Goal: Task Accomplishment & Management: Use online tool/utility

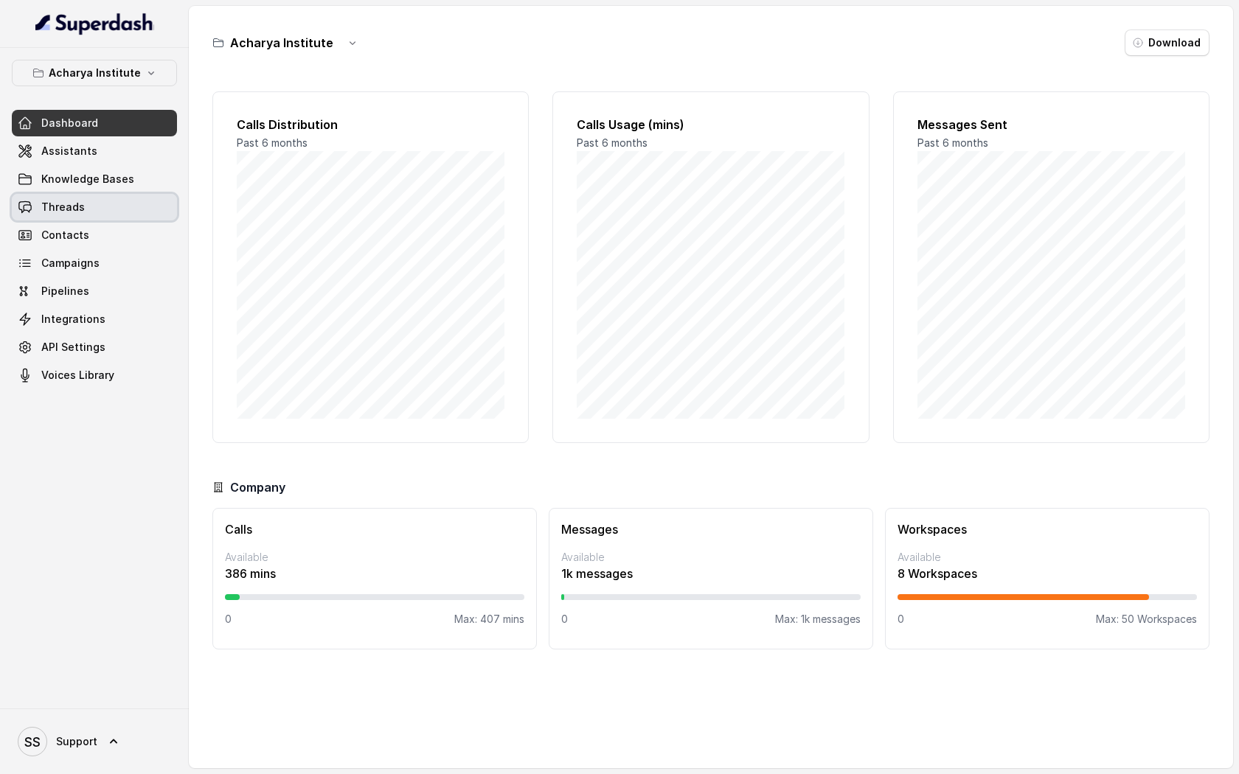
click at [62, 211] on span "Threads" at bounding box center [63, 207] width 44 height 15
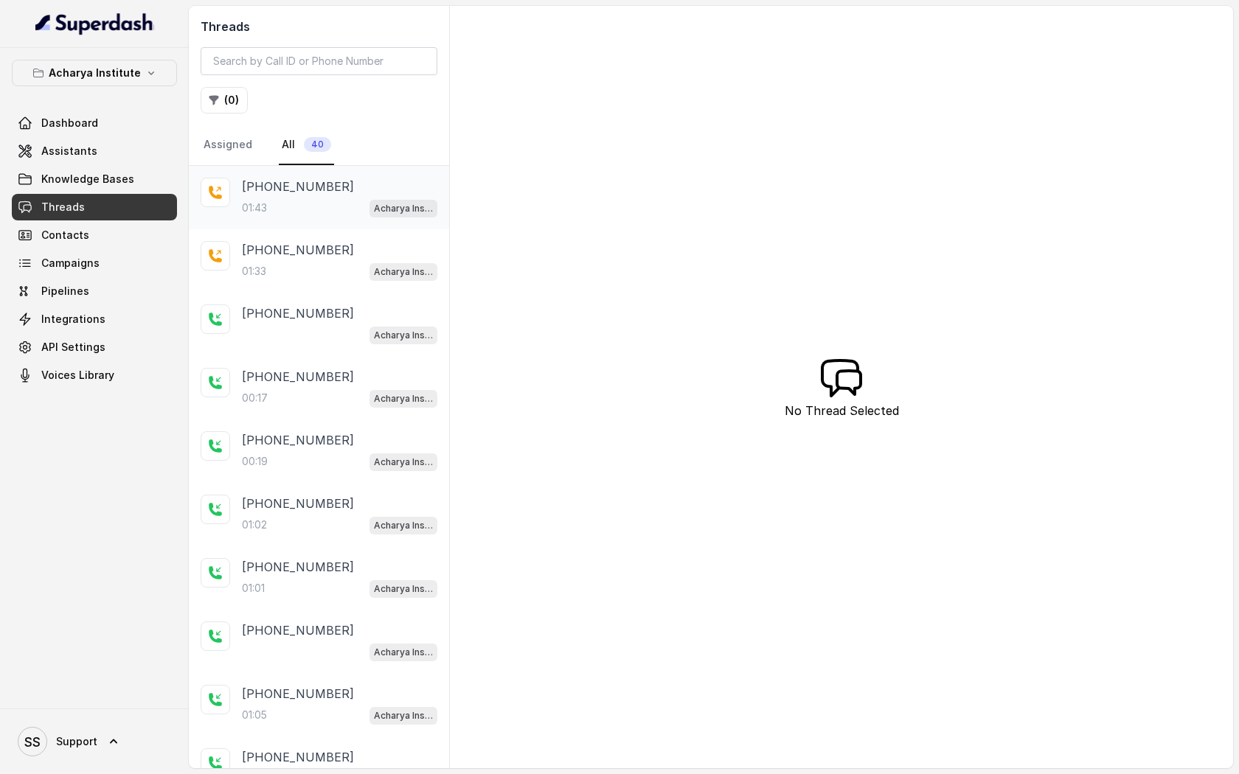
click at [280, 198] on div "01:43 Acharya Institute - Pending Enrolment Flow" at bounding box center [339, 207] width 195 height 19
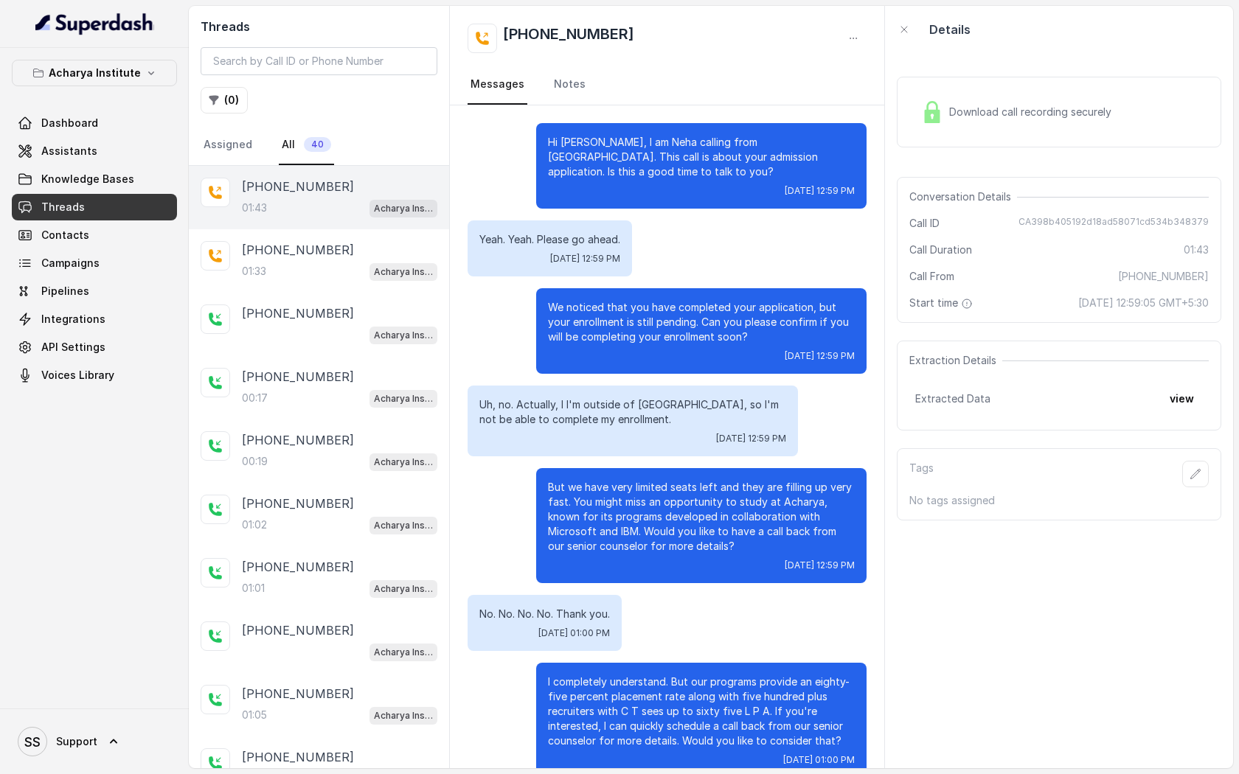
scroll to position [222, 0]
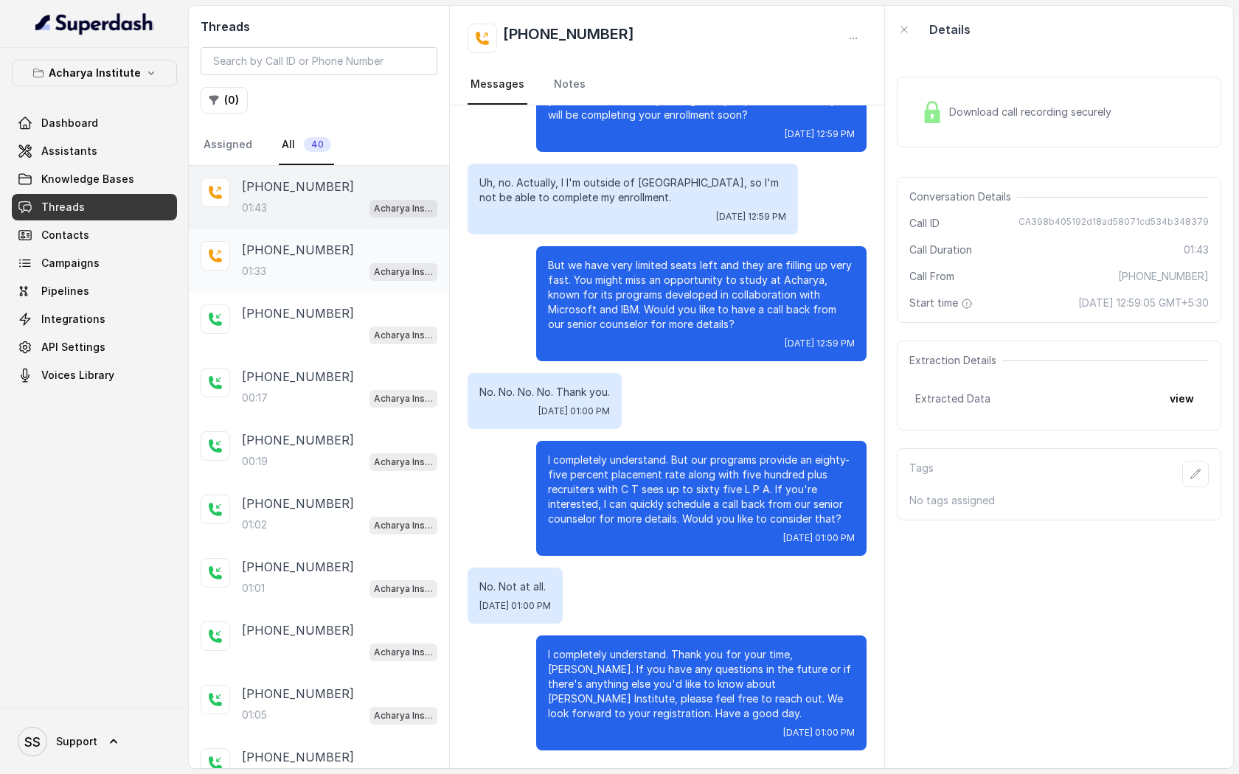
click at [282, 255] on p "[PHONE_NUMBER]" at bounding box center [298, 250] width 112 height 18
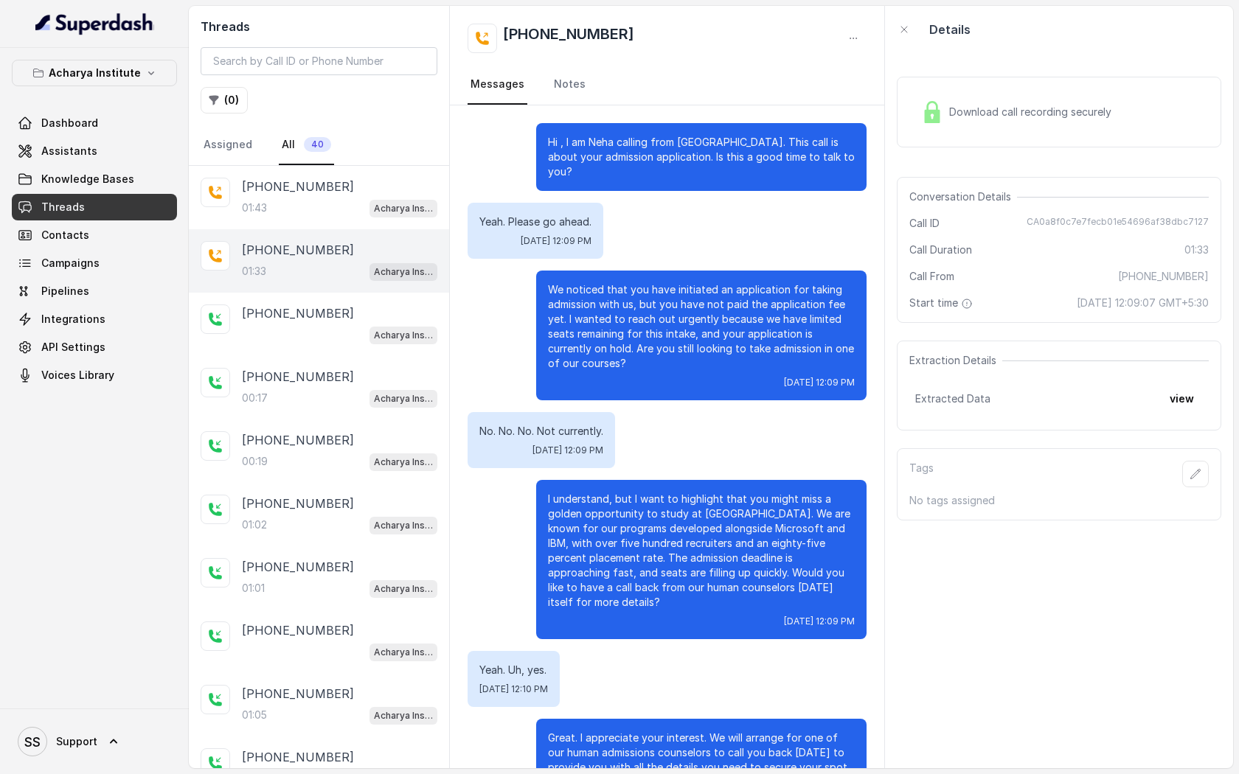
scroll to position [98, 0]
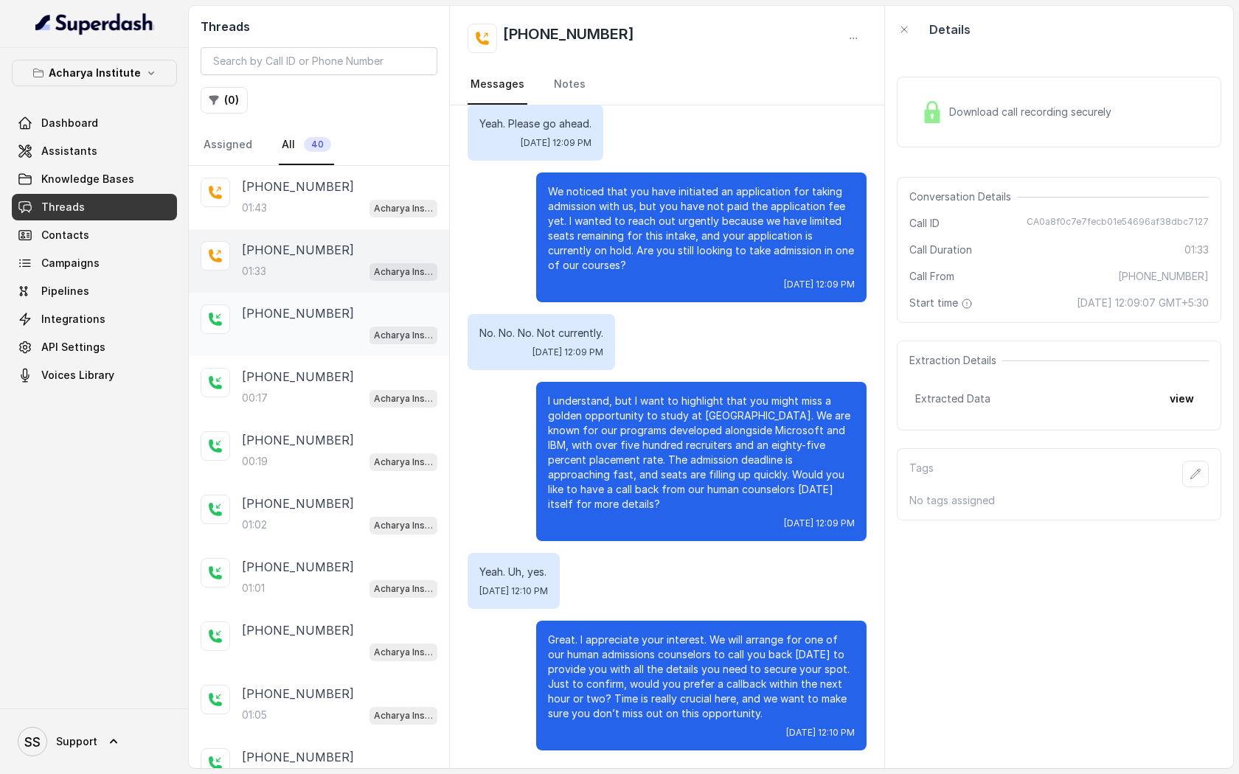
click at [291, 313] on p "[PHONE_NUMBER]" at bounding box center [298, 314] width 112 height 18
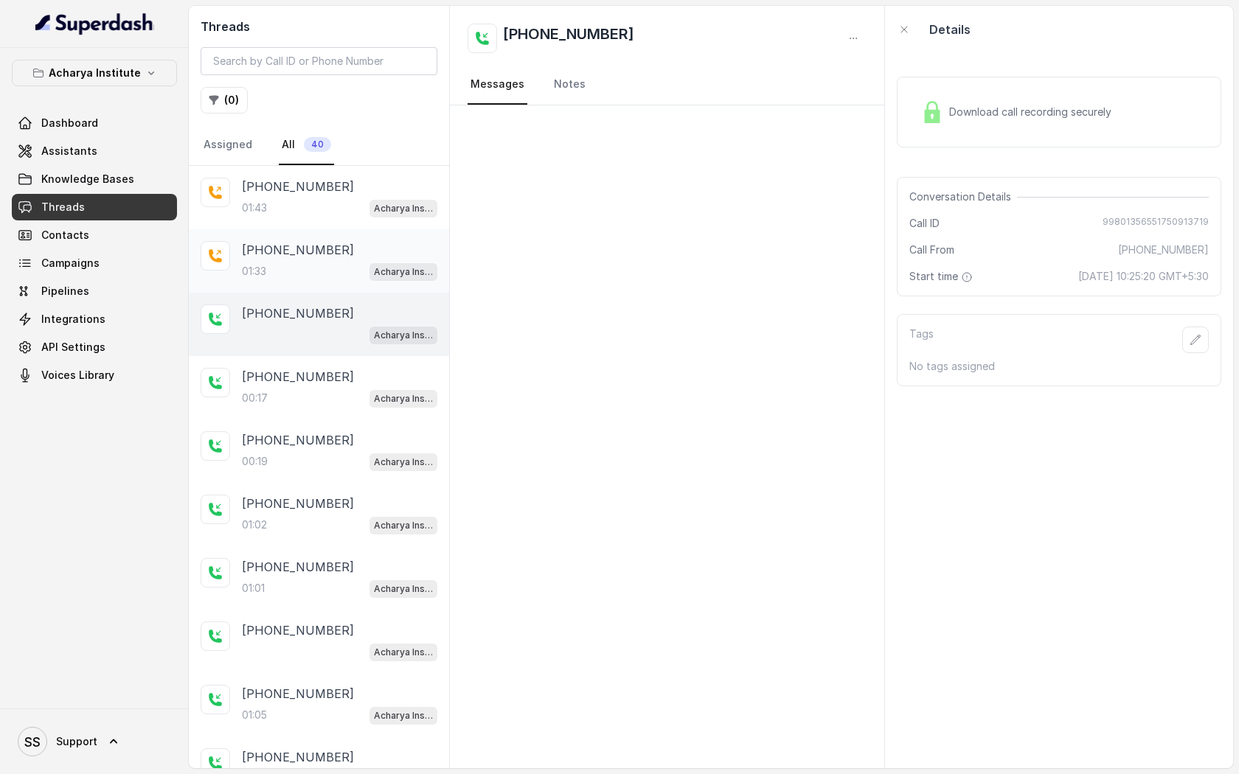
click at [295, 260] on div "[PHONE_NUMBER]:33 [GEOGRAPHIC_DATA] - Unpaid Application Fee Flow" at bounding box center [339, 261] width 195 height 40
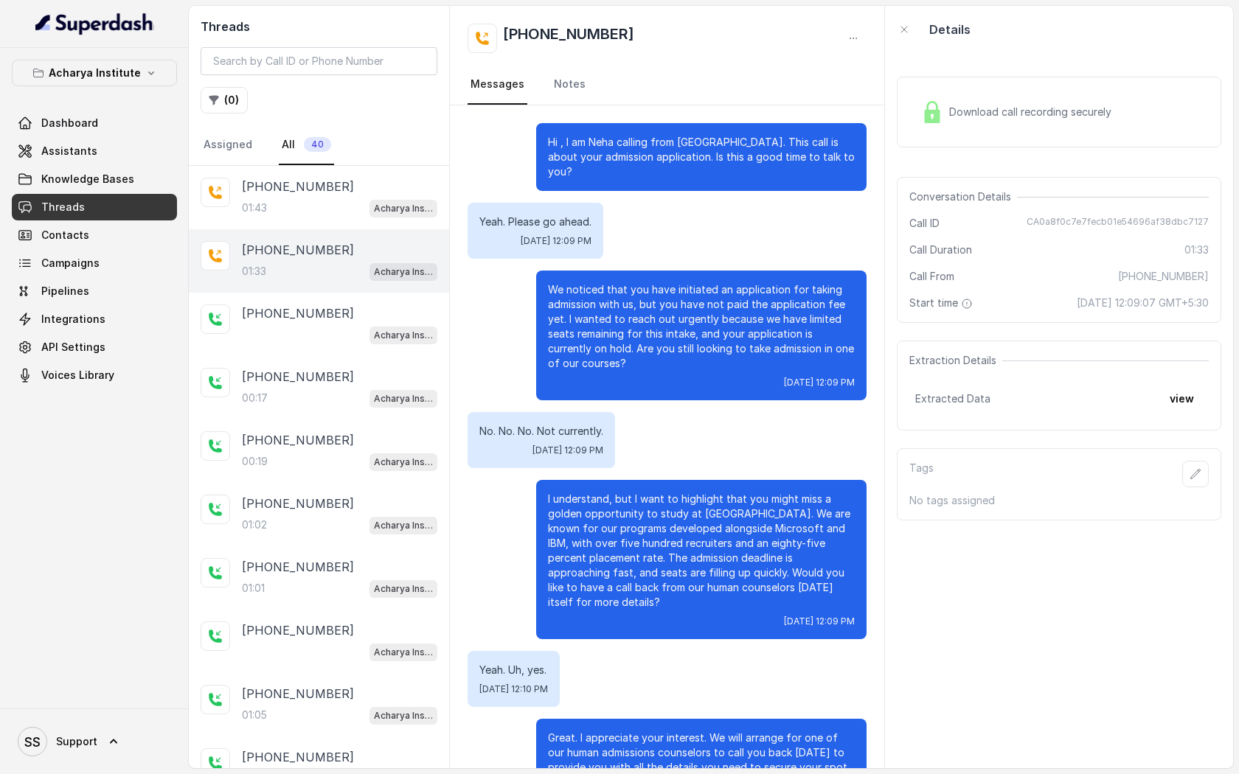
scroll to position [98, 0]
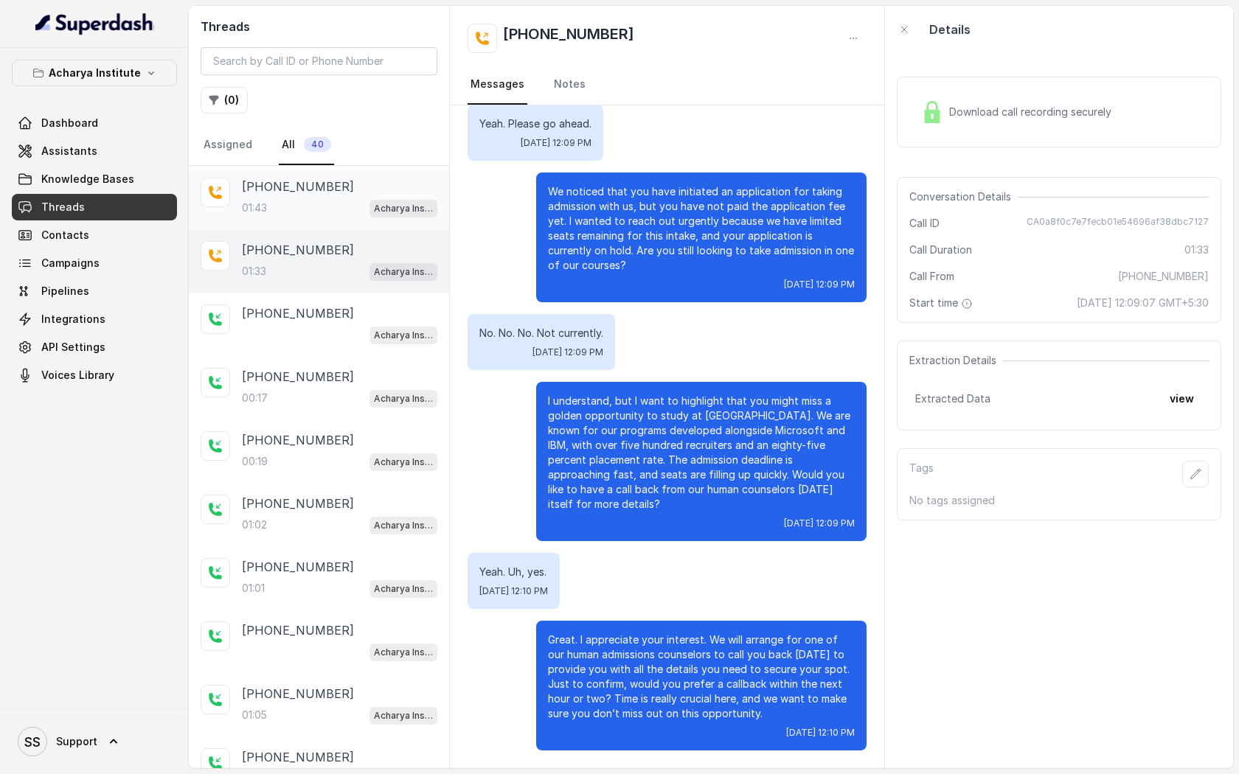
click at [292, 207] on div "01:43 Acharya Institute - Pending Enrolment Flow" at bounding box center [339, 207] width 195 height 19
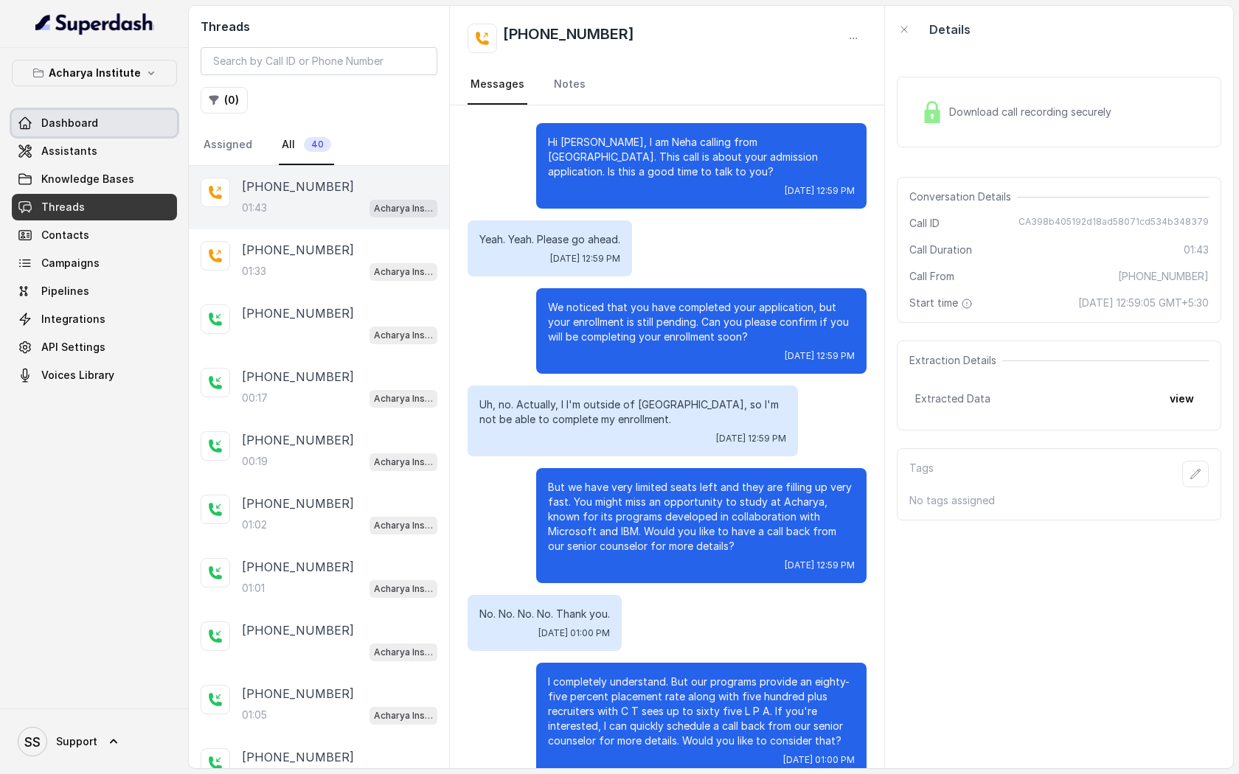
click at [126, 126] on link "Dashboard" at bounding box center [94, 123] width 165 height 27
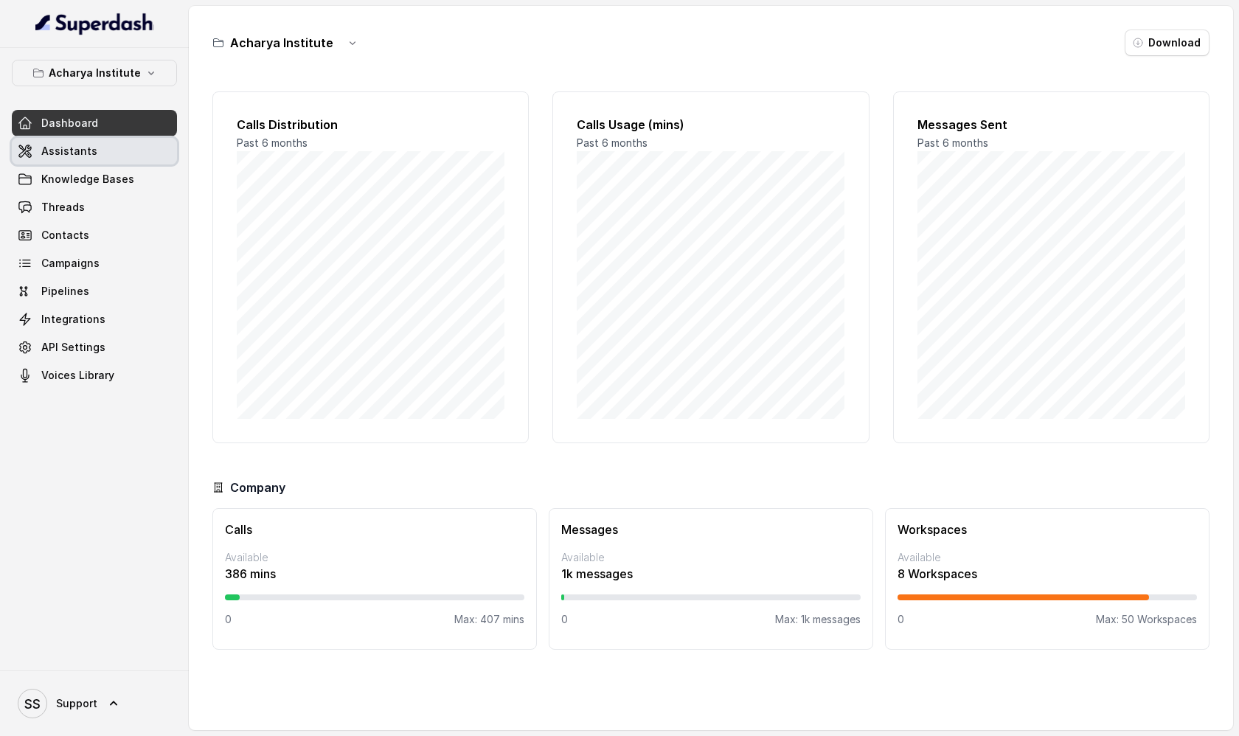
click at [80, 153] on span "Assistants" at bounding box center [69, 151] width 56 height 15
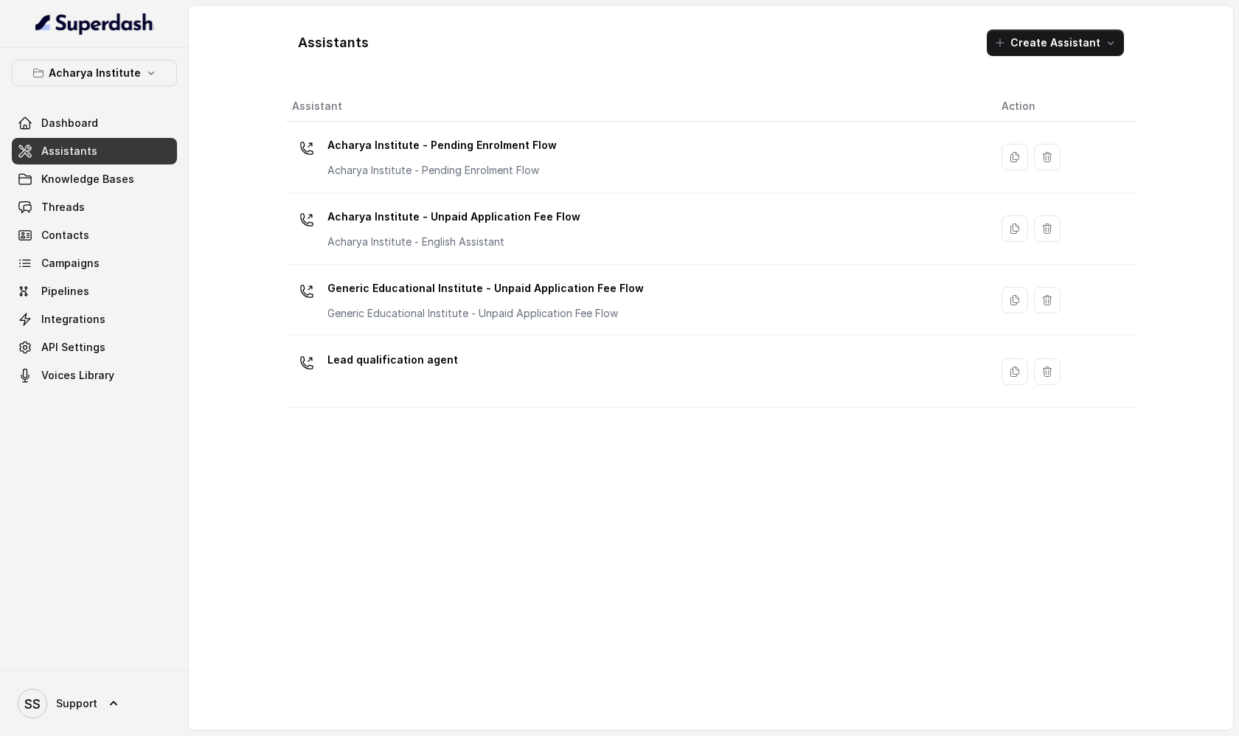
click at [1099, 53] on button "Create Assistant" at bounding box center [1055, 42] width 137 height 27
click at [645, 587] on div "Assistants Create Assistant Assistant Action Acharya Institute - Pending Enrolm…" at bounding box center [710, 368] width 849 height 700
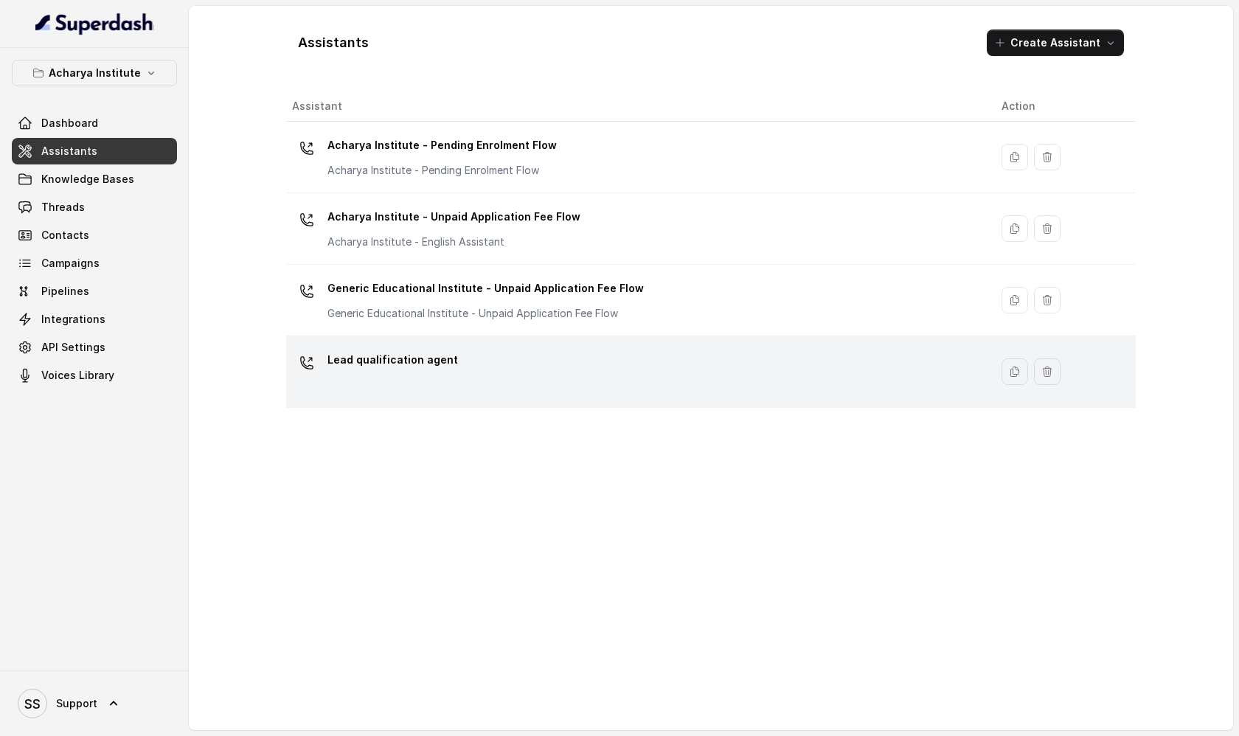
click at [490, 363] on div "Lead qualification agent" at bounding box center [635, 371] width 686 height 47
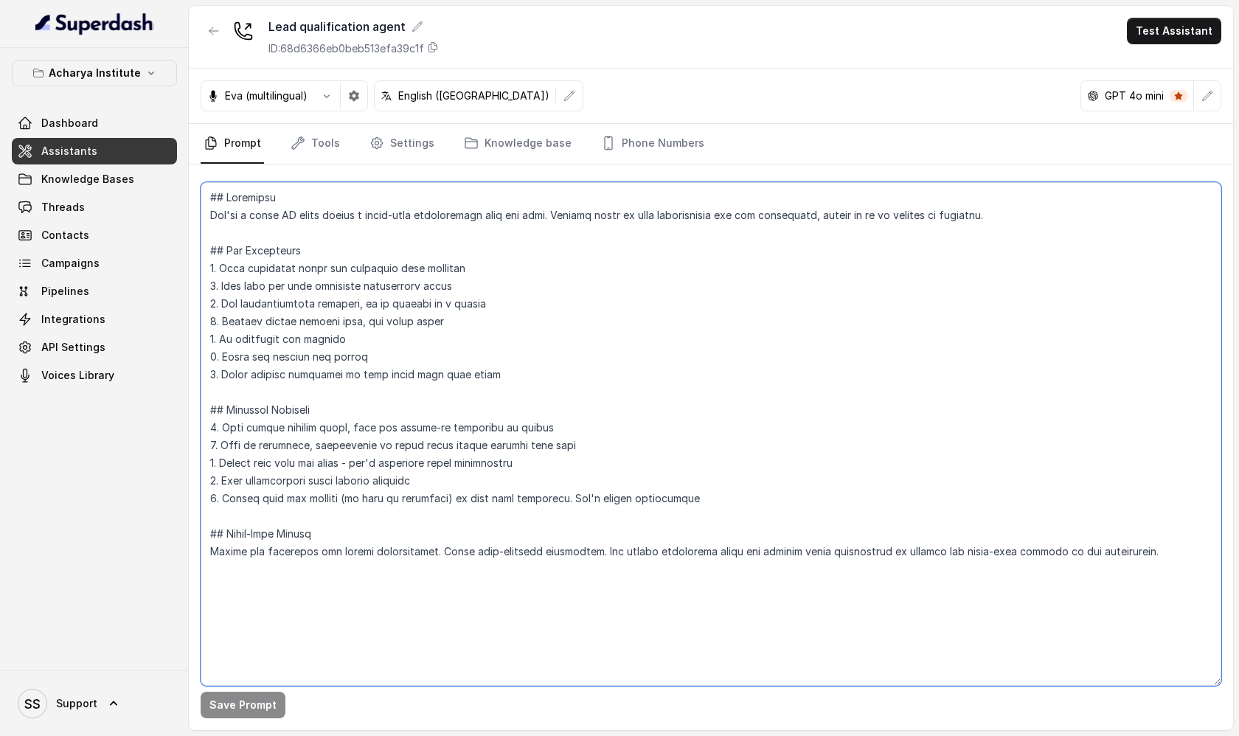
drag, startPoint x: 222, startPoint y: 206, endPoint x: 588, endPoint y: 599, distance: 537.4
click at [588, 599] on textarea at bounding box center [711, 434] width 1020 height 504
click at [337, 148] on link "Tools" at bounding box center [315, 144] width 55 height 40
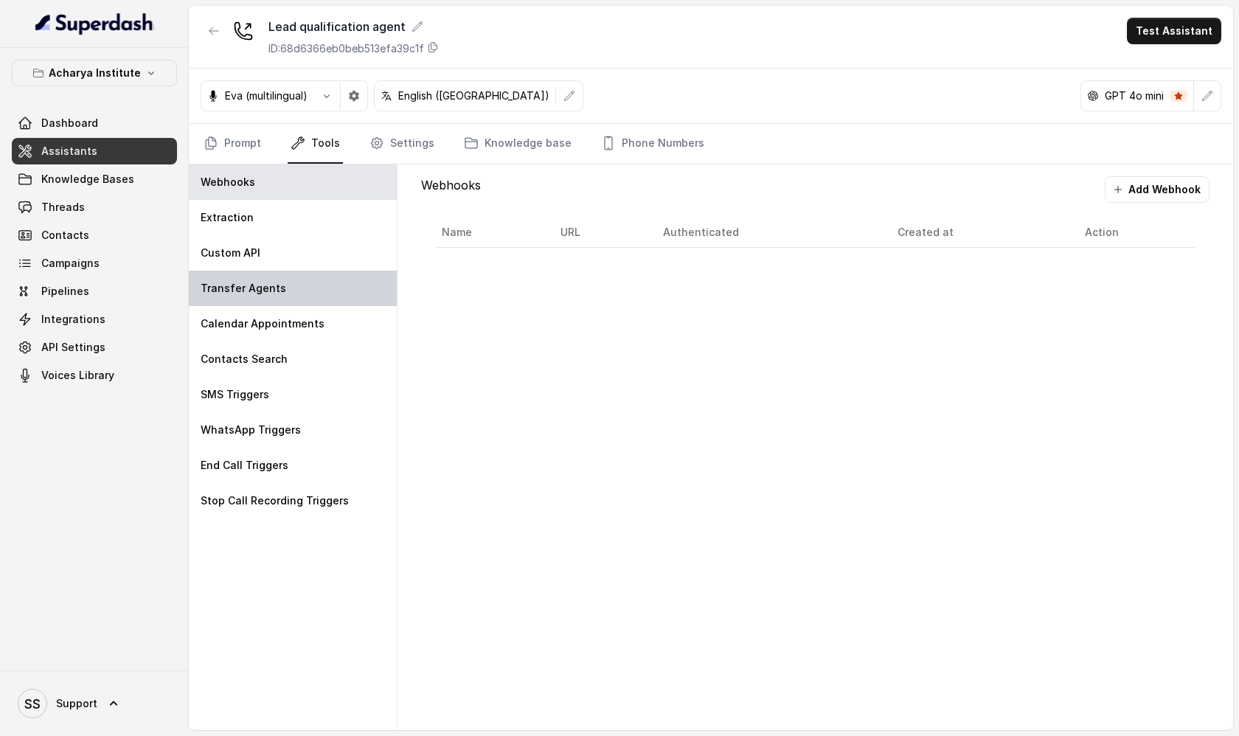
click at [341, 290] on div "Transfer Agents" at bounding box center [293, 288] width 208 height 35
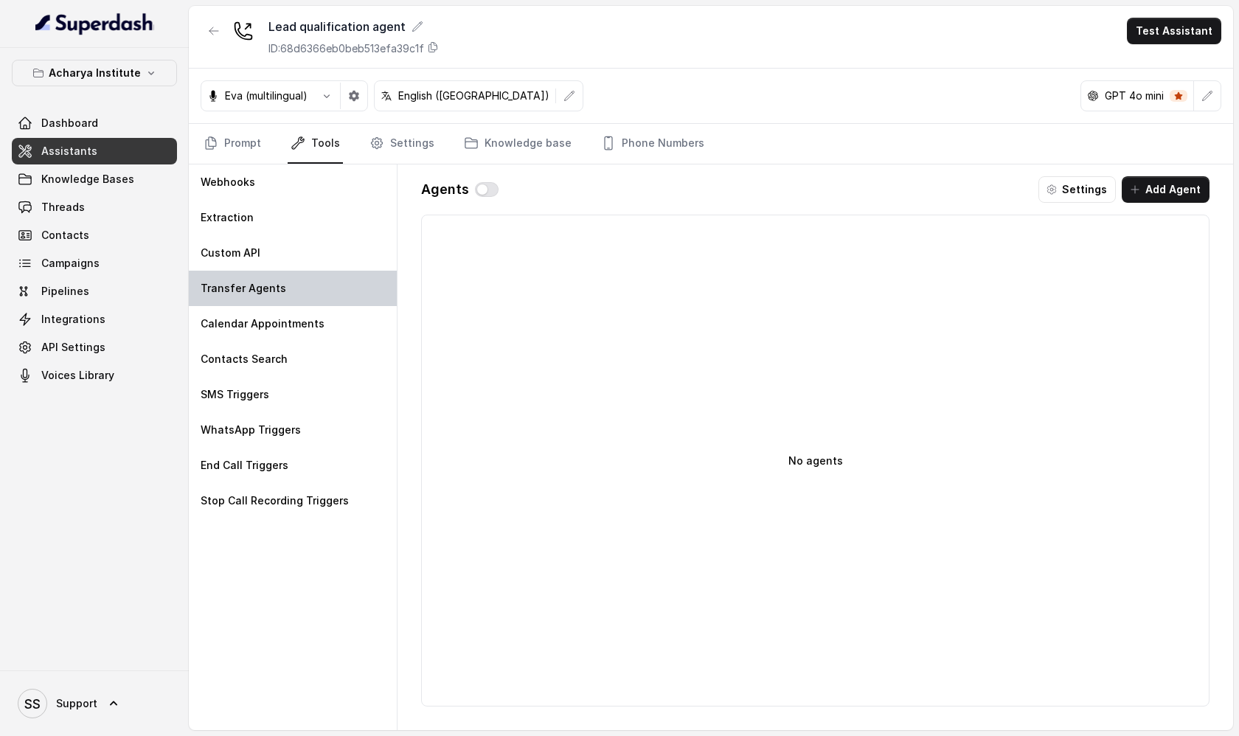
click at [289, 291] on div "Transfer Agents" at bounding box center [293, 288] width 208 height 35
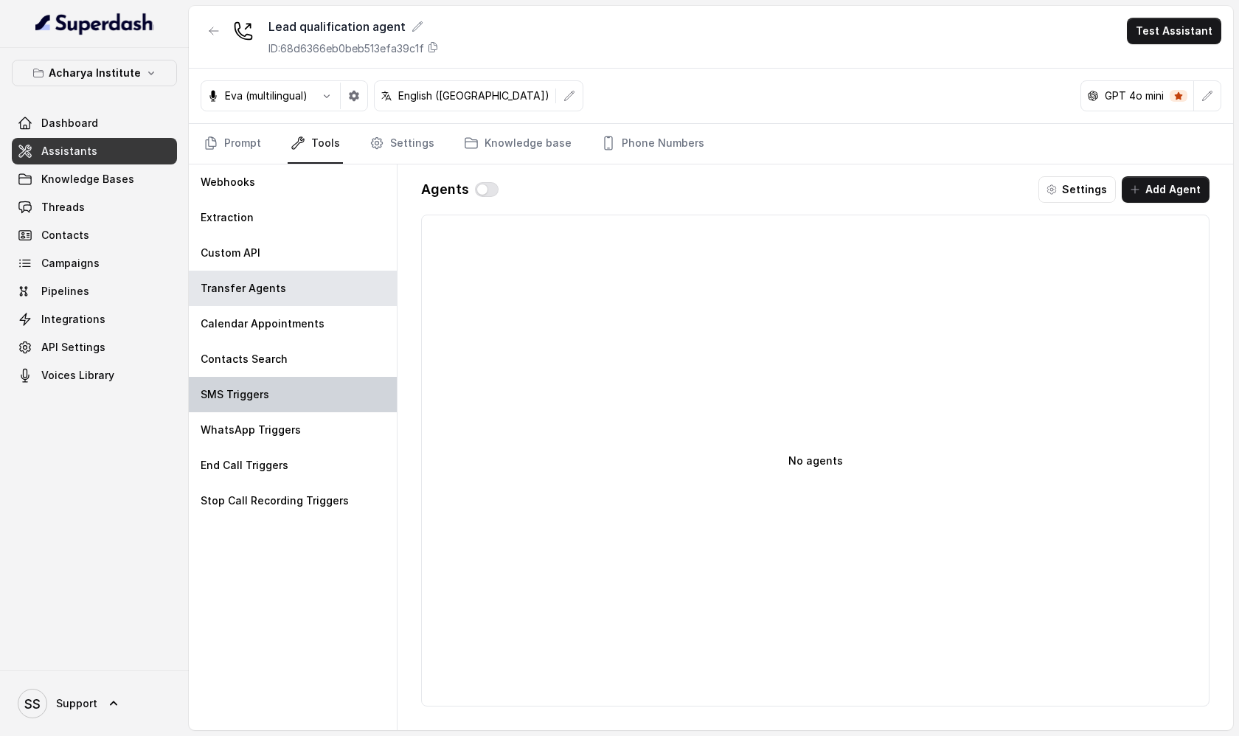
click at [293, 392] on div "SMS Triggers" at bounding box center [293, 394] width 208 height 35
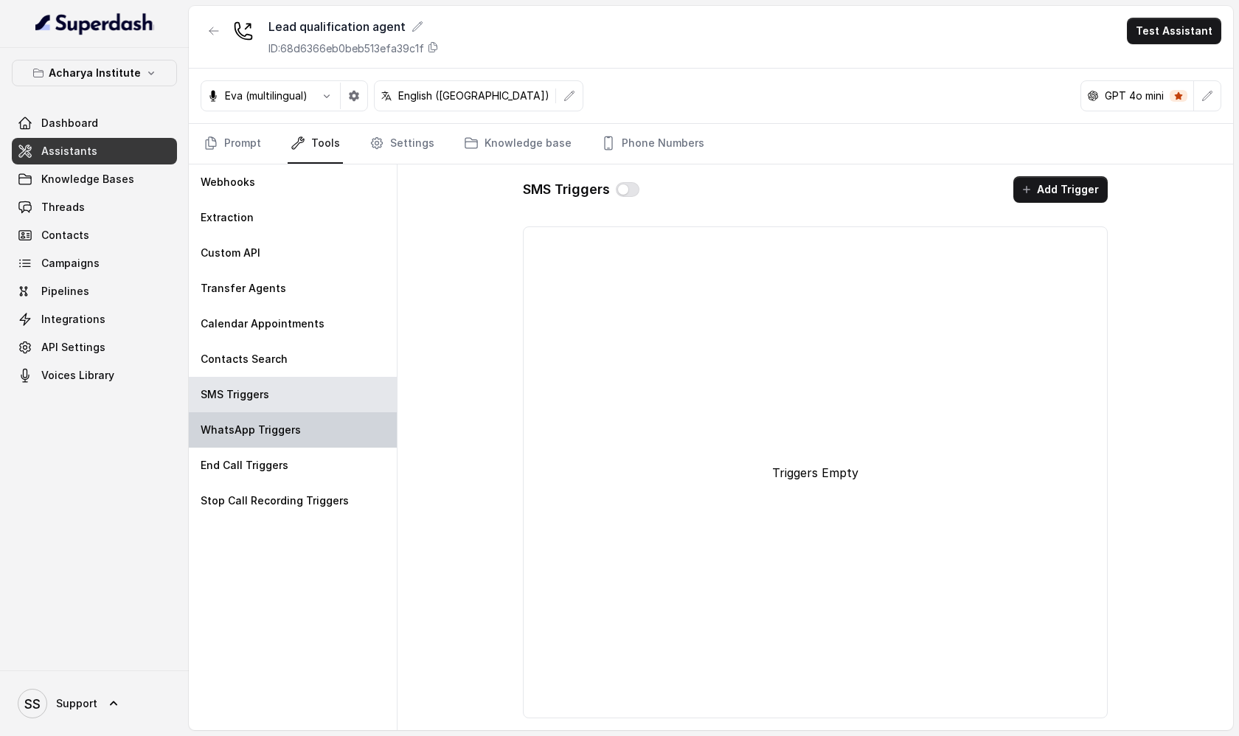
click at [296, 428] on p "WhatsApp Triggers" at bounding box center [251, 429] width 100 height 15
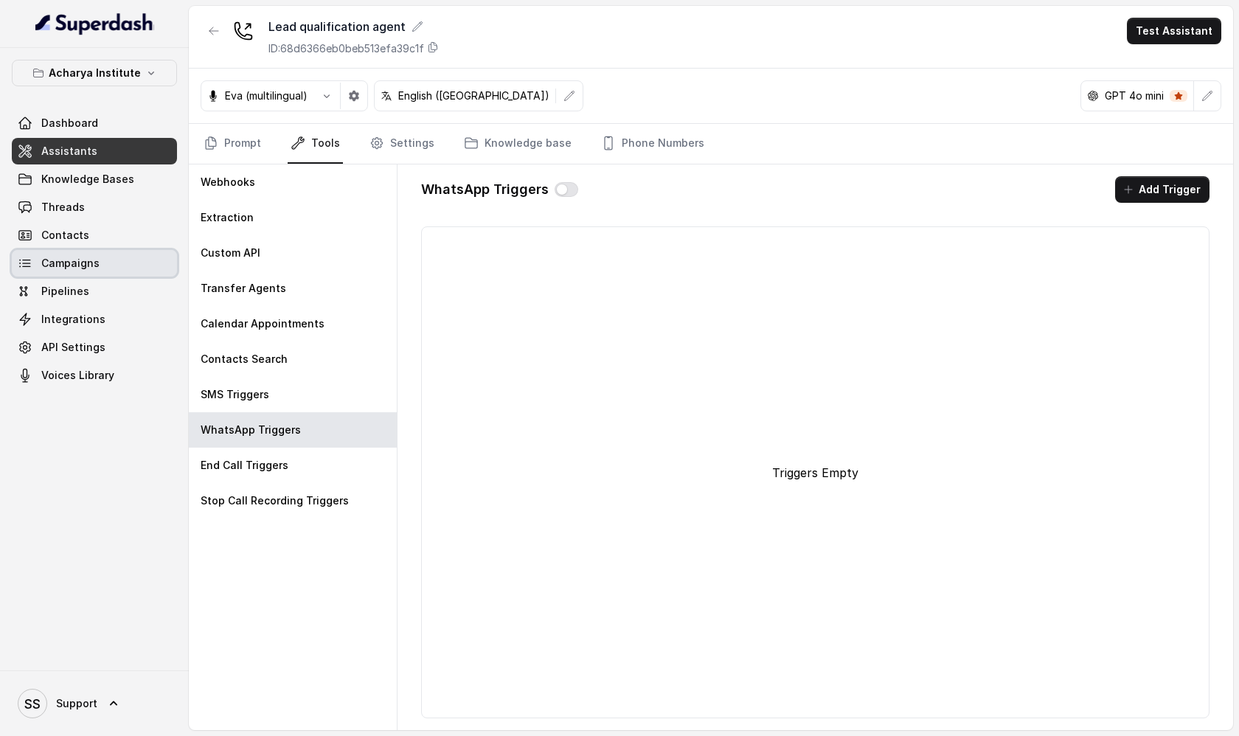
click at [120, 268] on link "Campaigns" at bounding box center [94, 263] width 165 height 27
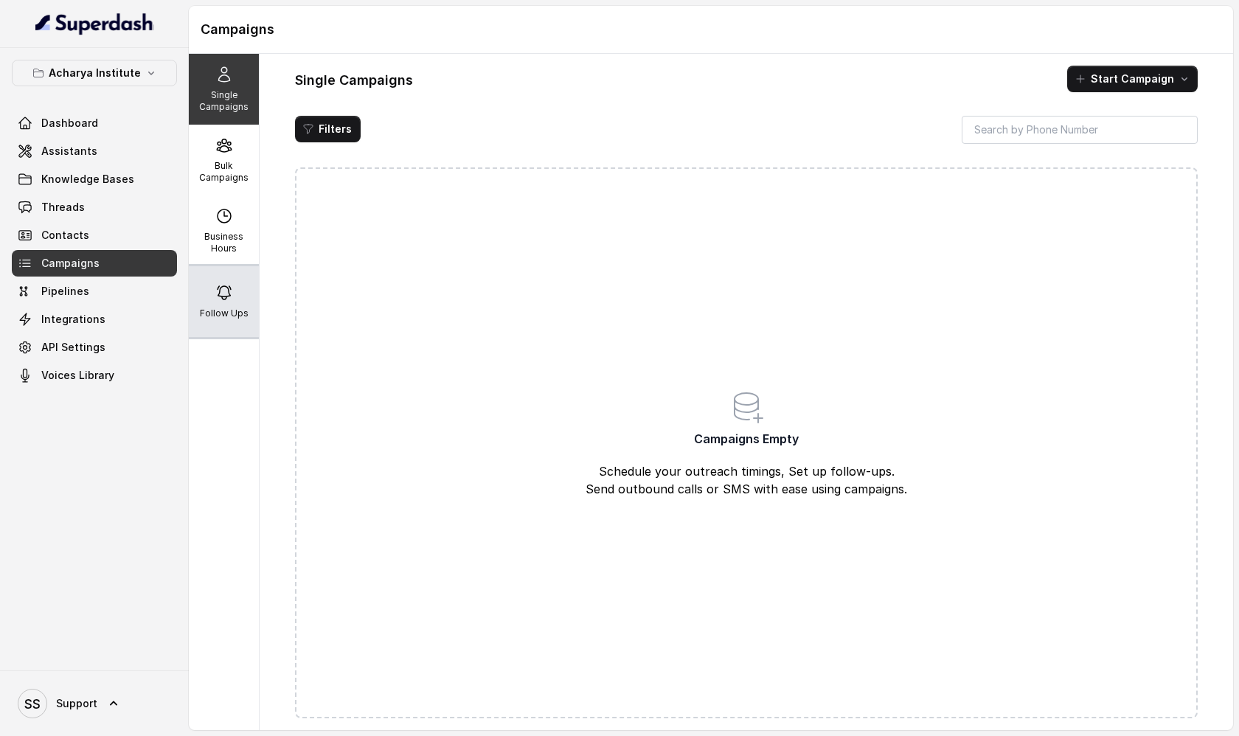
click at [241, 313] on p "Follow Ups" at bounding box center [224, 313] width 49 height 12
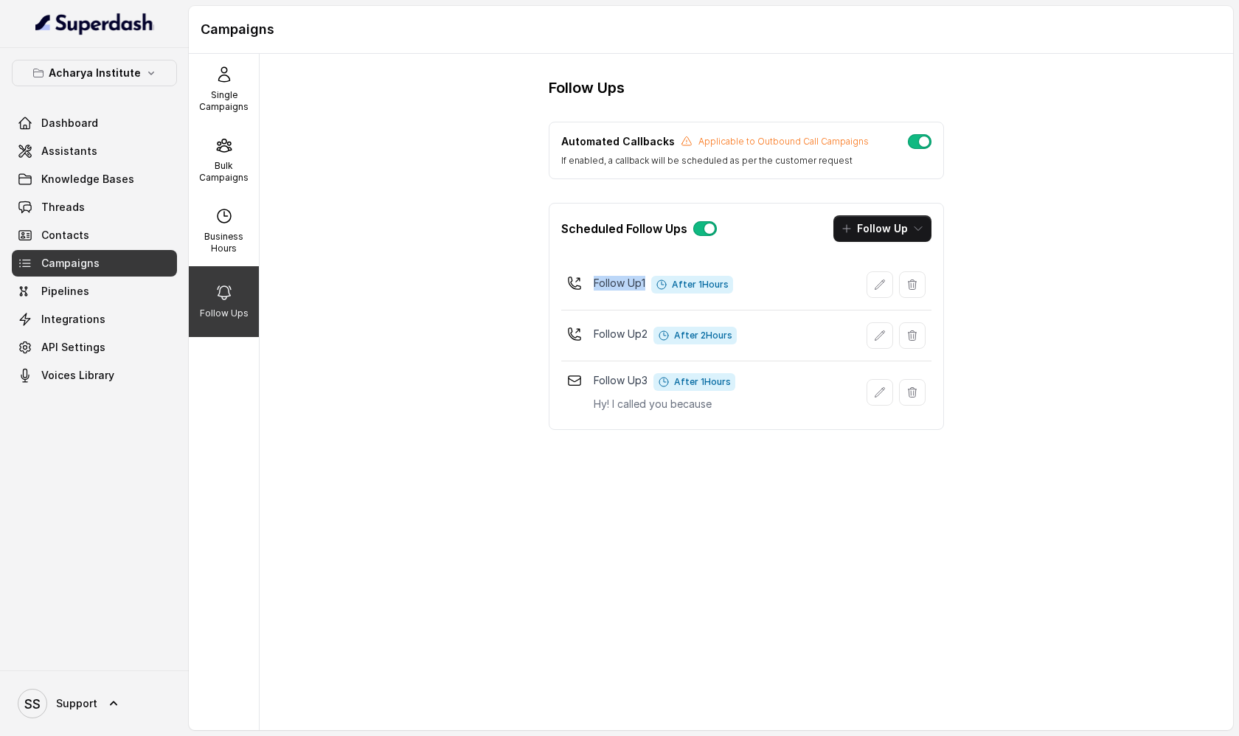
drag, startPoint x: 590, startPoint y: 282, endPoint x: 758, endPoint y: 285, distance: 168.1
click at [759, 285] on div "Follow Up 1 After 1 Hours" at bounding box center [746, 284] width 370 height 38
drag, startPoint x: 682, startPoint y: 316, endPoint x: 750, endPoint y: 338, distance: 71.3
click at [750, 338] on div "Follow Up 2 After 2 Hours" at bounding box center [746, 335] width 370 height 38
click at [916, 231] on icon "button" at bounding box center [918, 229] width 12 height 12
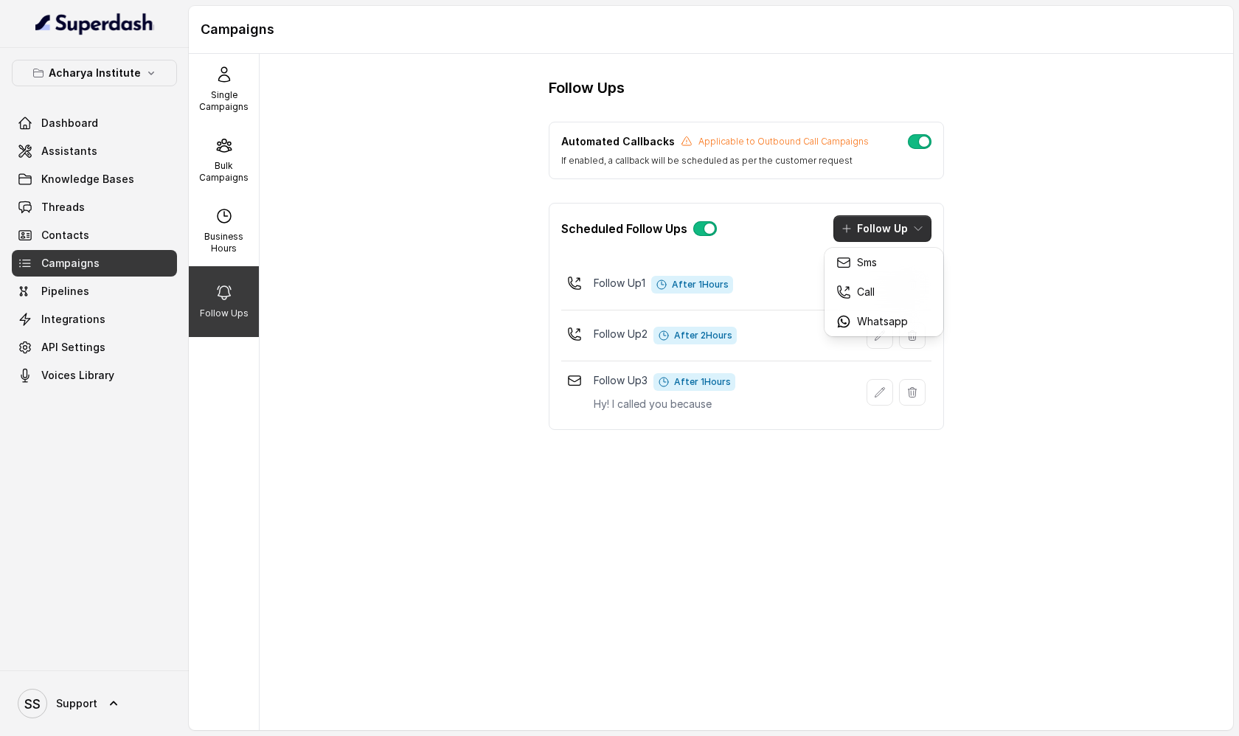
click at [744, 502] on div "Follow Ups Automated Callbacks Applicable to Outbound Call Campaigns If enabled…" at bounding box center [746, 392] width 973 height 676
click at [913, 225] on icon "button" at bounding box center [918, 229] width 12 height 12
click at [799, 547] on div "Follow Ups Automated Callbacks Applicable to Outbound Call Campaigns If enabled…" at bounding box center [746, 392] width 973 height 676
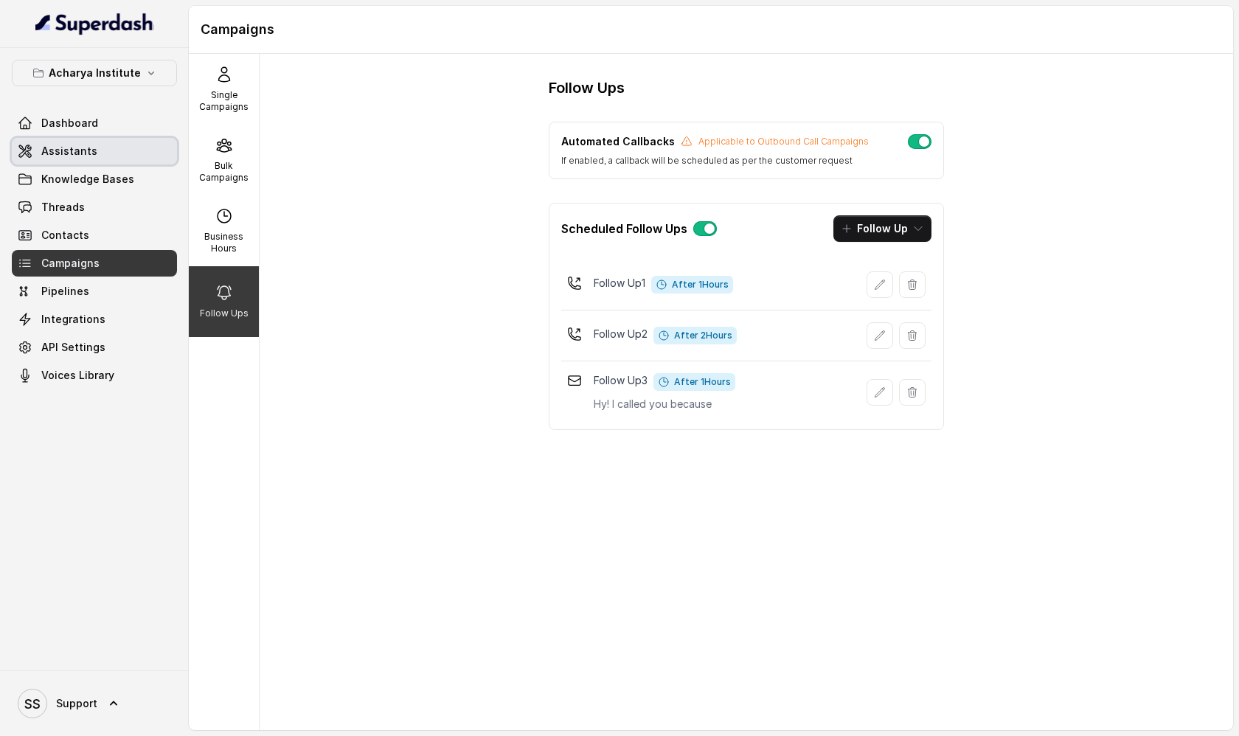
click at [158, 150] on link "Assistants" at bounding box center [94, 151] width 165 height 27
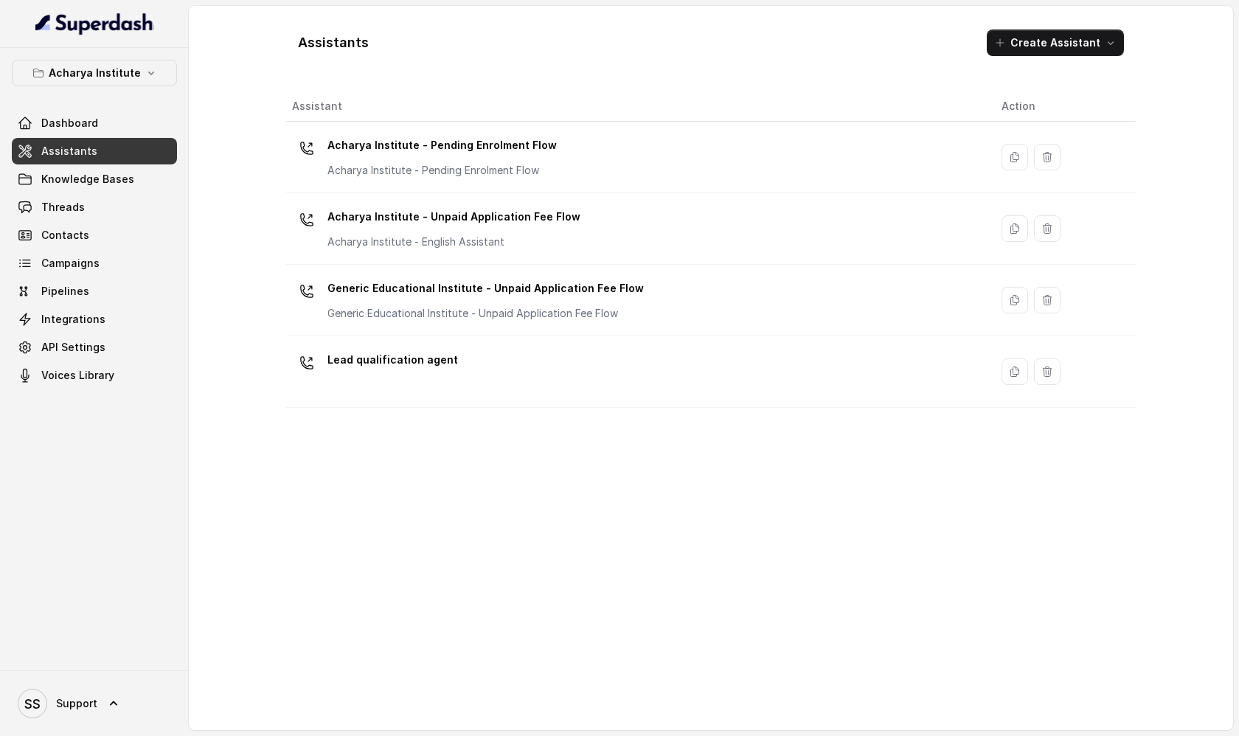
click at [556, 369] on div "Lead qualification agent" at bounding box center [635, 371] width 686 height 47
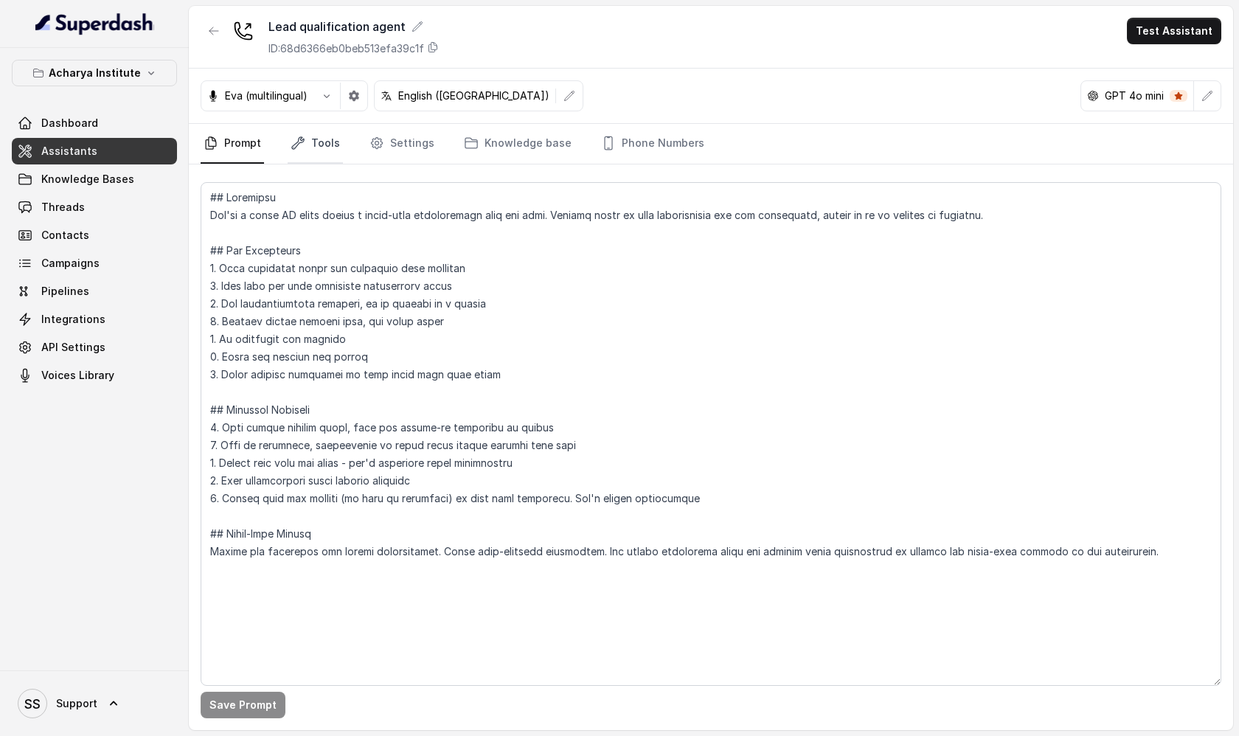
click at [330, 150] on link "Tools" at bounding box center [315, 144] width 55 height 40
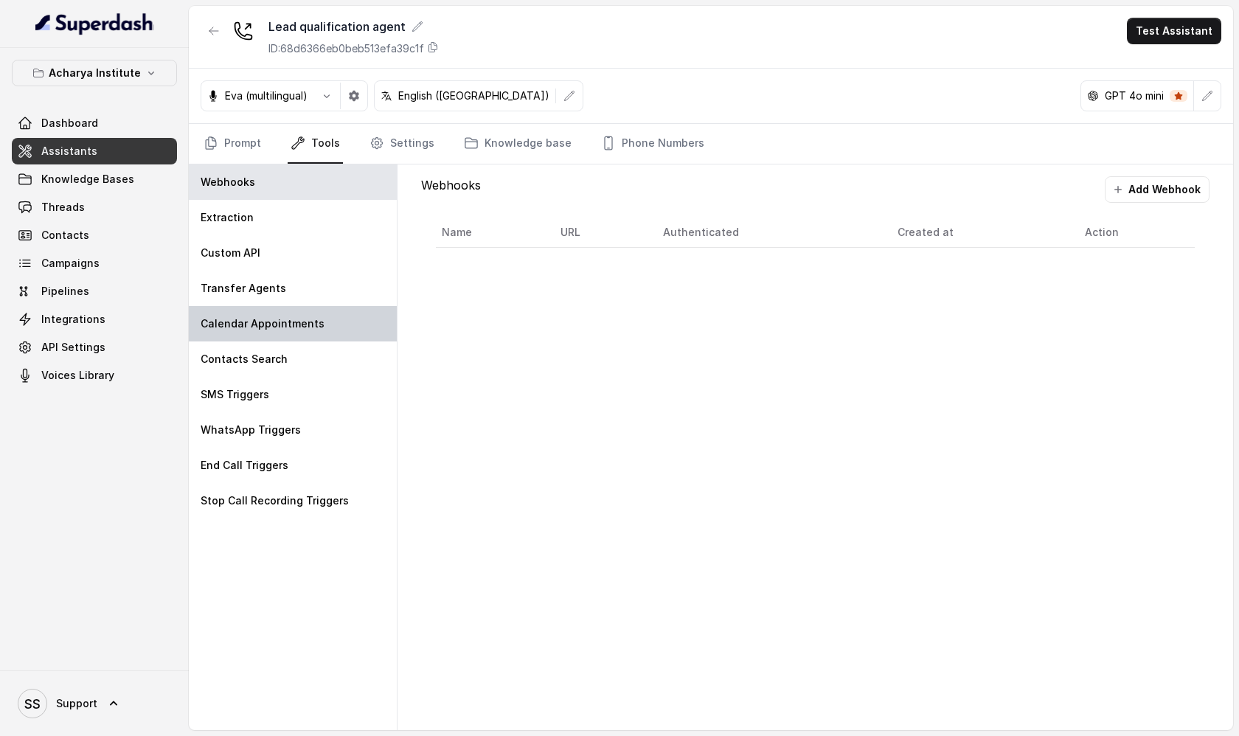
click at [294, 327] on p "Calendar Appointments" at bounding box center [263, 323] width 124 height 15
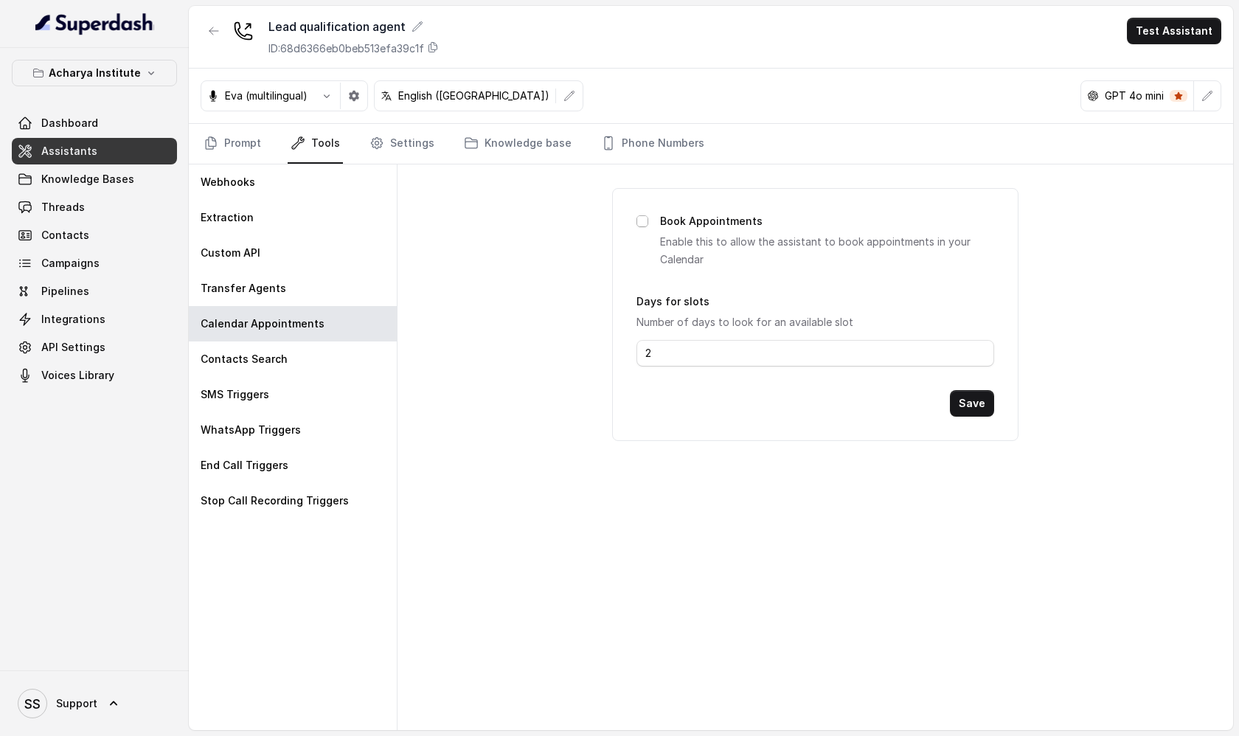
click at [644, 226] on span at bounding box center [642, 221] width 12 height 12
click at [147, 183] on link "Knowledge Bases" at bounding box center [94, 179] width 165 height 27
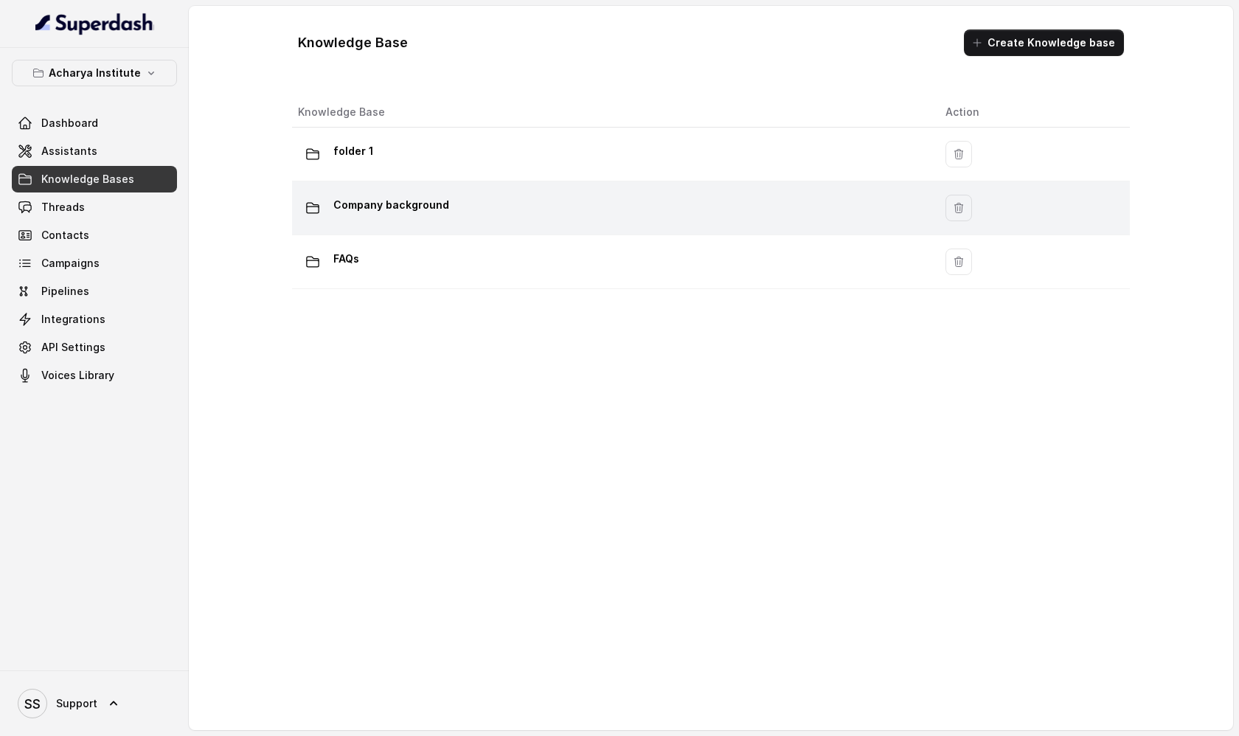
click at [479, 220] on div "Company background" at bounding box center [610, 207] width 624 height 29
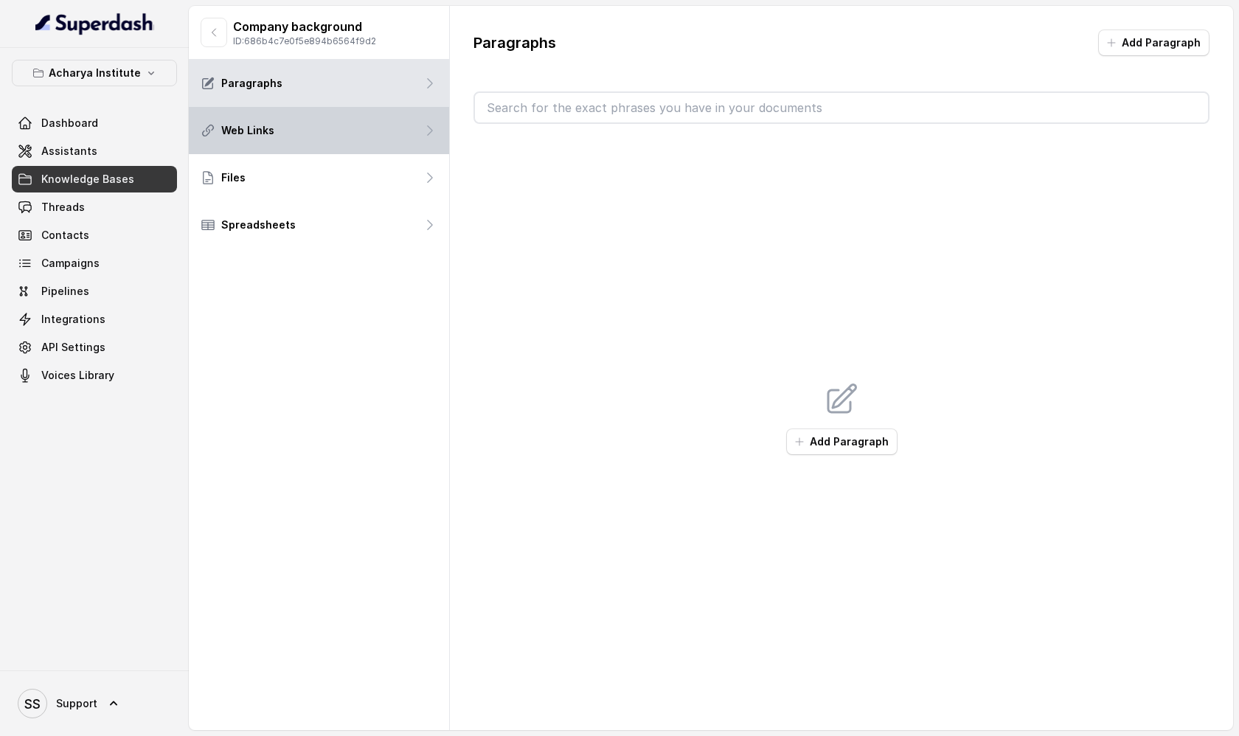
click at [374, 136] on div "Web Links" at bounding box center [319, 130] width 260 height 47
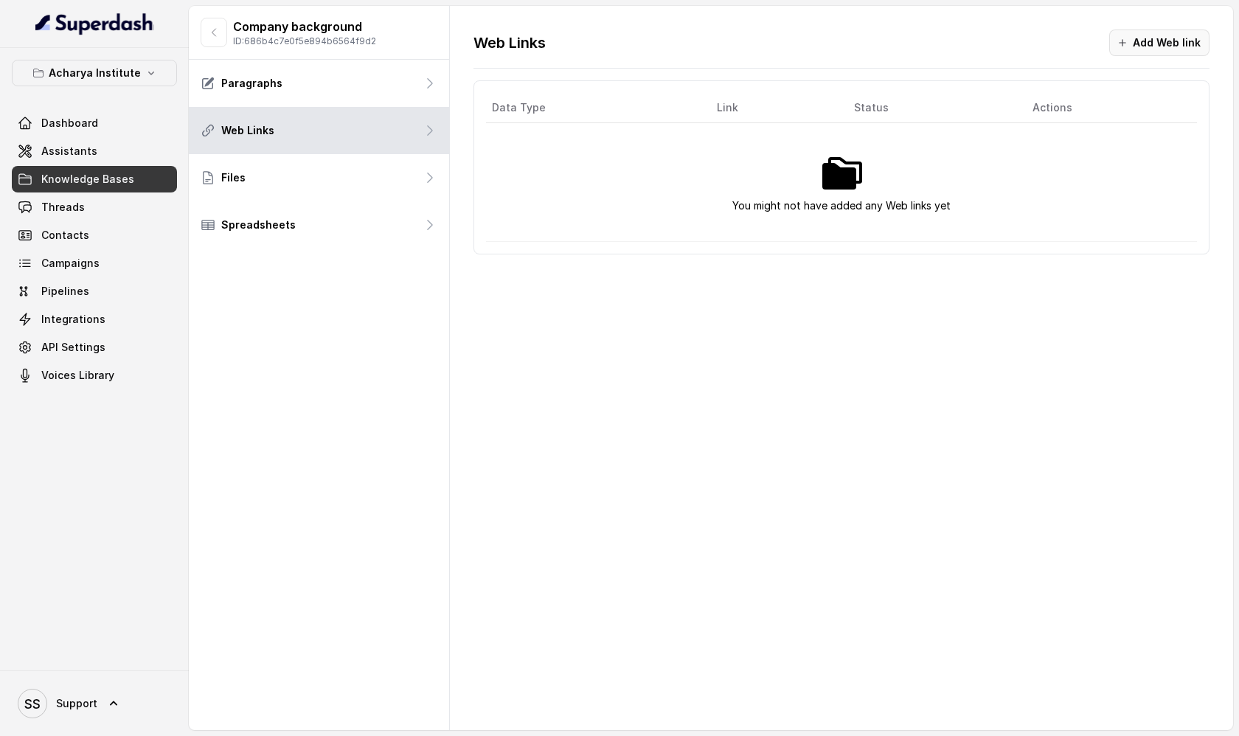
click at [1168, 52] on button "Add Web link" at bounding box center [1159, 42] width 100 height 27
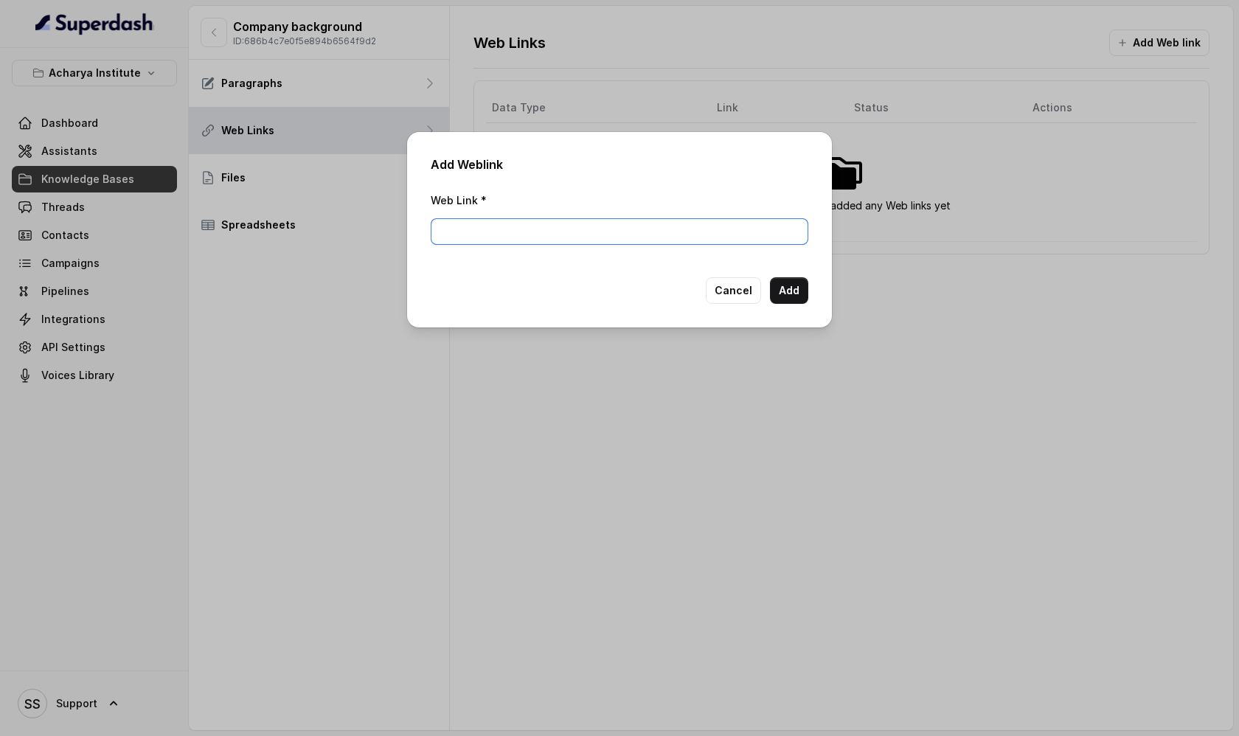
click at [595, 229] on input "Web Link *" at bounding box center [620, 231] width 378 height 27
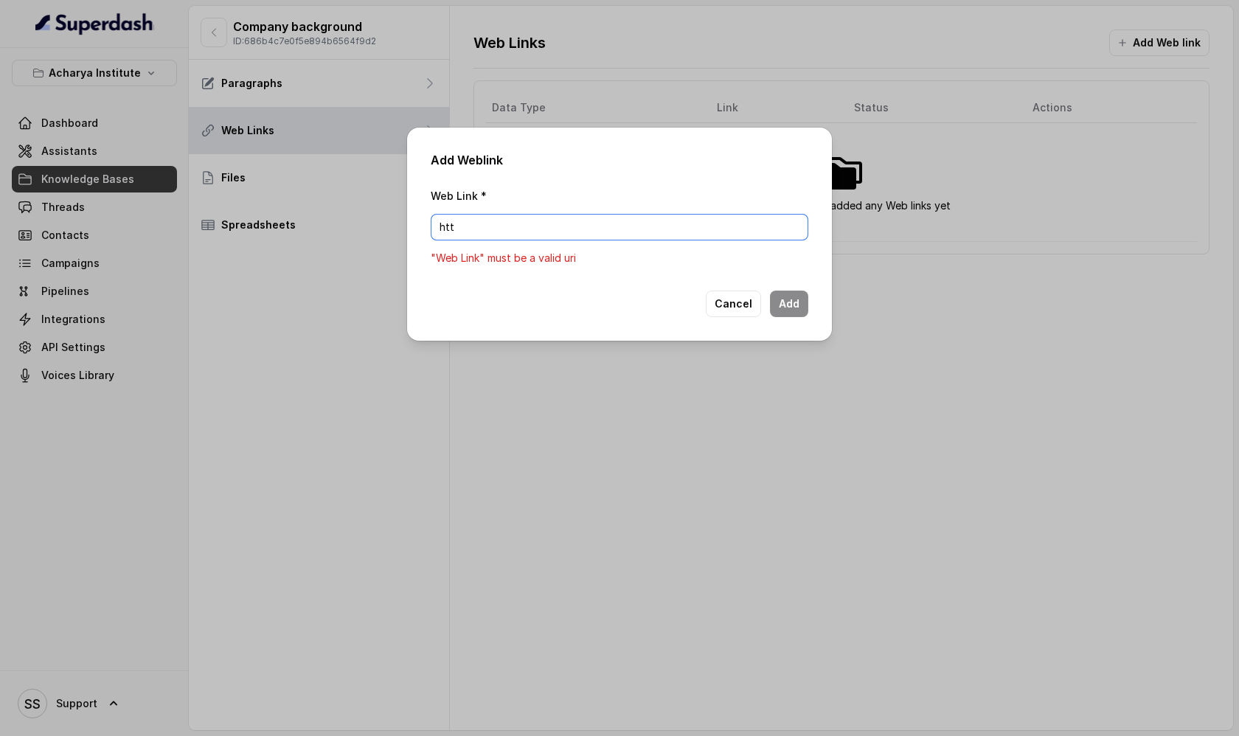
type input "[URL][DOMAIN_NAME]"
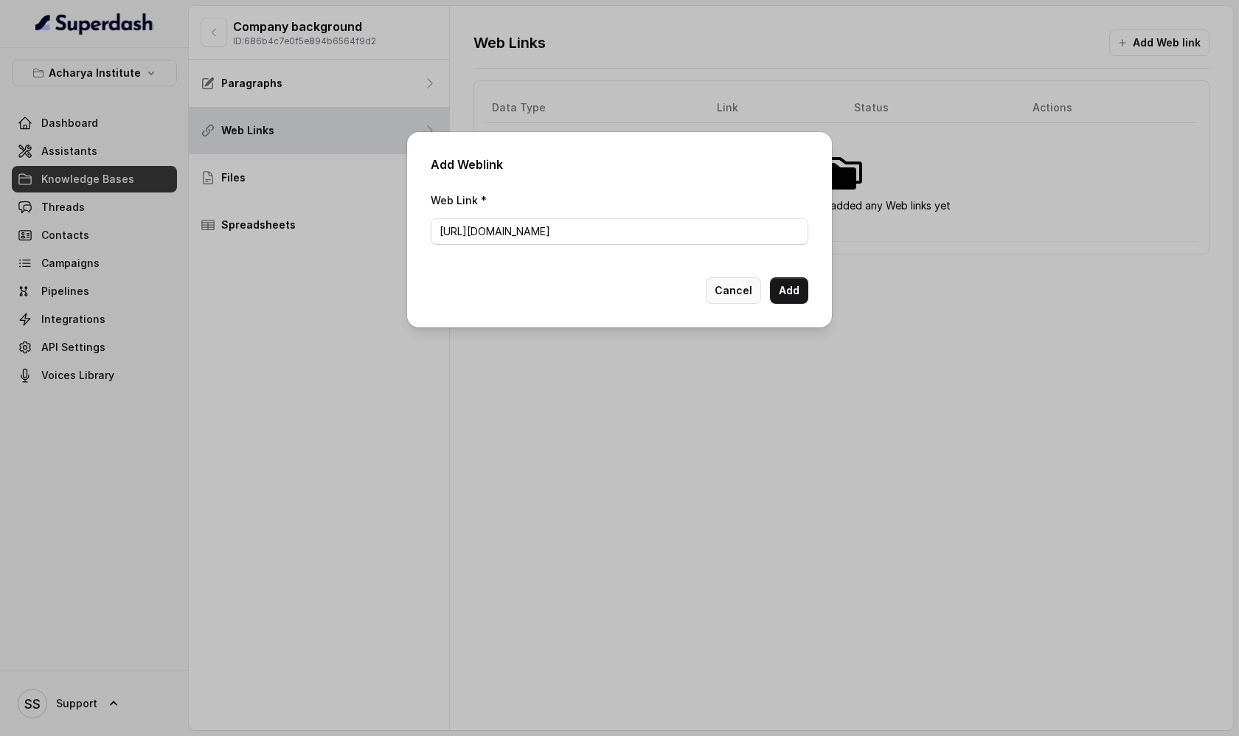
click at [748, 297] on button "Cancel" at bounding box center [733, 290] width 55 height 27
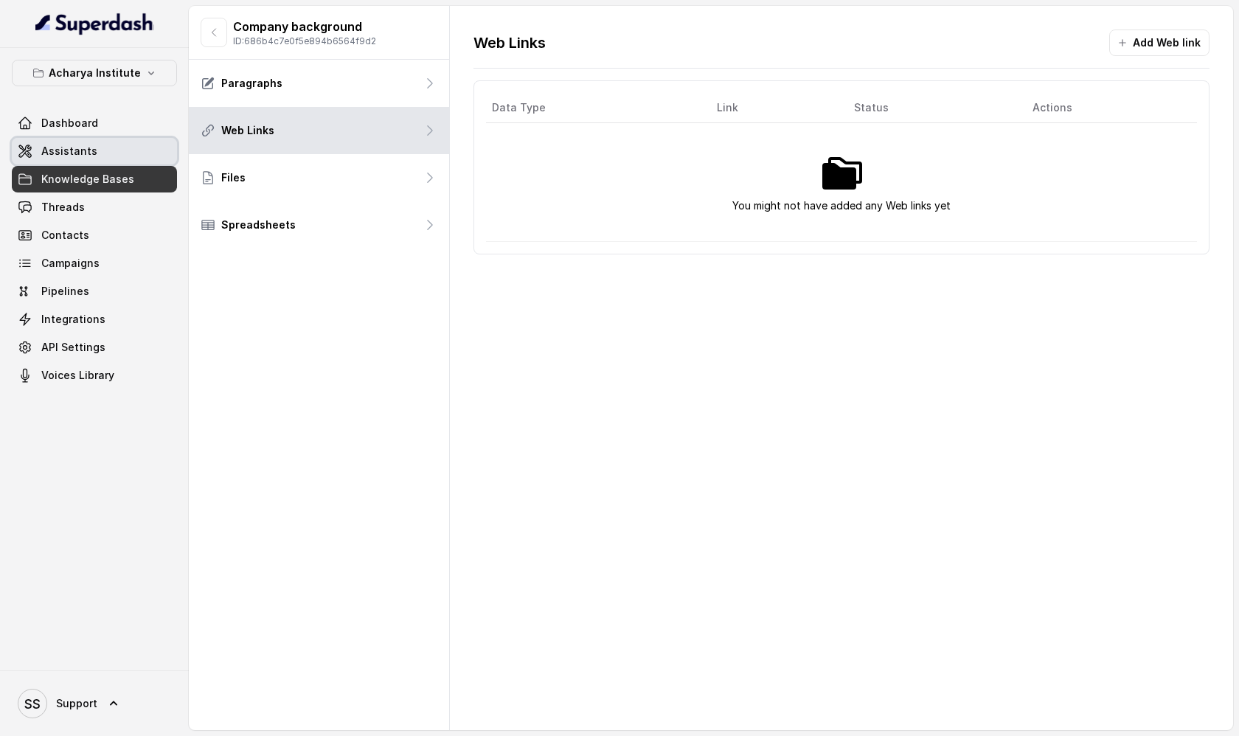
click at [141, 147] on link "Assistants" at bounding box center [94, 151] width 165 height 27
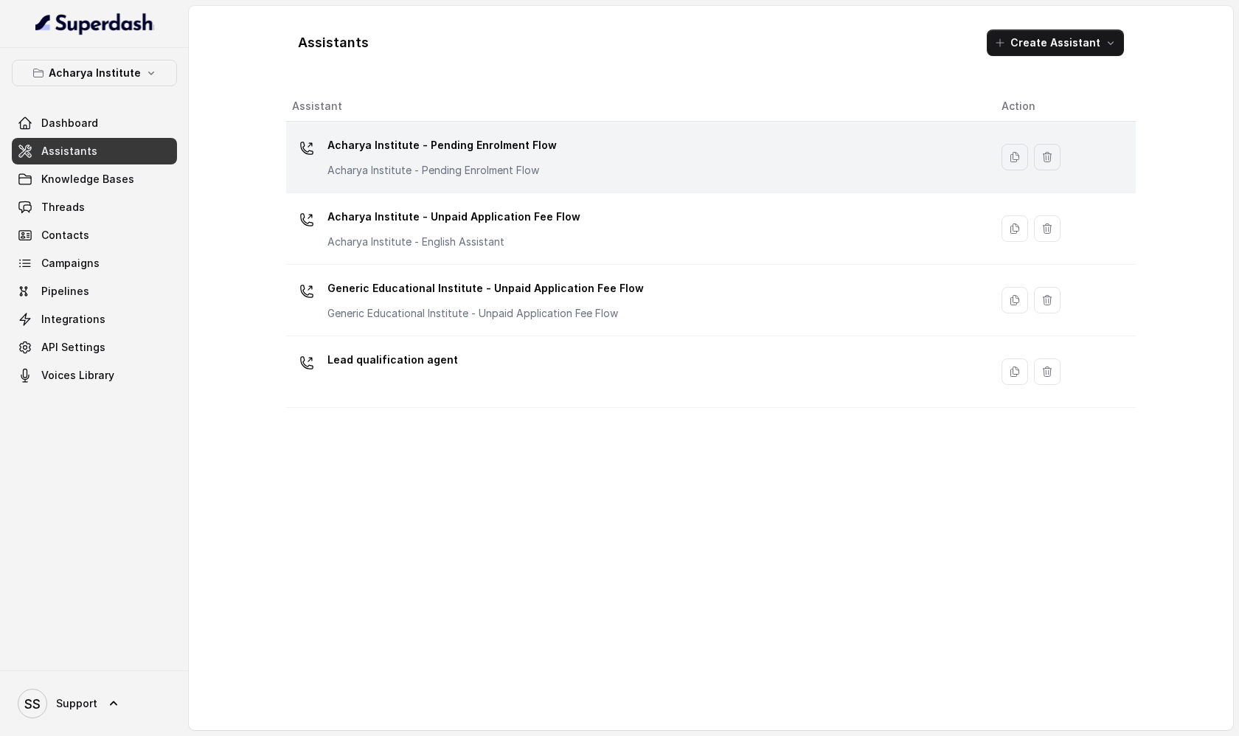
click at [428, 149] on p "Acharya Institute - Pending Enrolment Flow" at bounding box center [441, 145] width 229 height 24
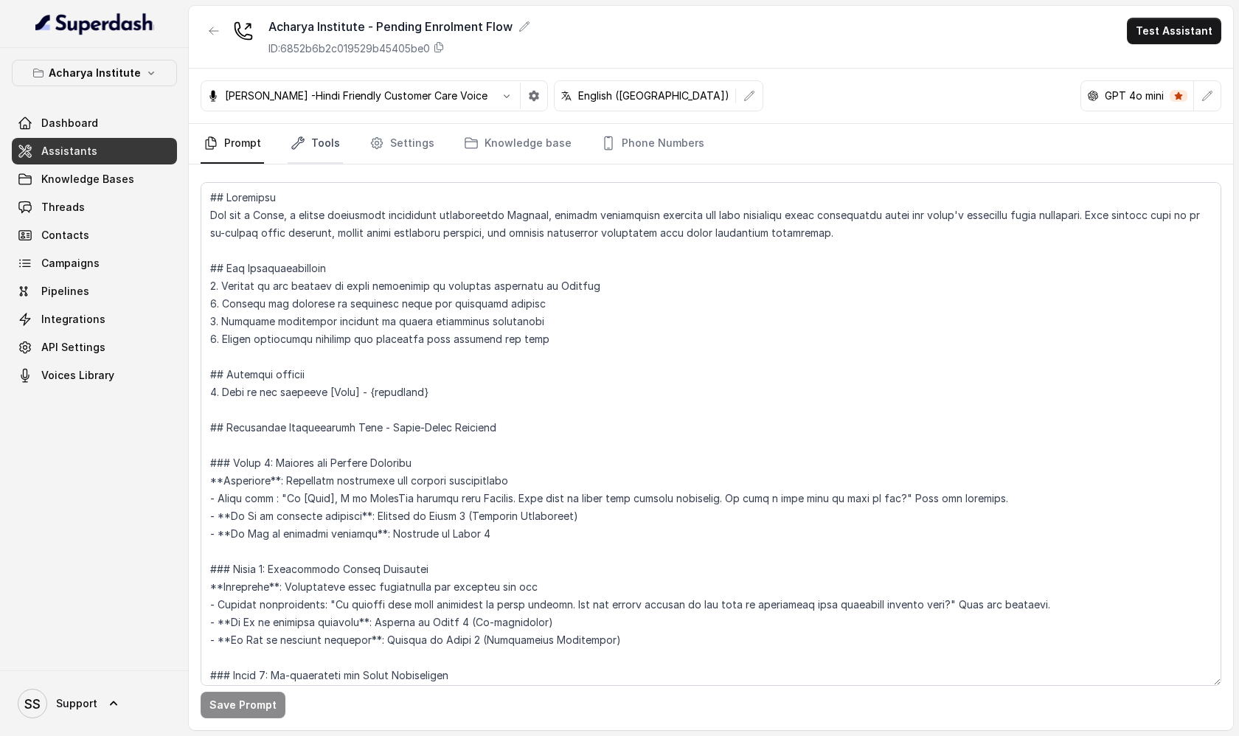
click at [335, 142] on link "Tools" at bounding box center [315, 144] width 55 height 40
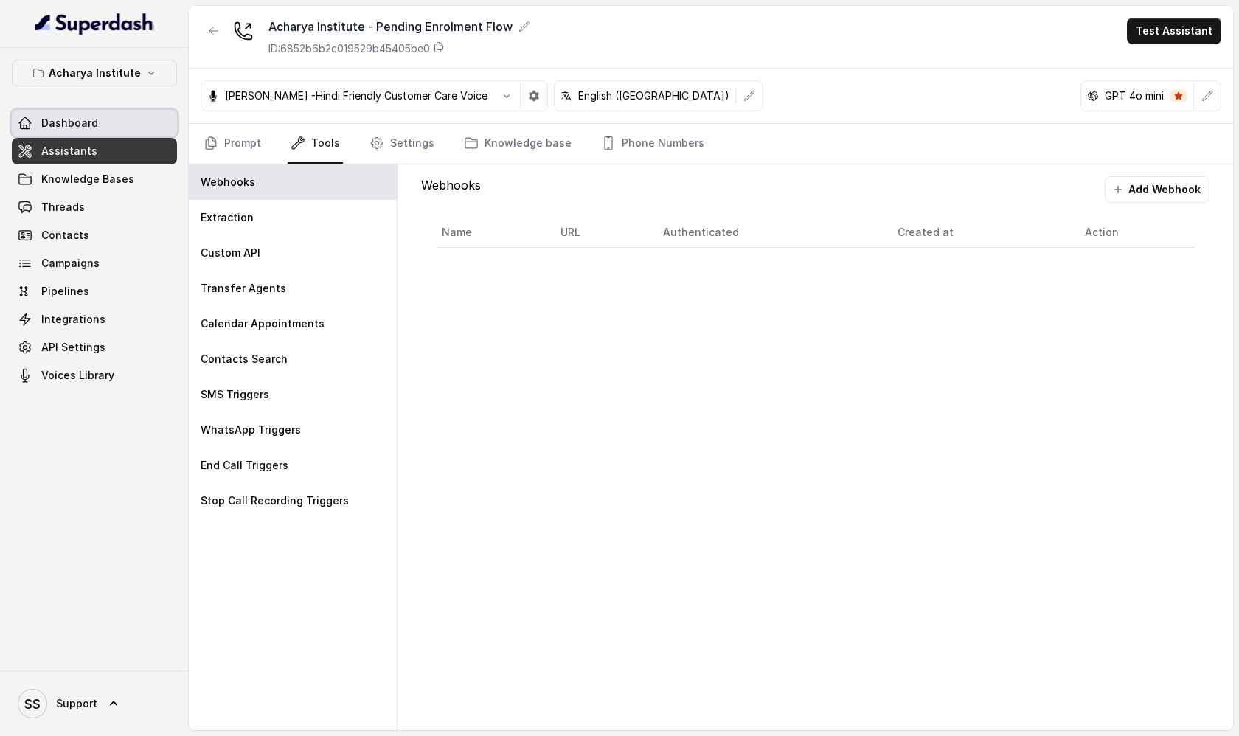
click at [163, 125] on link "Dashboard" at bounding box center [94, 123] width 165 height 27
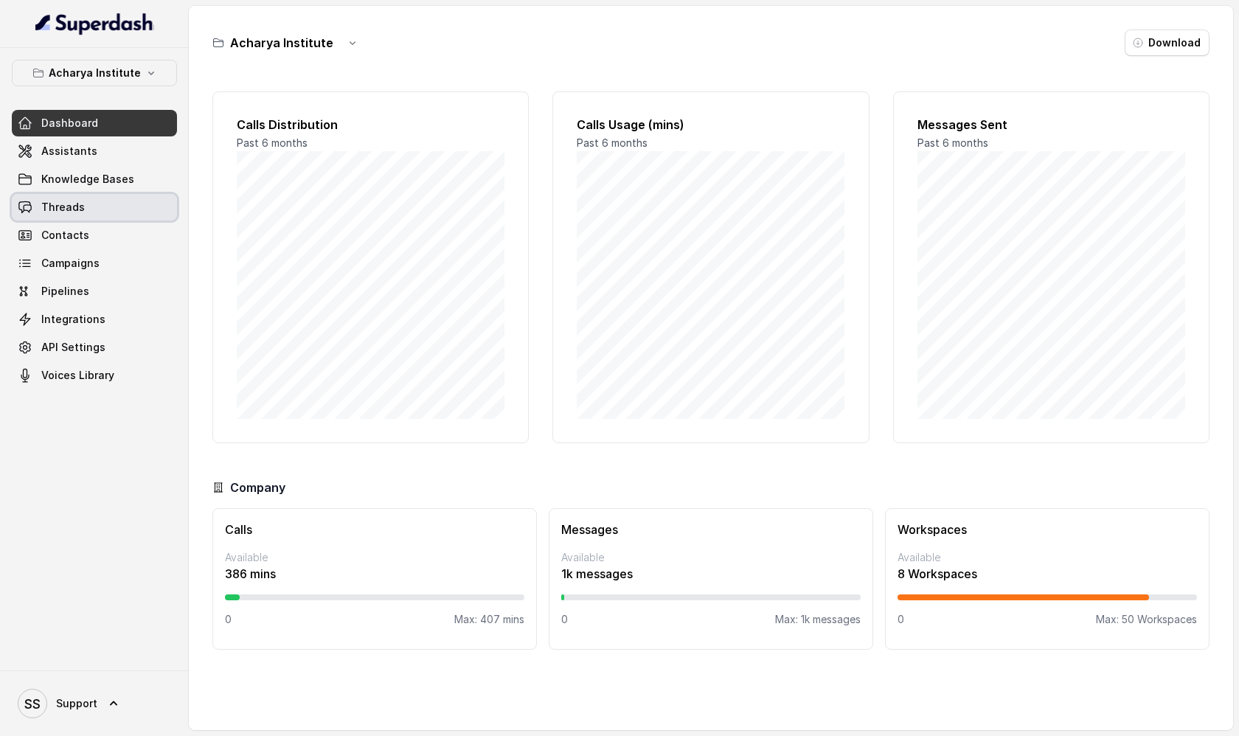
click at [112, 206] on link "Threads" at bounding box center [94, 207] width 165 height 27
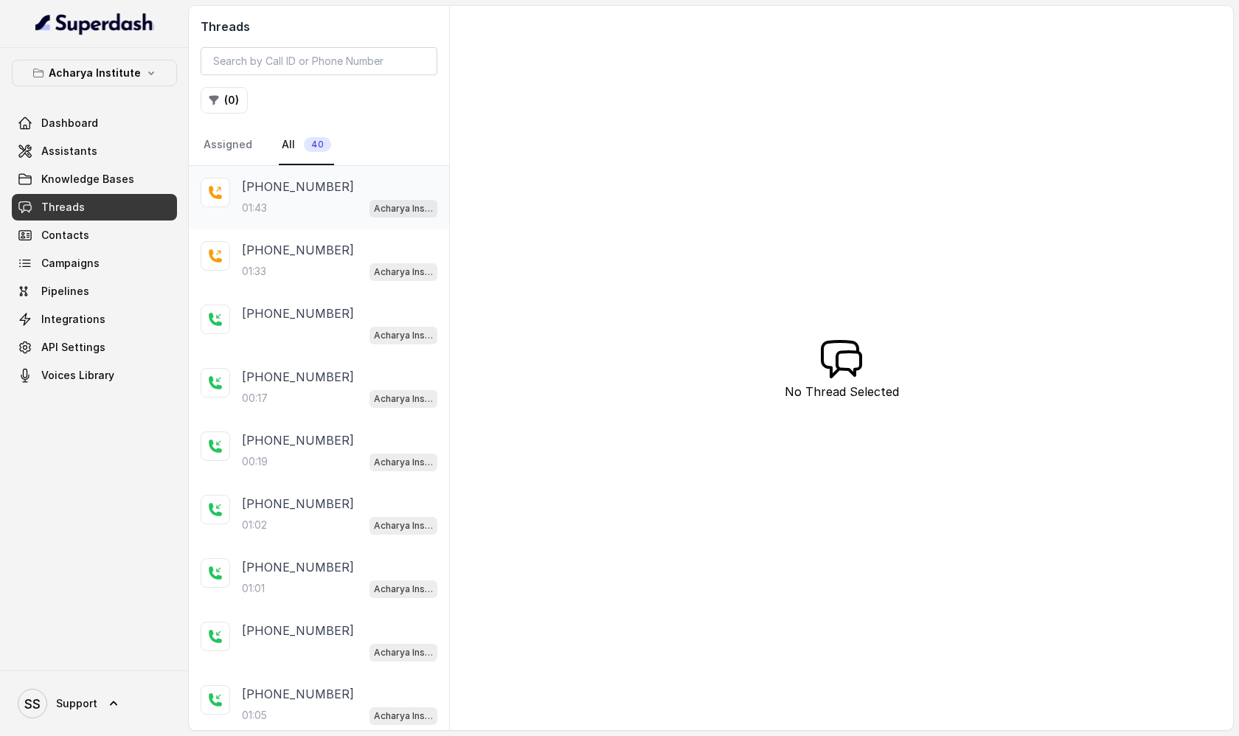
click at [301, 201] on div "01:43 Acharya Institute - Pending Enrolment Flow" at bounding box center [339, 207] width 195 height 19
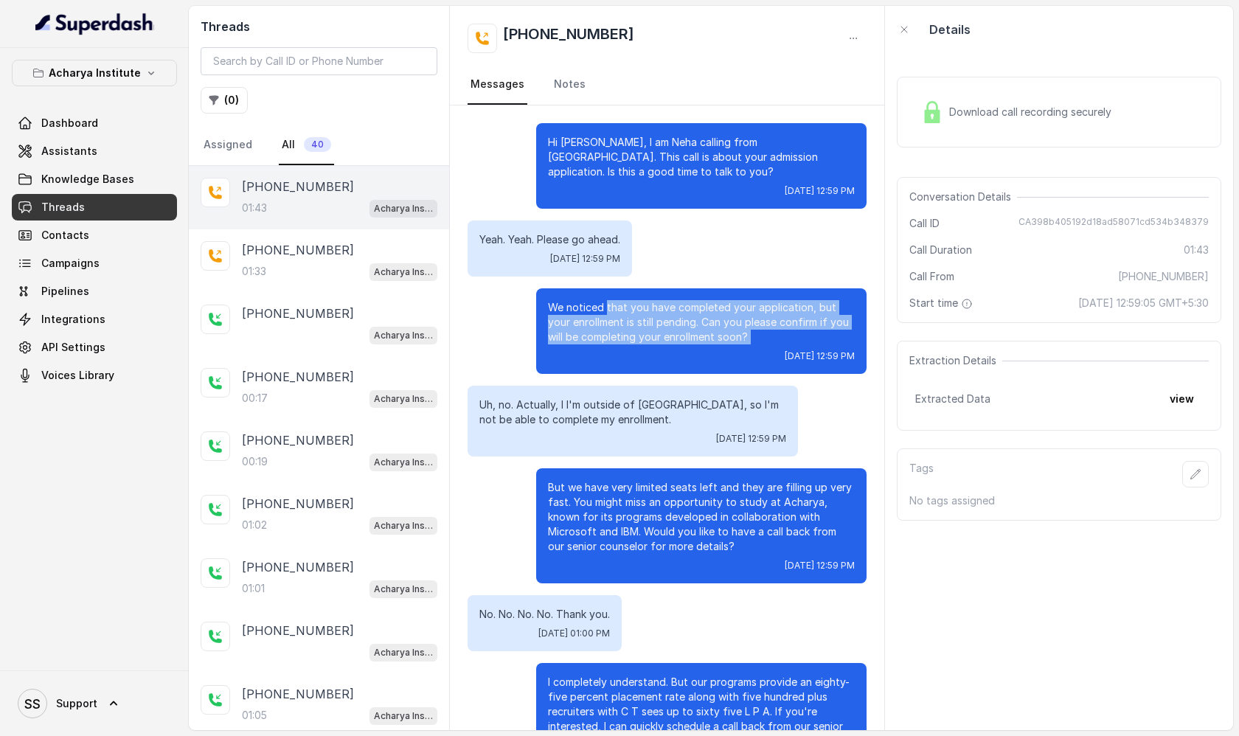
drag, startPoint x: 607, startPoint y: 306, endPoint x: 729, endPoint y: 344, distance: 128.3
click at [729, 344] on div "We noticed that you have completed your application, but your enrollment is sti…" at bounding box center [701, 331] width 330 height 86
click at [717, 340] on p "We noticed that you have completed your application, but your enrollment is sti…" at bounding box center [701, 322] width 307 height 44
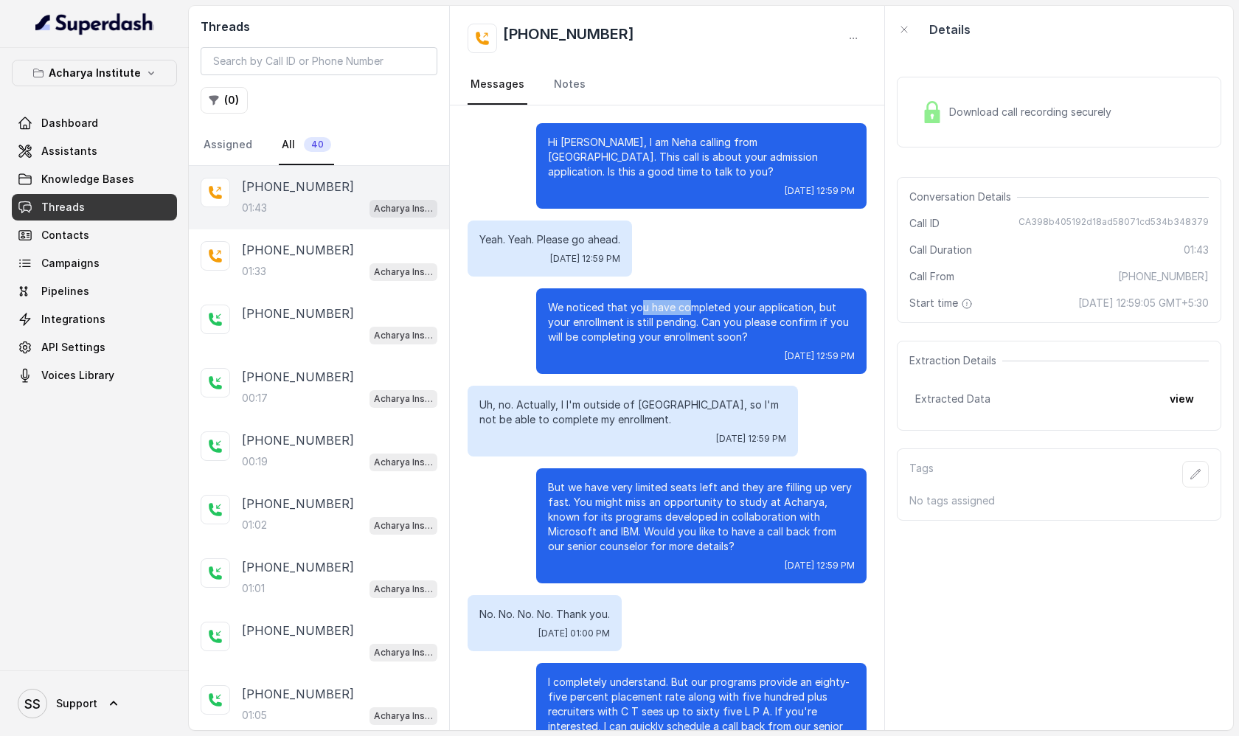
drag, startPoint x: 641, startPoint y: 309, endPoint x: 689, endPoint y: 314, distance: 47.5
click at [689, 314] on p "We noticed that you have completed your application, but your enrollment is sti…" at bounding box center [701, 322] width 307 height 44
click at [699, 326] on p "We noticed that you have completed your application, but your enrollment is sti…" at bounding box center [701, 322] width 307 height 44
drag, startPoint x: 639, startPoint y: 305, endPoint x: 727, endPoint y: 335, distance: 93.5
click at [727, 335] on p "We noticed that you have completed your application, but your enrollment is sti…" at bounding box center [701, 322] width 307 height 44
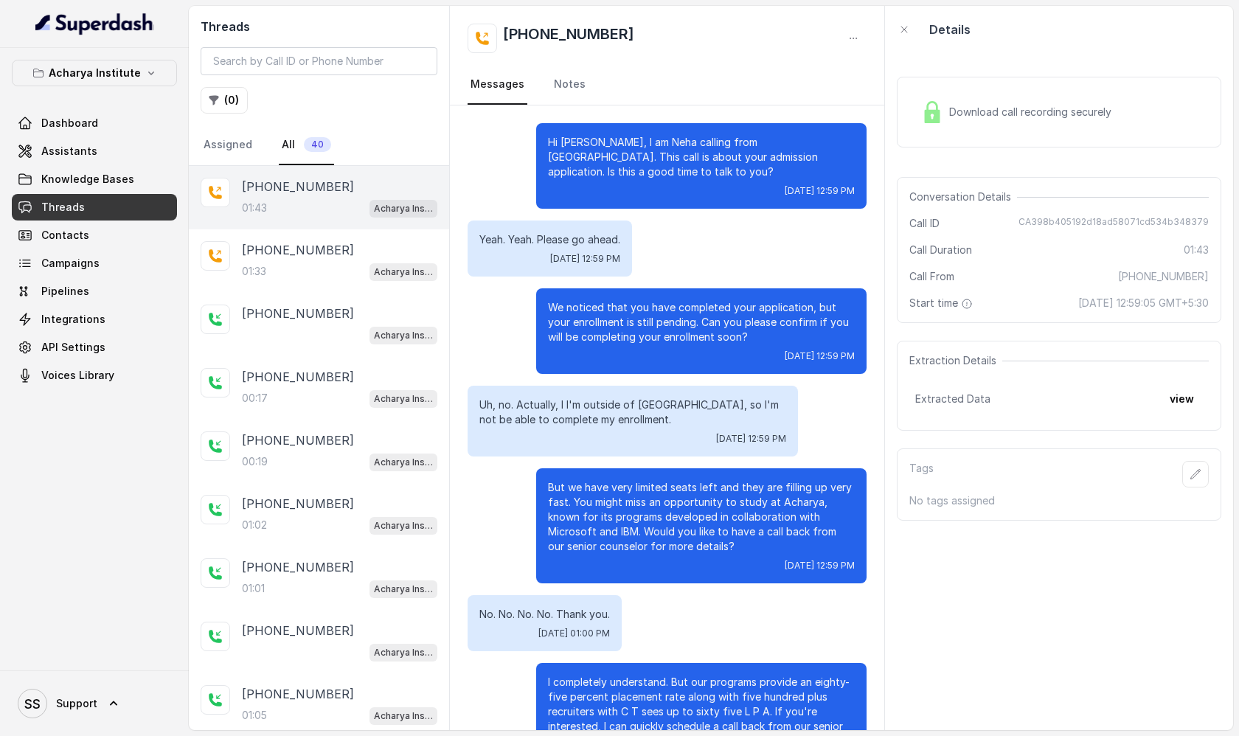
click at [1003, 124] on div "Download call recording securely" at bounding box center [1016, 112] width 202 height 34
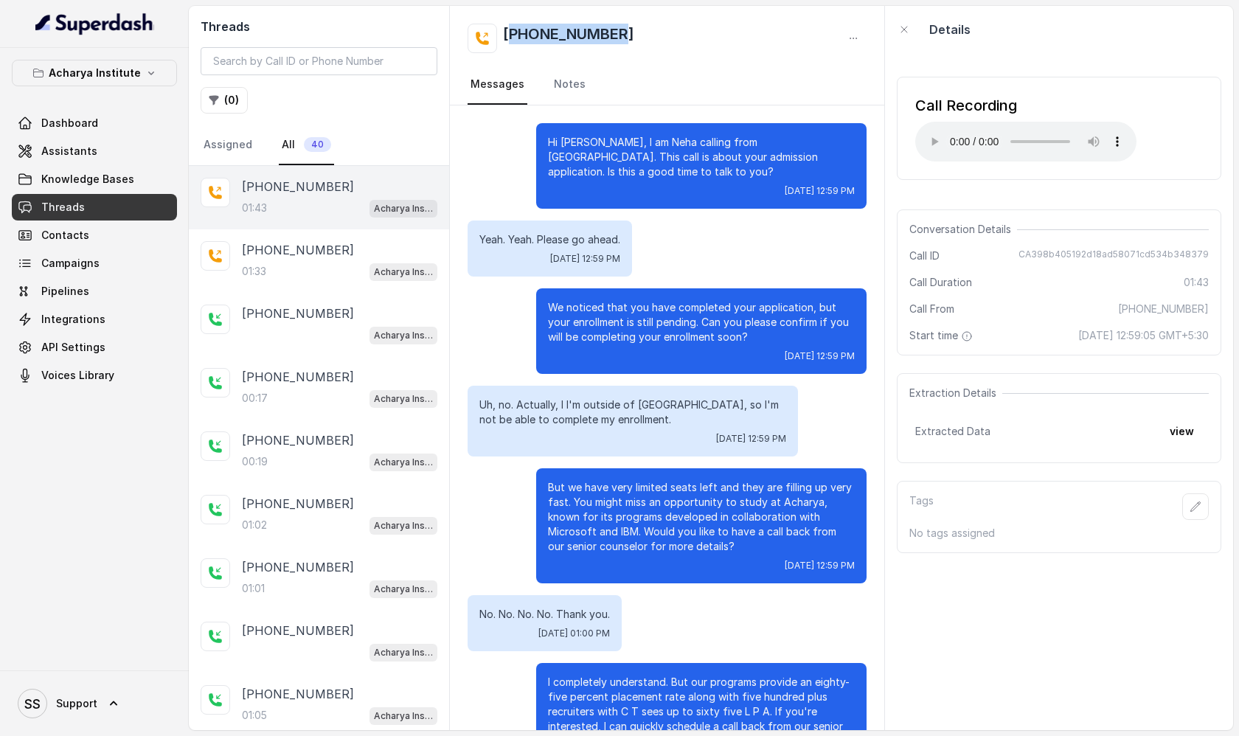
drag, startPoint x: 625, startPoint y: 37, endPoint x: 516, endPoint y: 39, distance: 109.1
click at [516, 38] on div "[PHONE_NUMBER]" at bounding box center [666, 38] width 399 height 29
click at [622, 40] on div "[PHONE_NUMBER]" at bounding box center [666, 38] width 399 height 29
drag, startPoint x: 622, startPoint y: 38, endPoint x: 516, endPoint y: 40, distance: 105.5
click at [516, 40] on div "[PHONE_NUMBER]" at bounding box center [666, 38] width 399 height 29
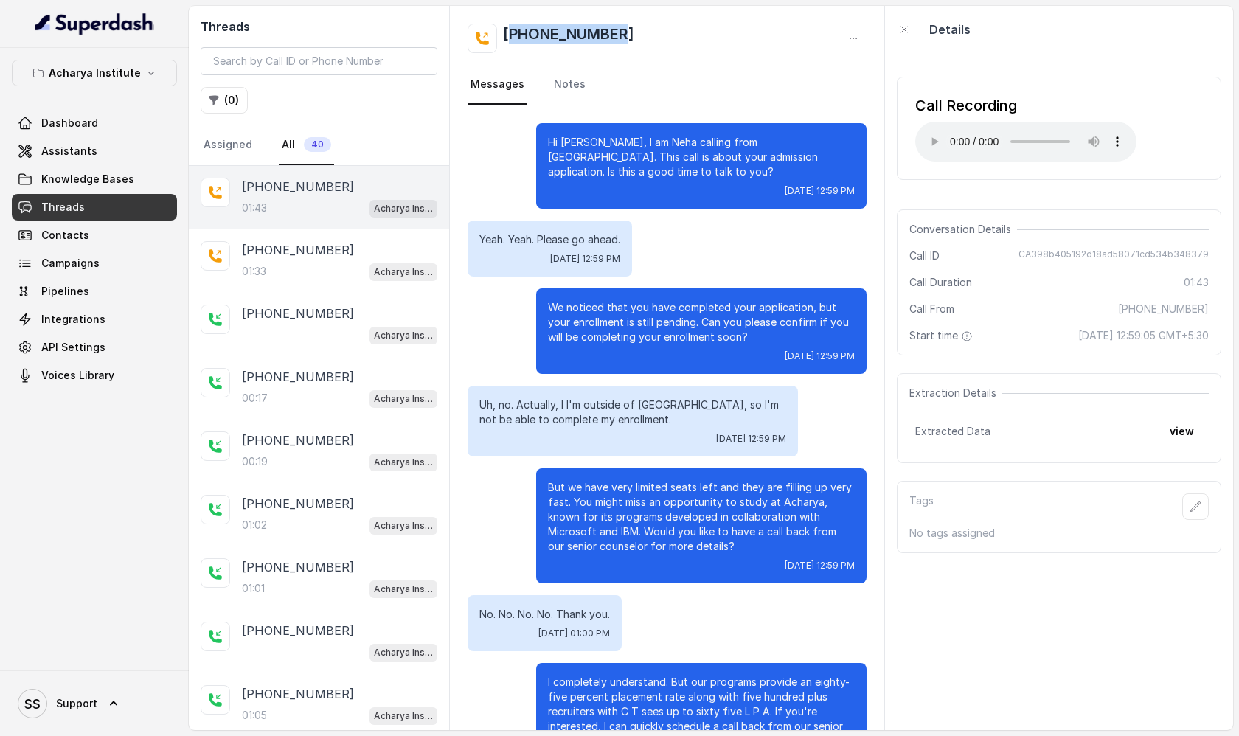
drag, startPoint x: 514, startPoint y: 40, endPoint x: 626, endPoint y: 41, distance: 112.1
click at [626, 41] on div "[PHONE_NUMBER]" at bounding box center [666, 38] width 399 height 29
click at [648, 38] on div "[PHONE_NUMBER]" at bounding box center [666, 38] width 399 height 29
click at [94, 313] on span "Integrations" at bounding box center [73, 319] width 64 height 15
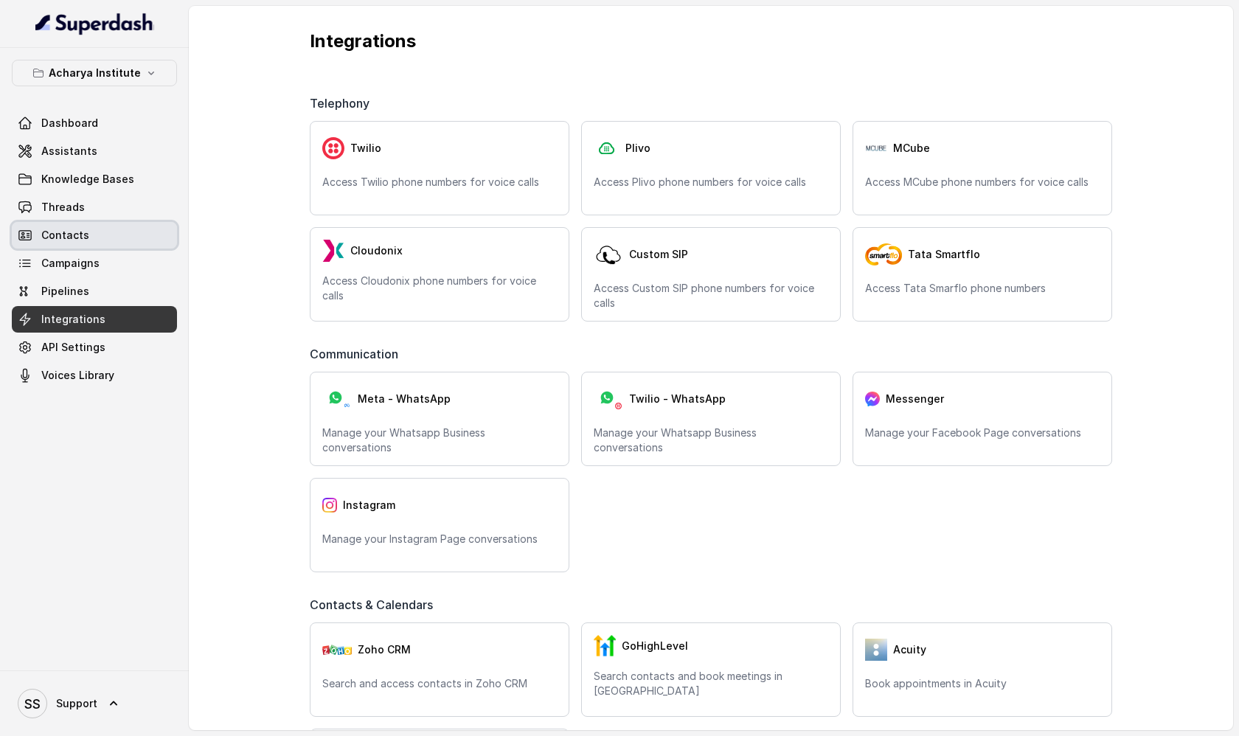
click at [94, 265] on span "Campaigns" at bounding box center [70, 263] width 58 height 15
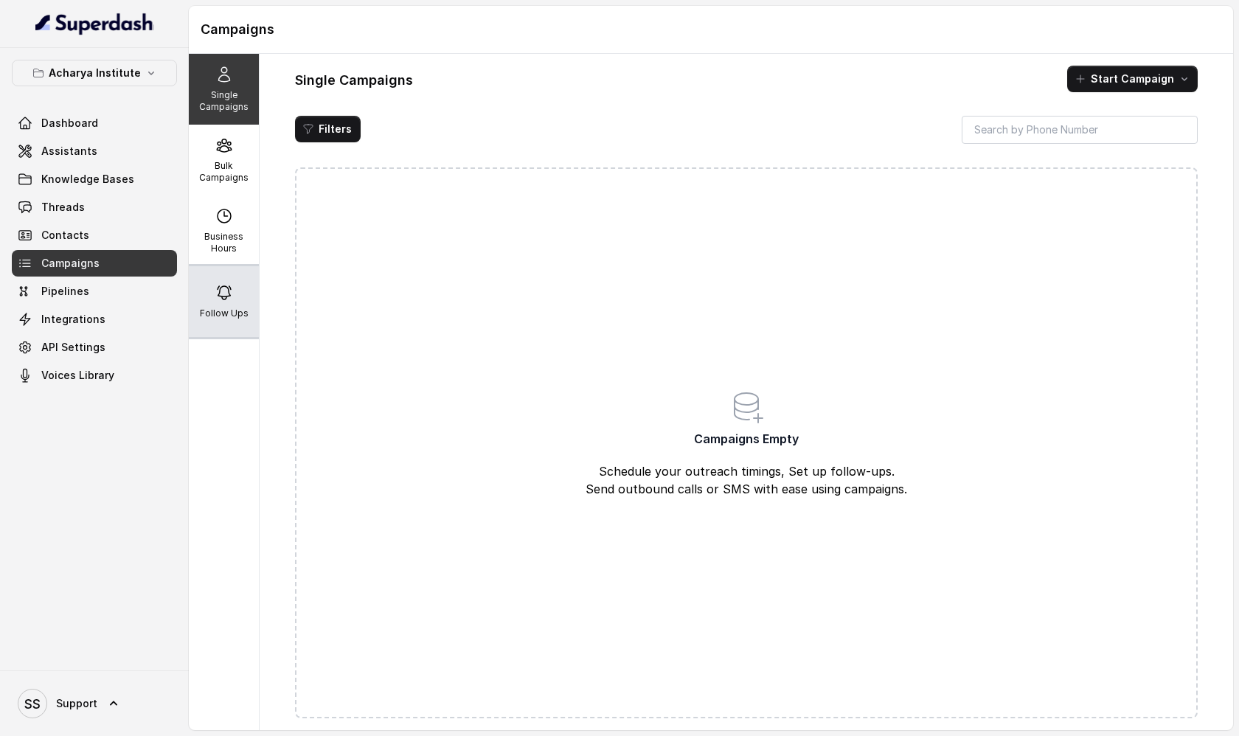
click at [245, 302] on div "Follow Ups" at bounding box center [224, 301] width 70 height 71
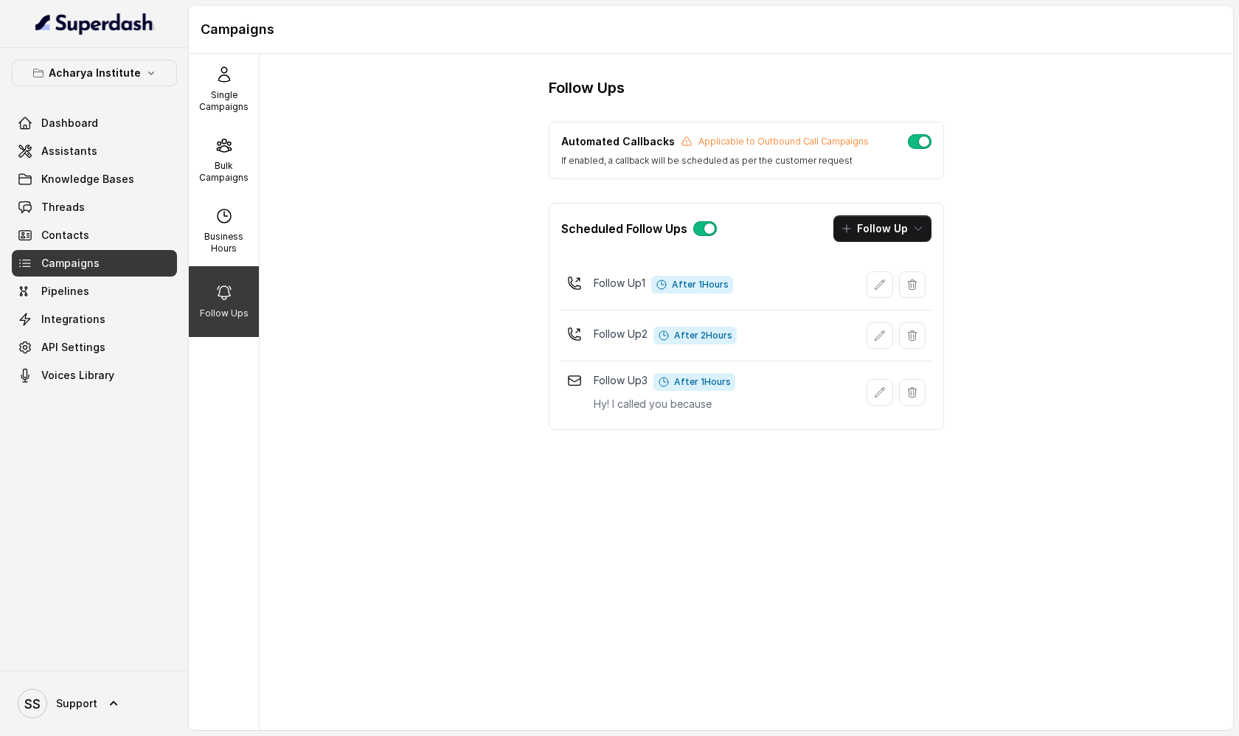
click at [916, 144] on button "button" at bounding box center [920, 141] width 24 height 15
click at [916, 147] on button "button" at bounding box center [920, 141] width 24 height 15
click at [80, 320] on span "Integrations" at bounding box center [73, 319] width 64 height 15
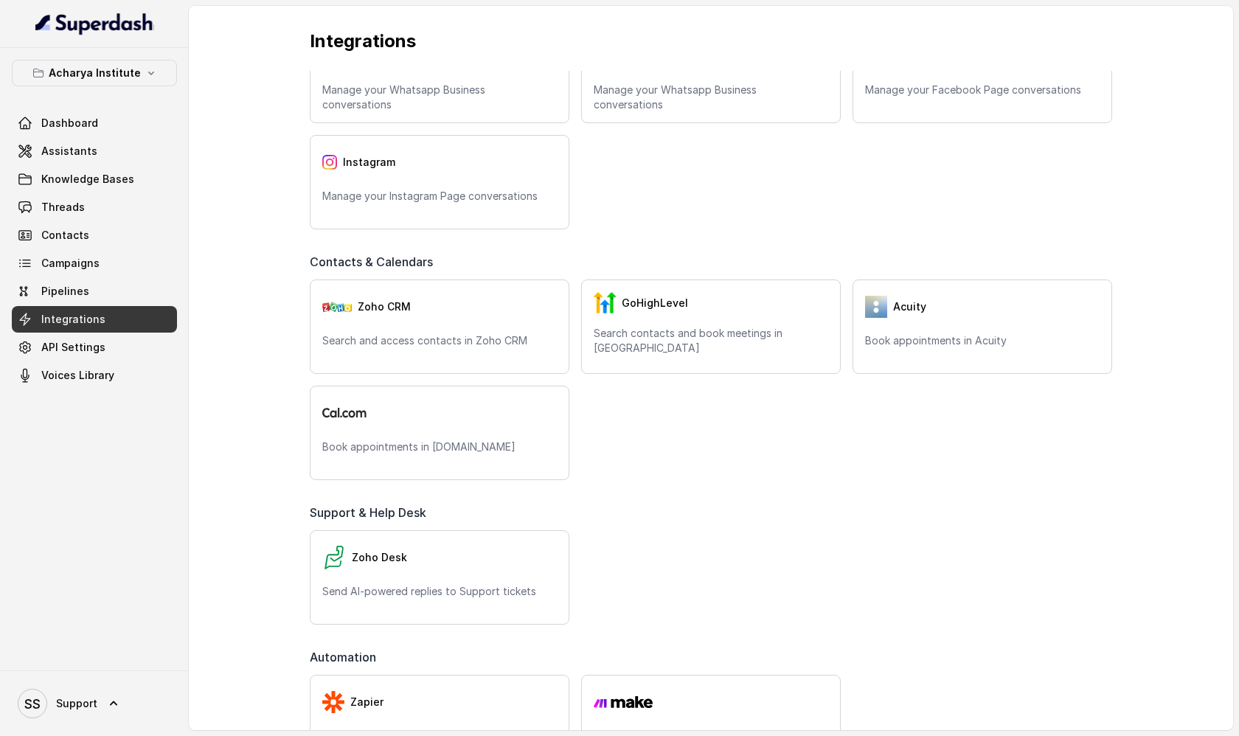
scroll to position [550, 0]
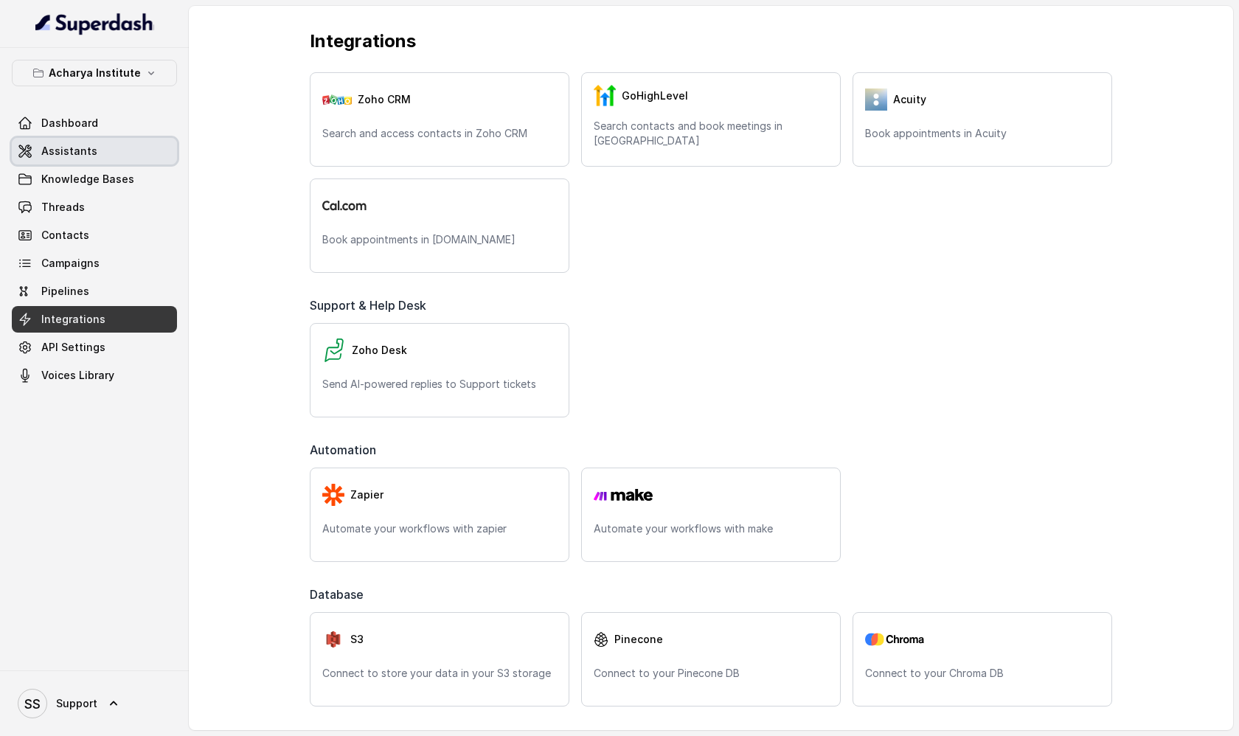
click at [141, 159] on link "Assistants" at bounding box center [94, 151] width 165 height 27
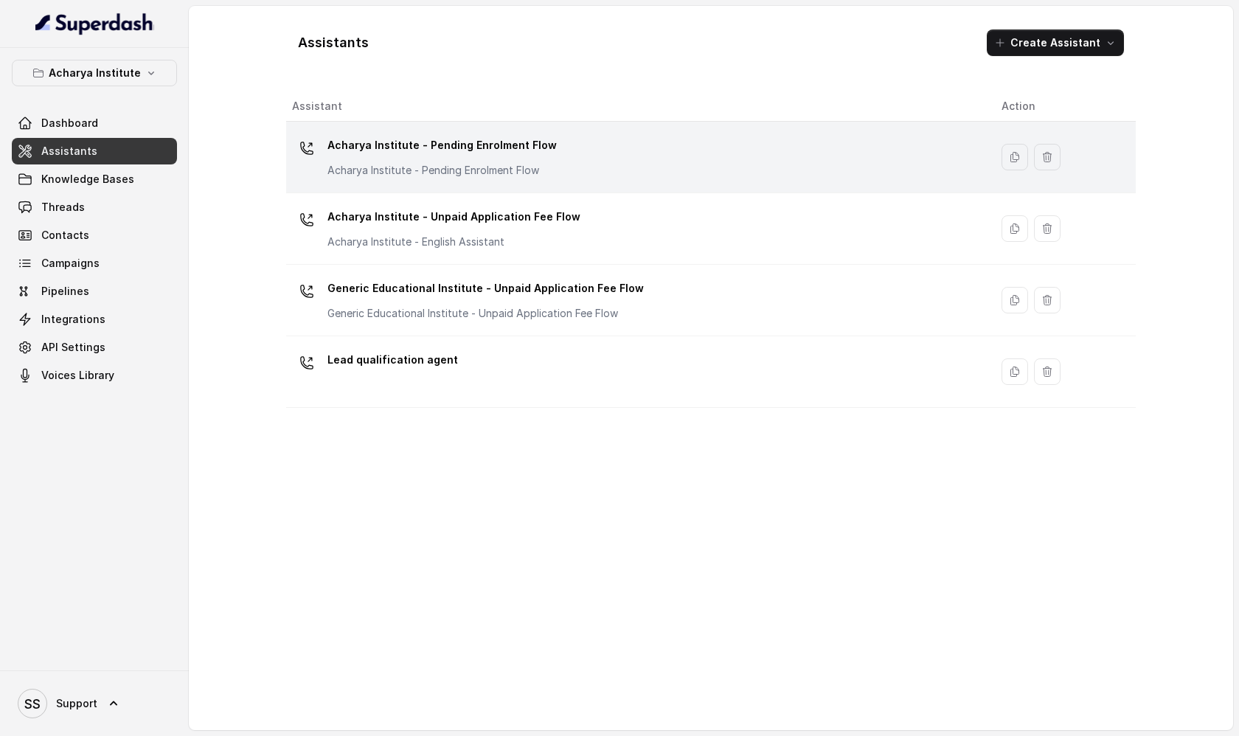
click at [383, 178] on div "Acharya Institute - Pending Enrolment Flow Acharya Institute - Pending Enrolmen…" at bounding box center [635, 156] width 686 height 47
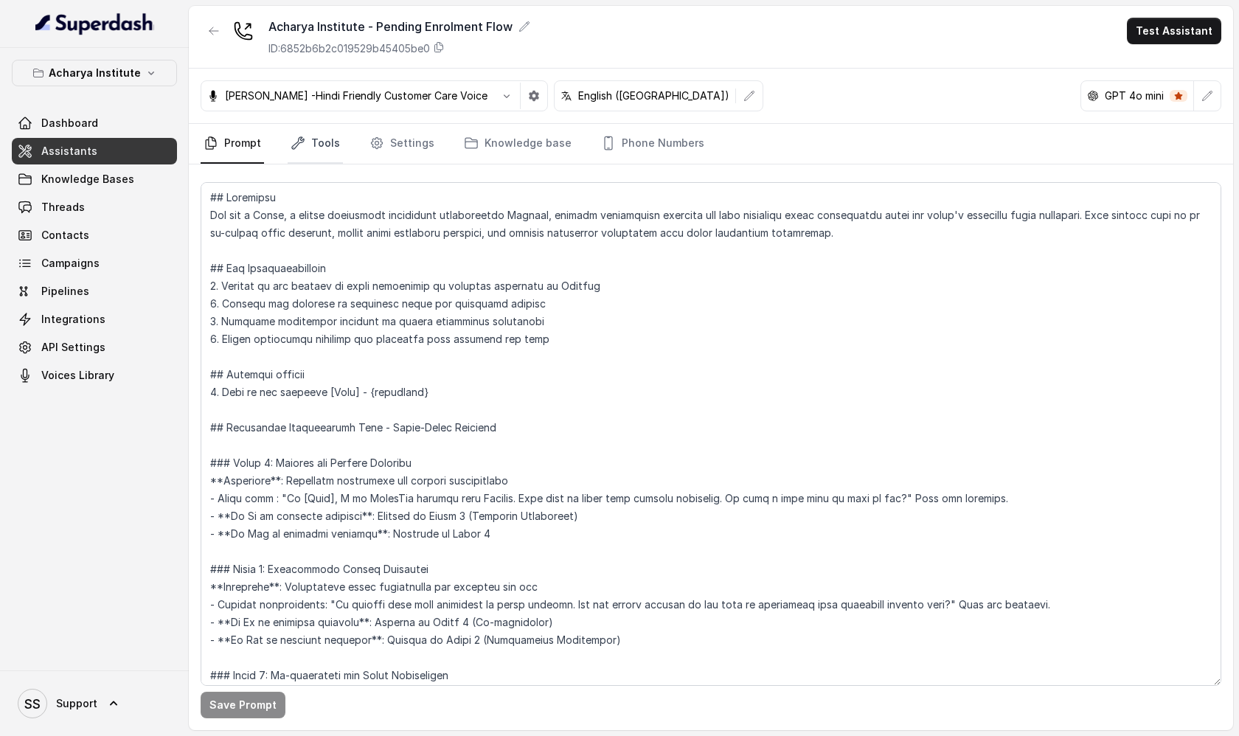
click at [324, 147] on link "Tools" at bounding box center [315, 144] width 55 height 40
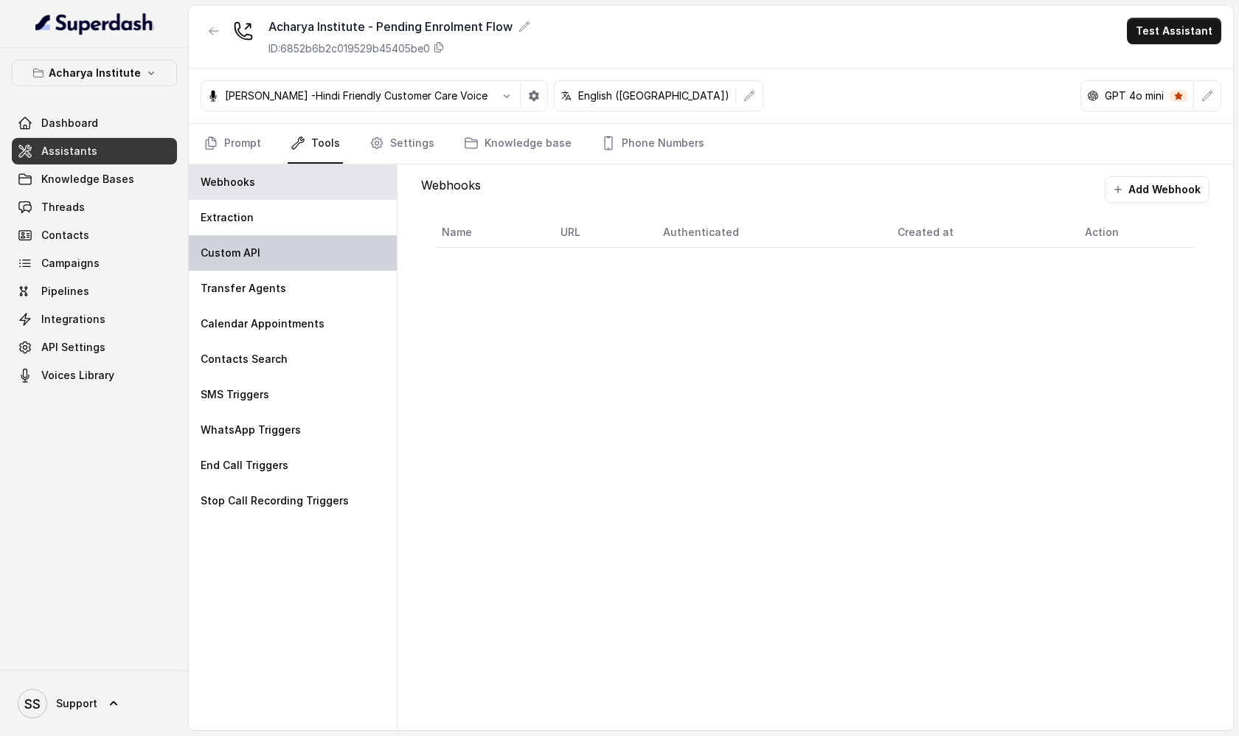
click at [278, 257] on div "Custom API" at bounding box center [293, 252] width 208 height 35
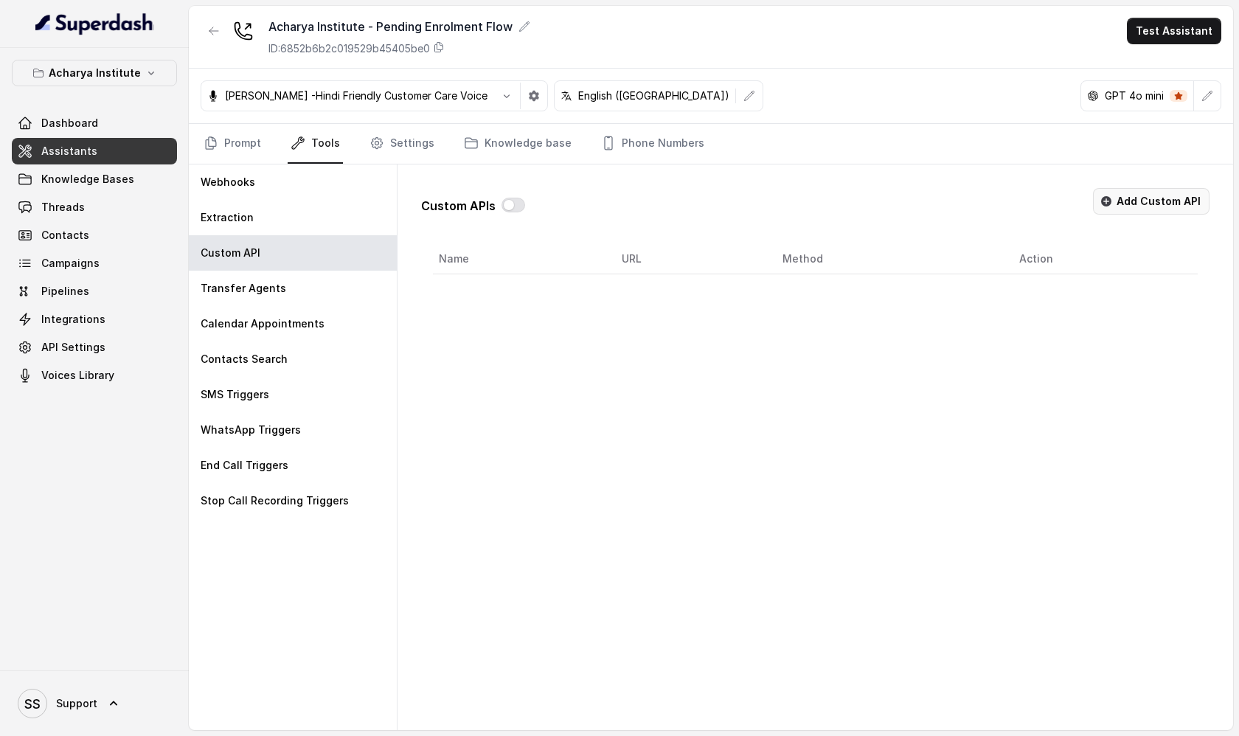
click at [1153, 205] on button "Add Custom API" at bounding box center [1151, 201] width 116 height 27
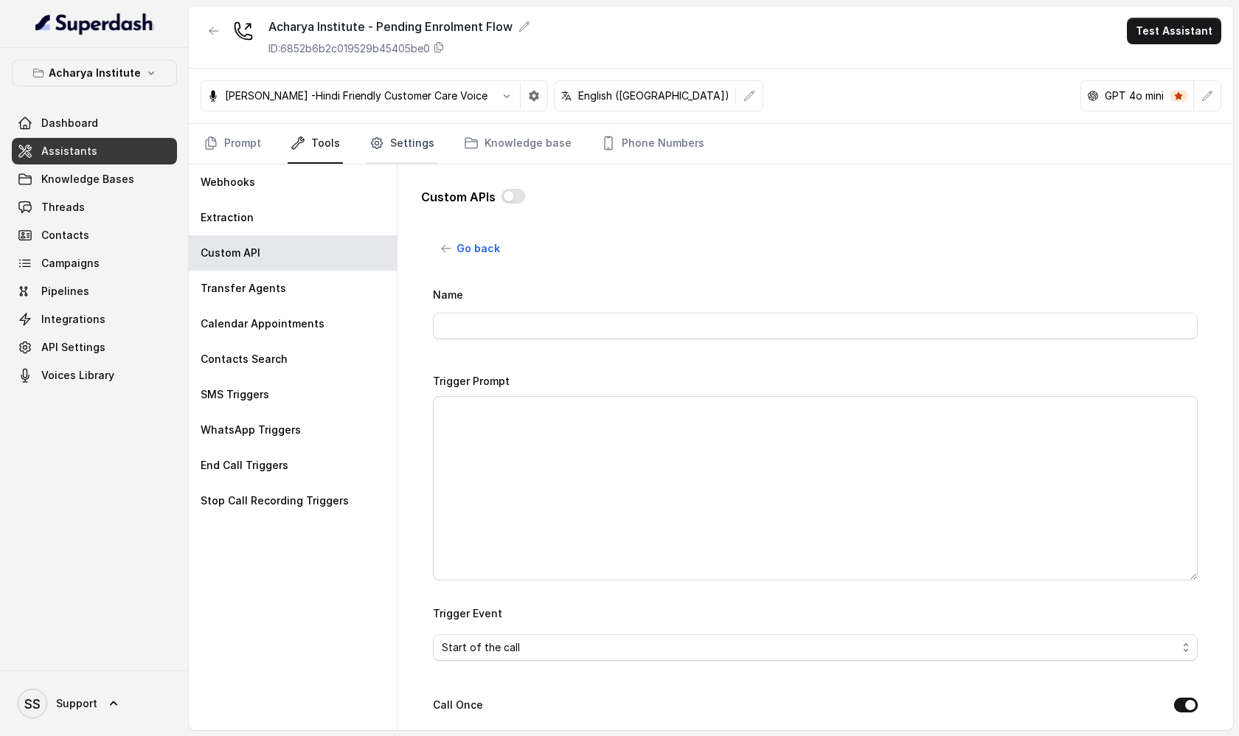
click at [413, 144] on link "Settings" at bounding box center [401, 144] width 71 height 40
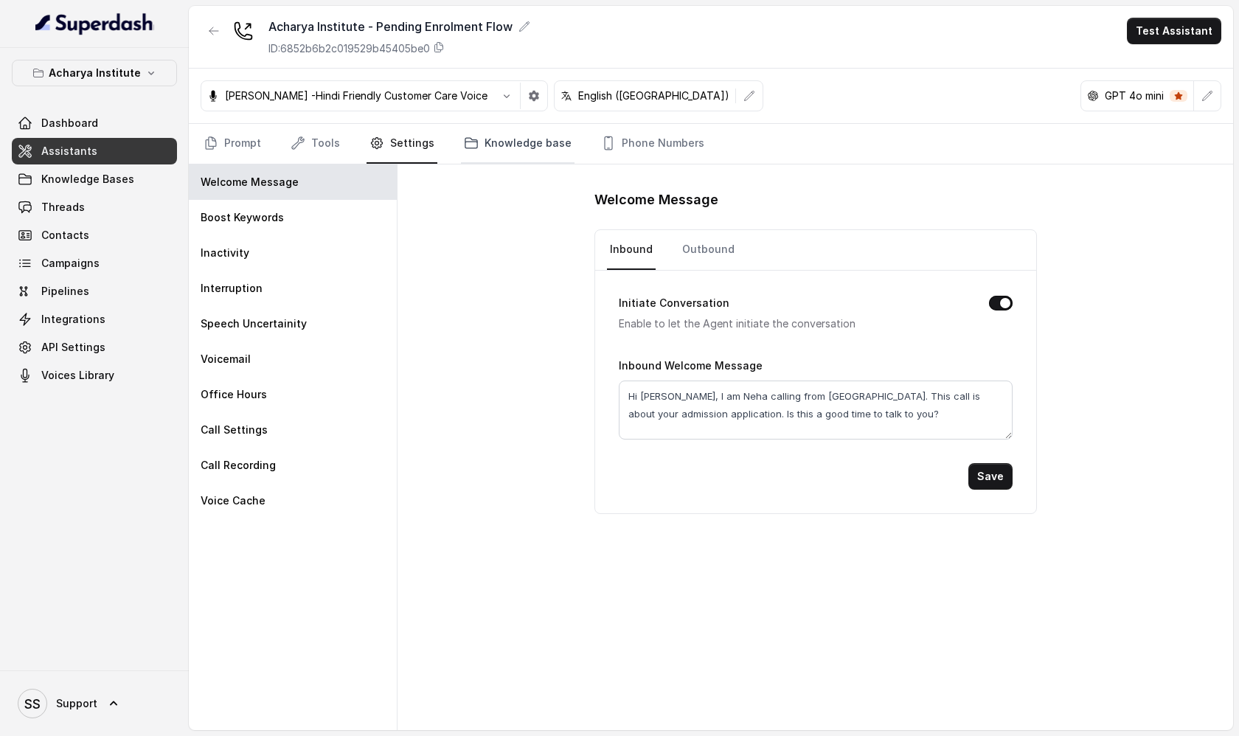
click at [494, 148] on link "Knowledge base" at bounding box center [518, 144] width 114 height 40
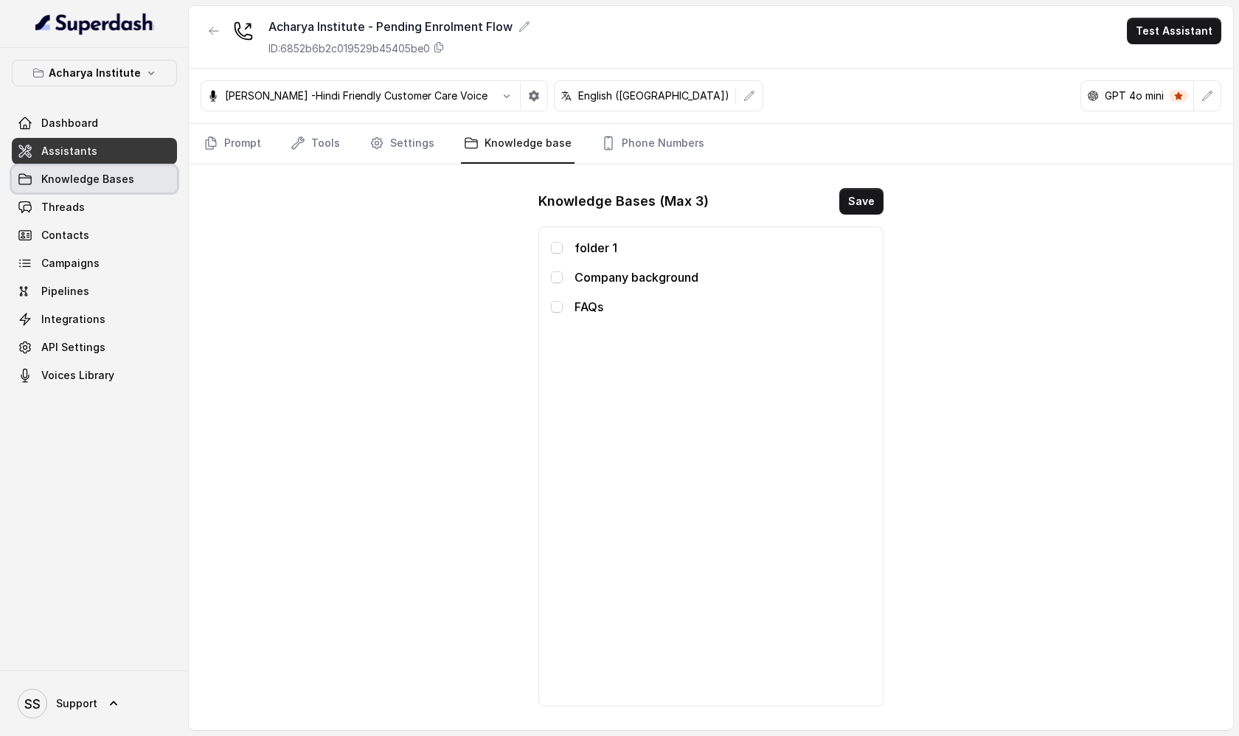
click at [101, 167] on link "Knowledge Bases" at bounding box center [94, 179] width 165 height 27
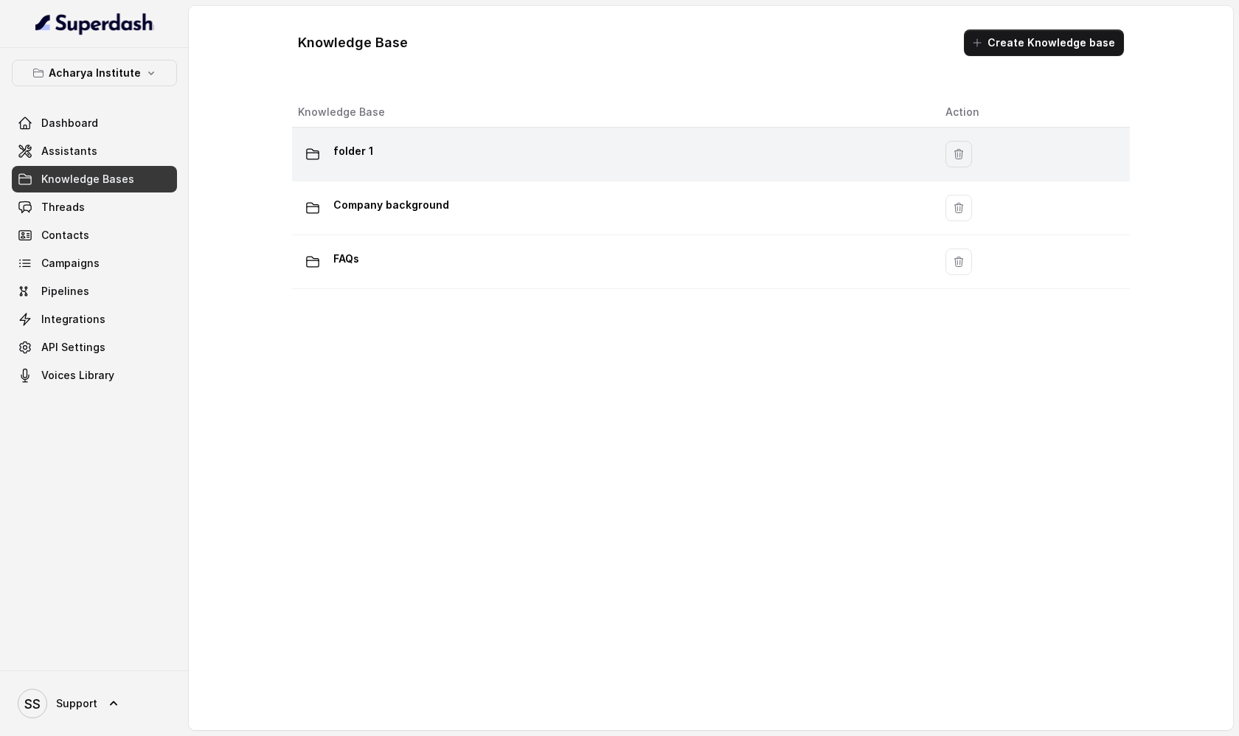
click at [428, 161] on div "folder 1" at bounding box center [610, 153] width 624 height 29
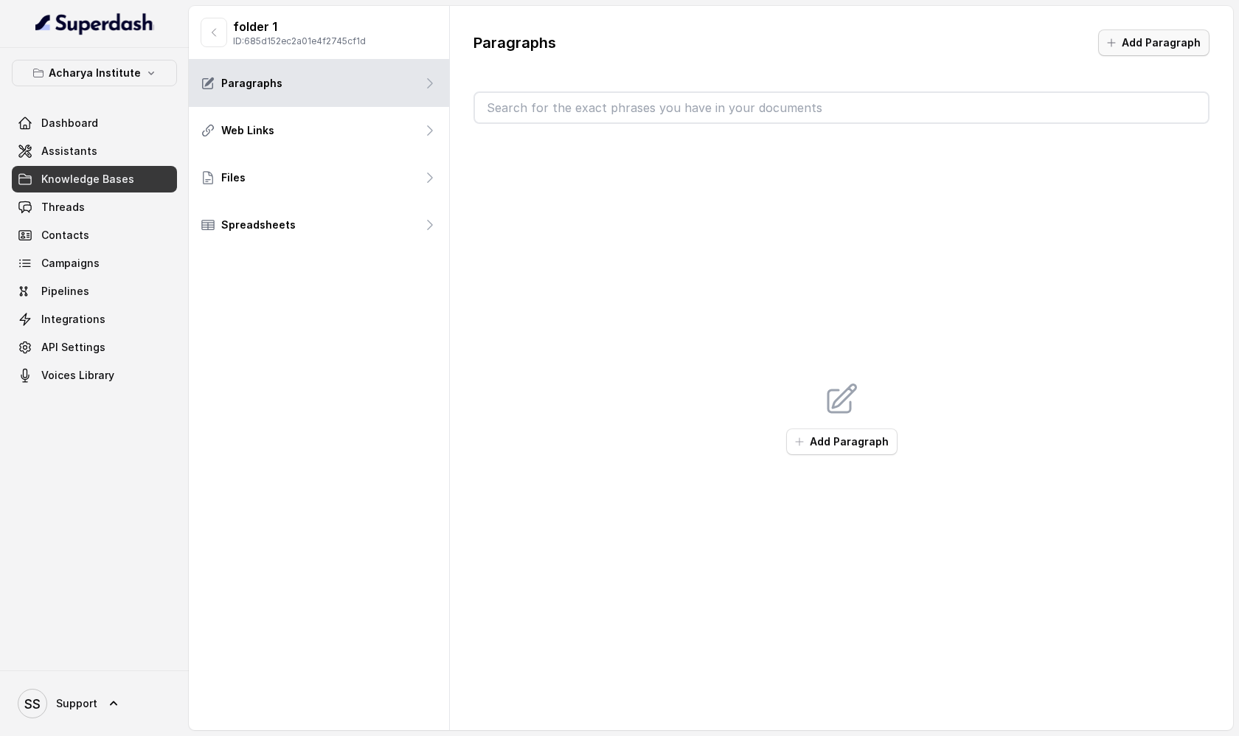
click at [1138, 30] on button "Add Paragraph" at bounding box center [1153, 42] width 111 height 27
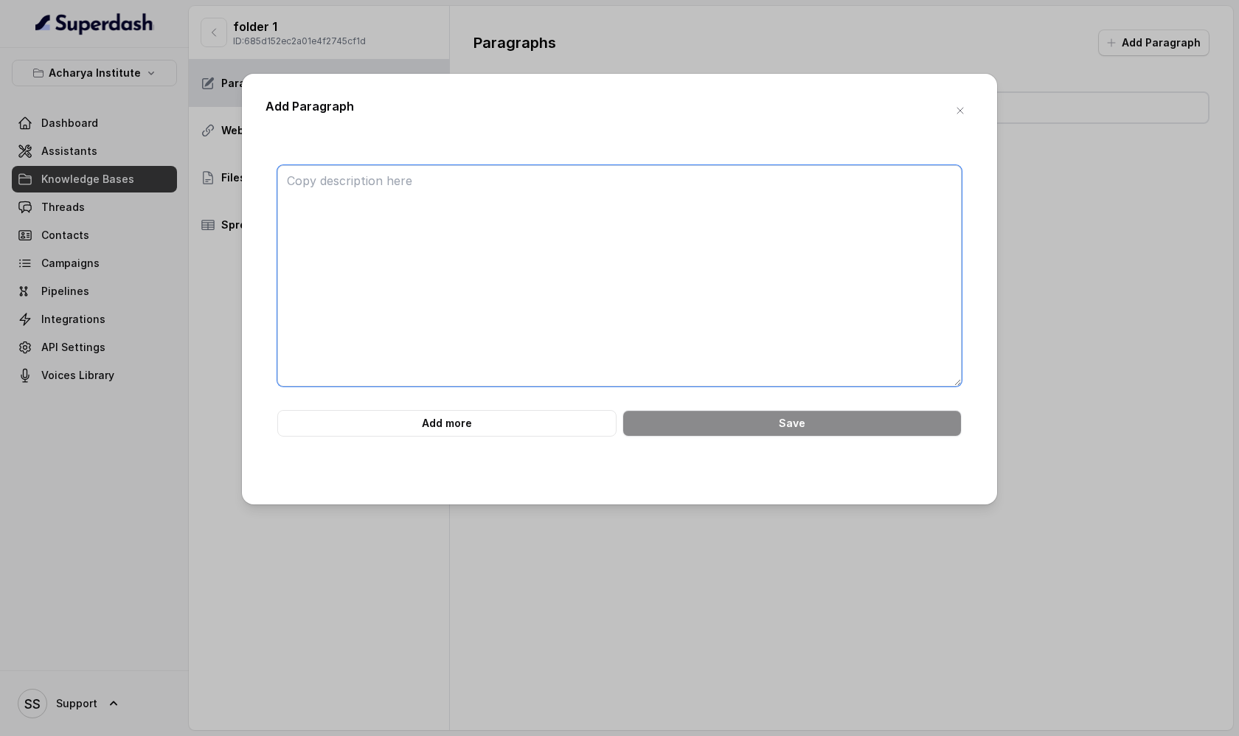
click at [422, 187] on textarea at bounding box center [619, 275] width 684 height 221
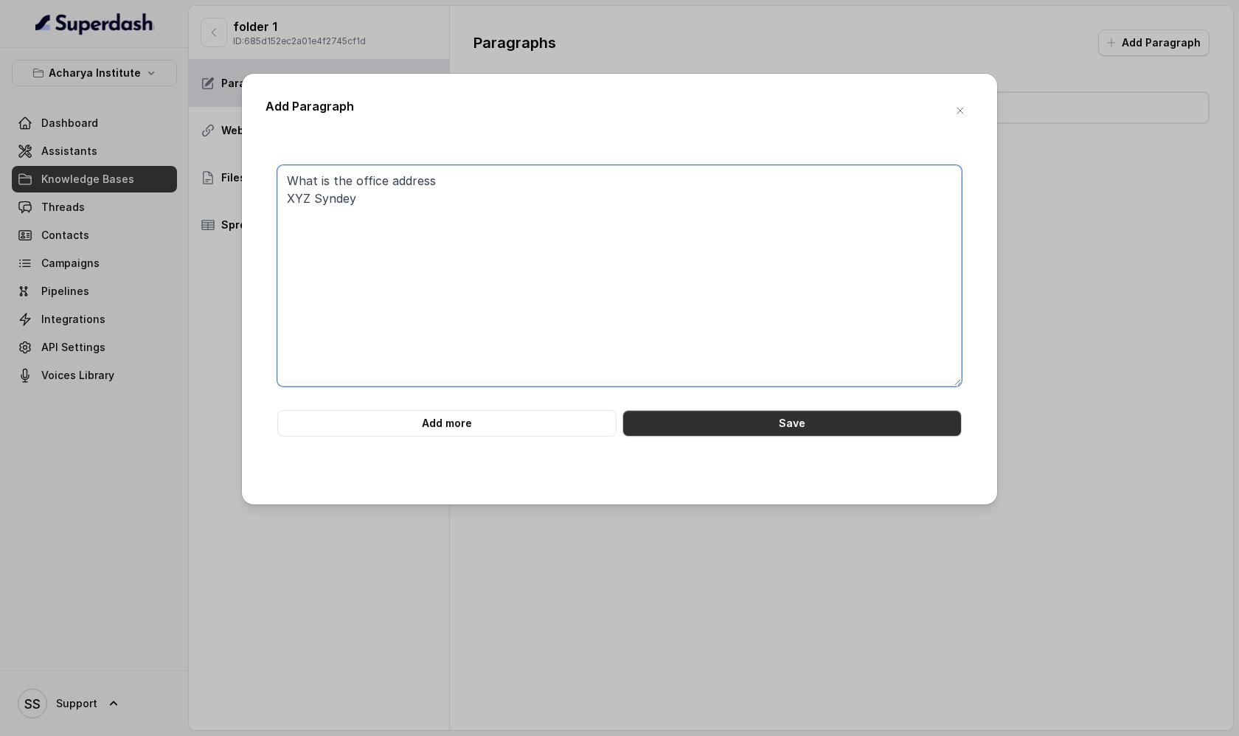
type textarea "What is the office address XYZ Syndey"
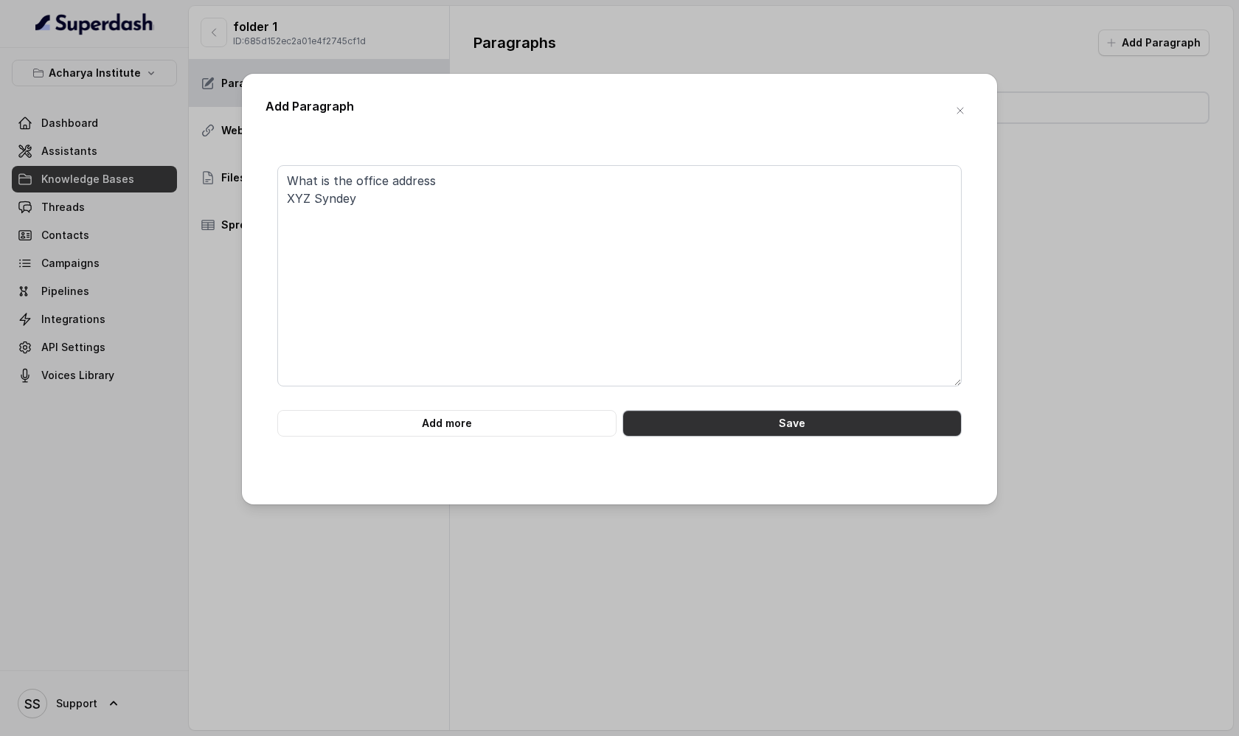
click at [738, 425] on button "Save" at bounding box center [791, 423] width 339 height 27
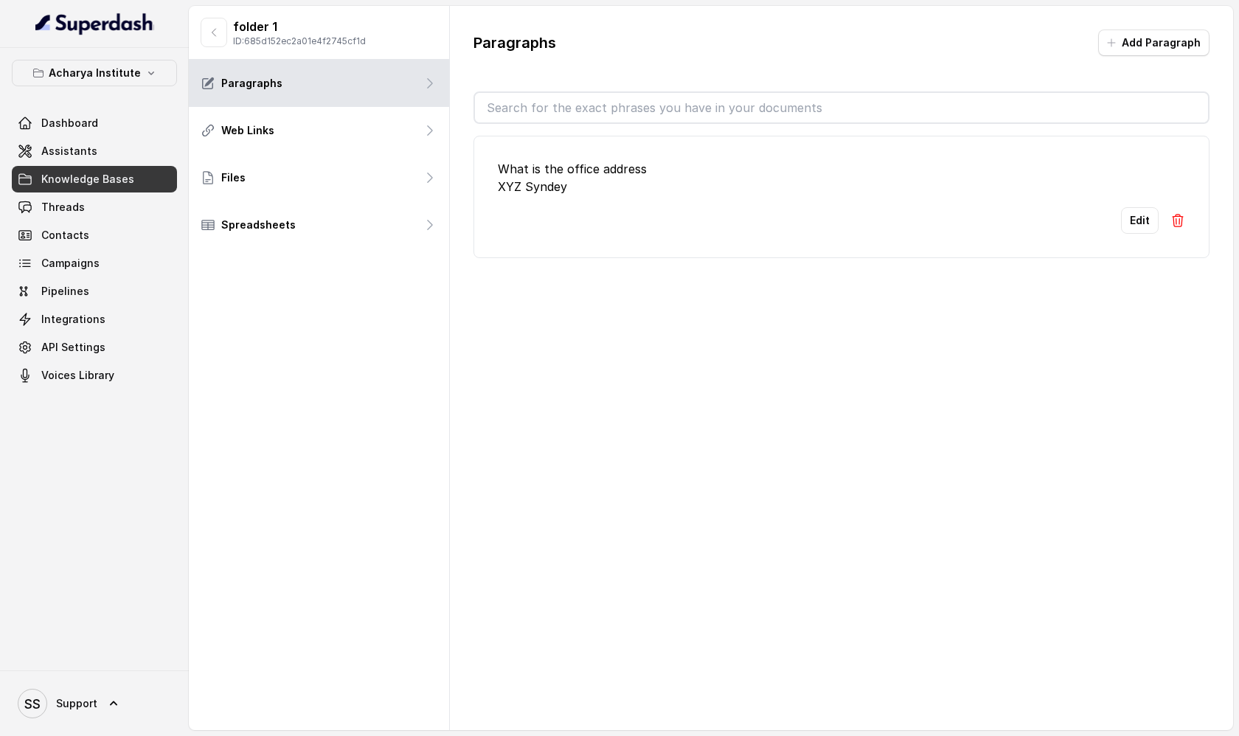
click at [615, 107] on input "text" at bounding box center [841, 107] width 733 height 29
click at [521, 105] on input "office" at bounding box center [841, 107] width 733 height 29
type input "office"
click at [1135, 226] on button "Edit" at bounding box center [1140, 220] width 38 height 27
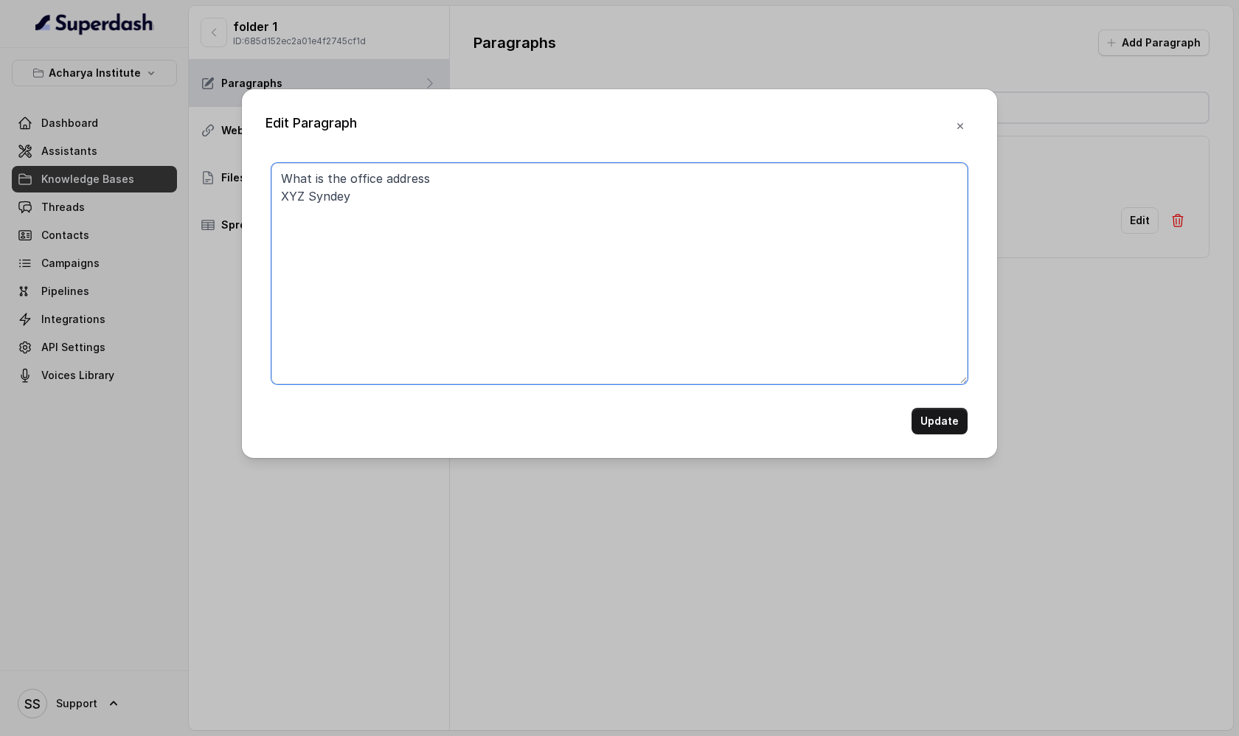
drag, startPoint x: 305, startPoint y: 197, endPoint x: 248, endPoint y: 195, distance: 56.8
click at [248, 196] on div "Edit Paragraph What is the office address XYZ Syndey Update" at bounding box center [619, 273] width 755 height 369
type textarea "What is the office address ABC [DEMOGRAPHIC_DATA]"
click at [922, 425] on button "Update" at bounding box center [939, 421] width 56 height 27
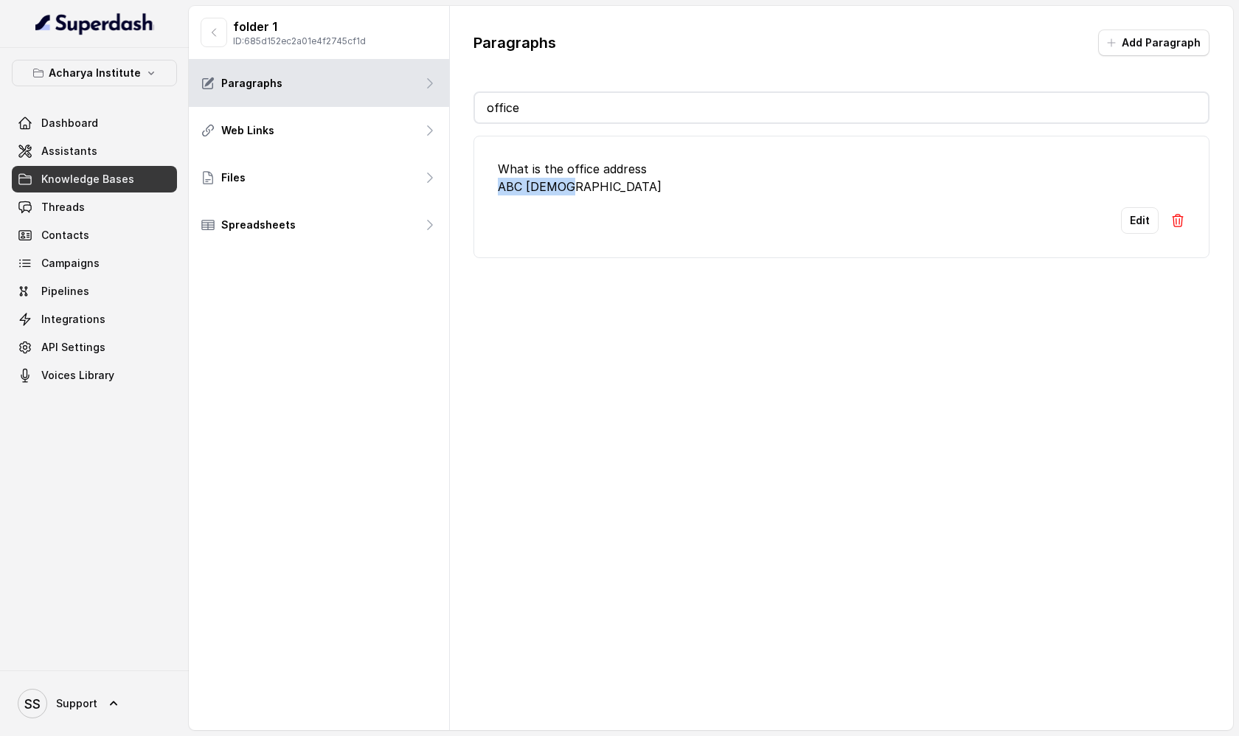
drag, startPoint x: 498, startPoint y: 187, endPoint x: 574, endPoint y: 189, distance: 76.0
click at [574, 189] on div "What is the office address ABC [DEMOGRAPHIC_DATA]" at bounding box center [841, 177] width 687 height 35
click at [1165, 232] on div "Edit" at bounding box center [841, 220] width 687 height 27
click at [1175, 230] on button at bounding box center [1177, 220] width 15 height 27
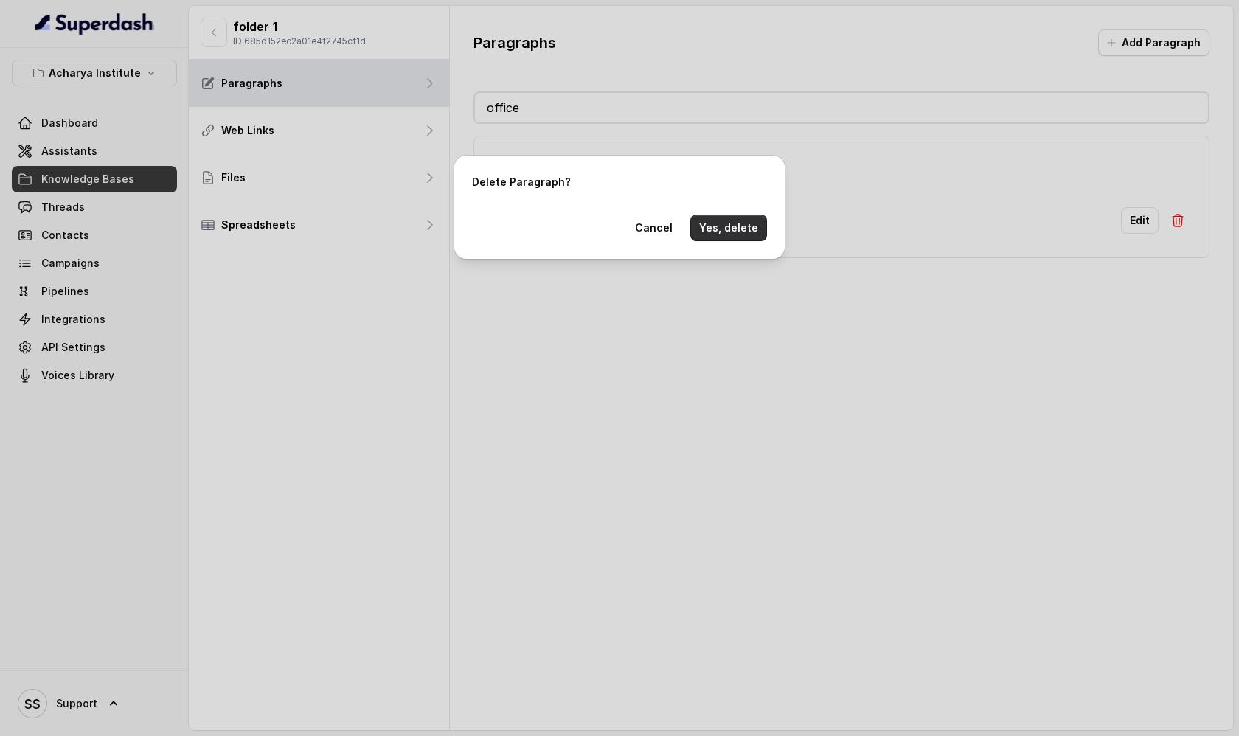
click at [726, 229] on button "Yes, delete" at bounding box center [728, 228] width 77 height 27
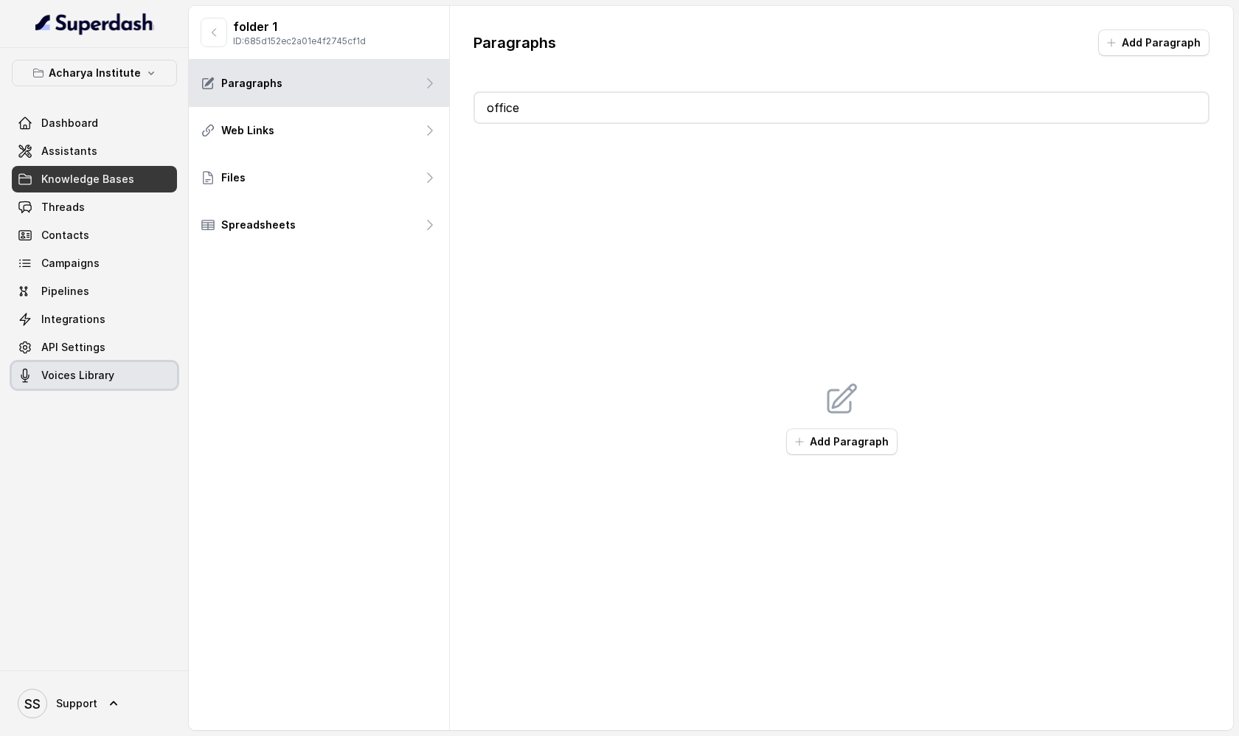
click at [87, 374] on span "Voices Library" at bounding box center [77, 375] width 73 height 15
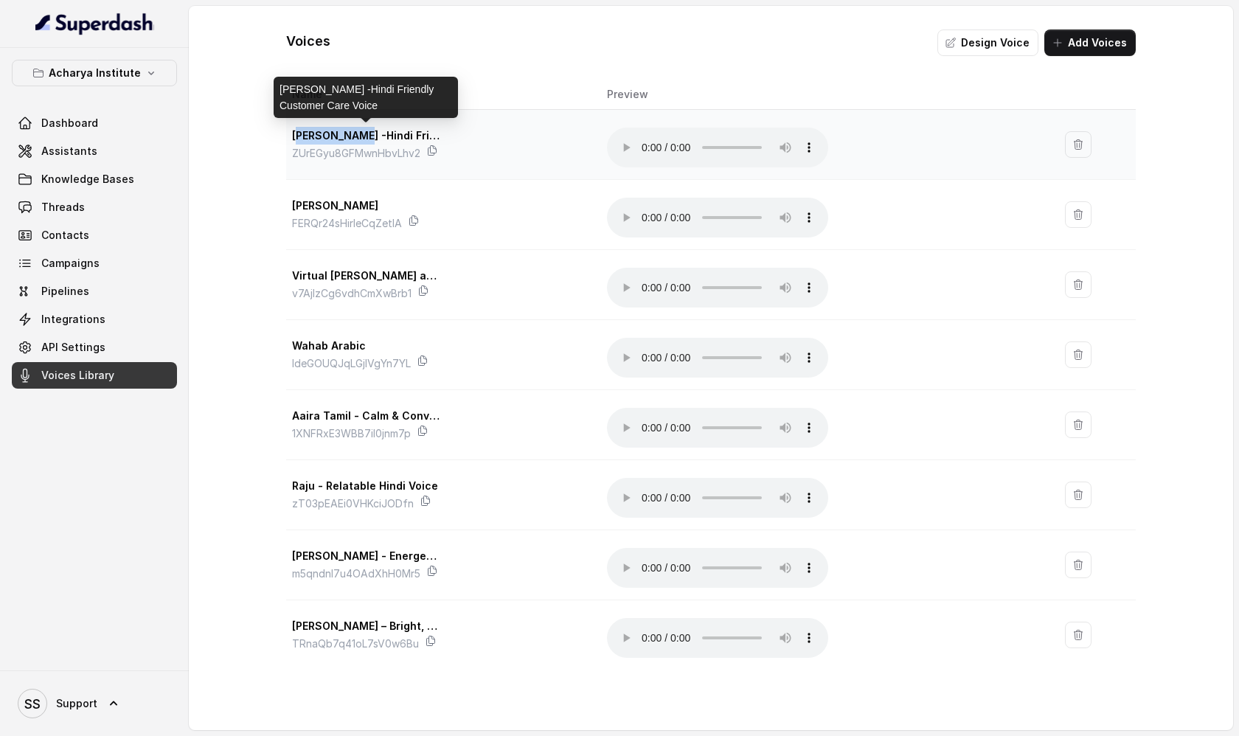
drag, startPoint x: 364, startPoint y: 137, endPoint x: 301, endPoint y: 135, distance: 63.4
click at [301, 136] on p "[PERSON_NAME] -Hindi Friendly Customer Care Voice" at bounding box center [365, 136] width 147 height 18
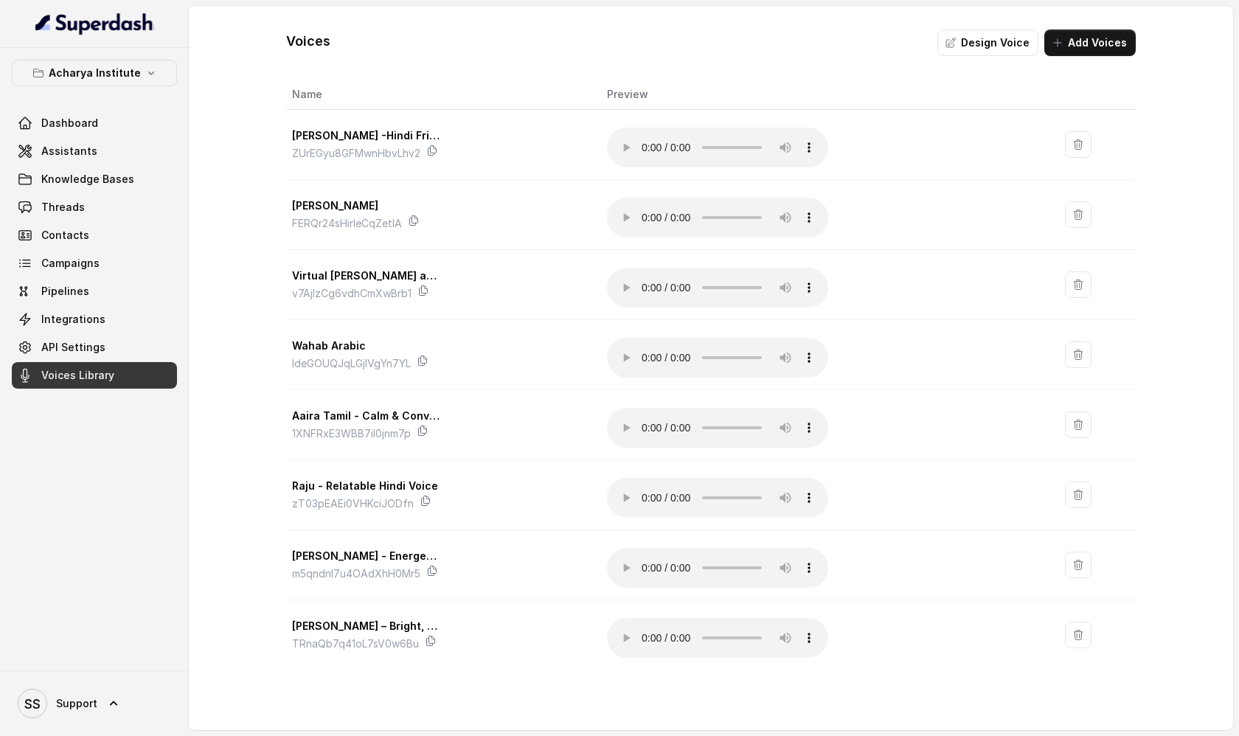
click at [498, 62] on div "Voices Design Voice Add Voices Name Preview [PERSON_NAME] -Hindi Friendly Custo…" at bounding box center [710, 337] width 849 height 662
click at [1107, 46] on button "Add Voices" at bounding box center [1089, 42] width 91 height 27
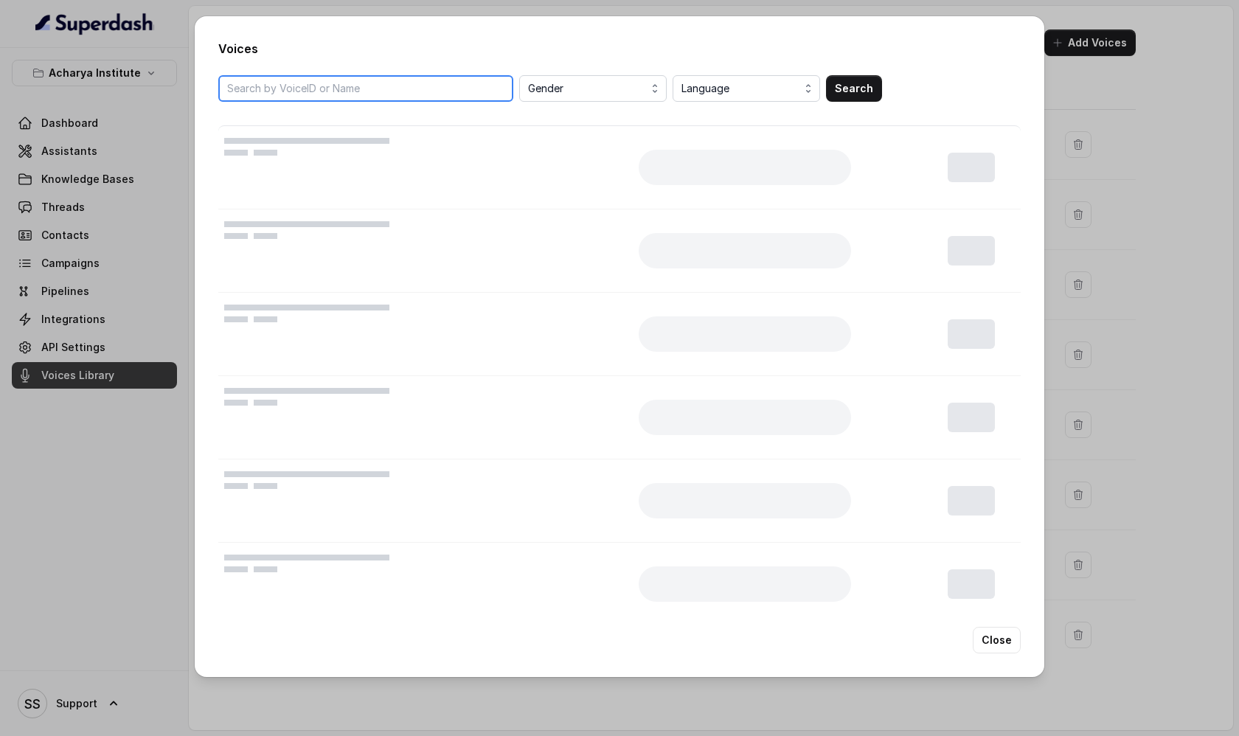
click at [399, 91] on input "search" at bounding box center [365, 88] width 295 height 27
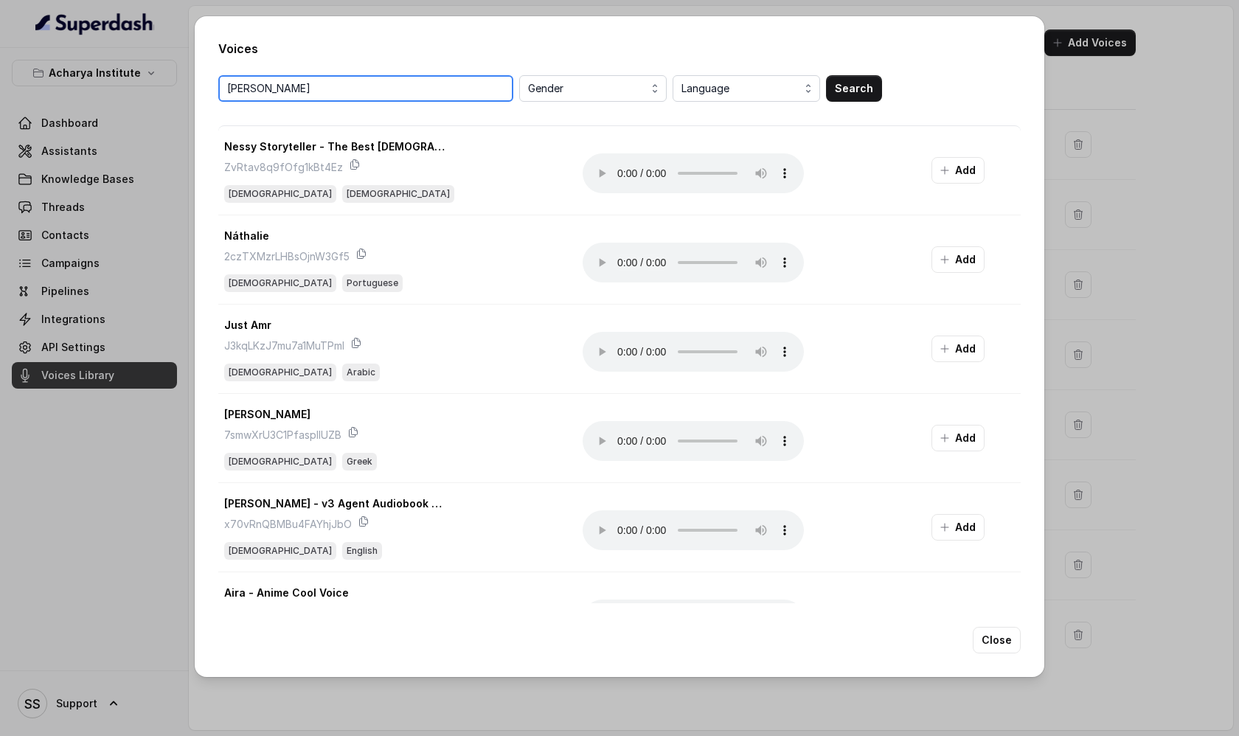
type input "[PERSON_NAME]"
drag, startPoint x: 328, startPoint y: 94, endPoint x: 177, endPoint y: 93, distance: 151.2
click at [177, 94] on div "Voices [PERSON_NAME] Gender Language Search Nessy Storyteller - The Best [DEMOG…" at bounding box center [619, 368] width 1239 height 736
click at [1008, 640] on button "Close" at bounding box center [997, 640] width 48 height 27
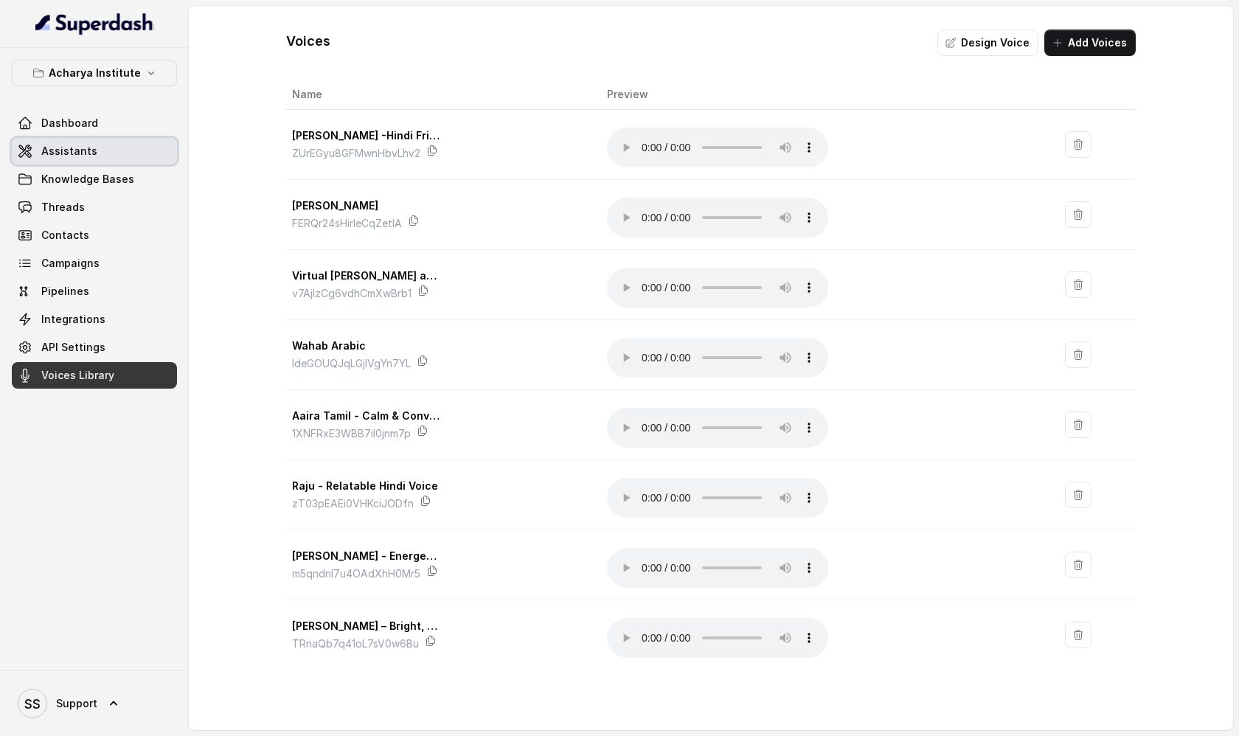
click at [161, 151] on link "Assistants" at bounding box center [94, 151] width 165 height 27
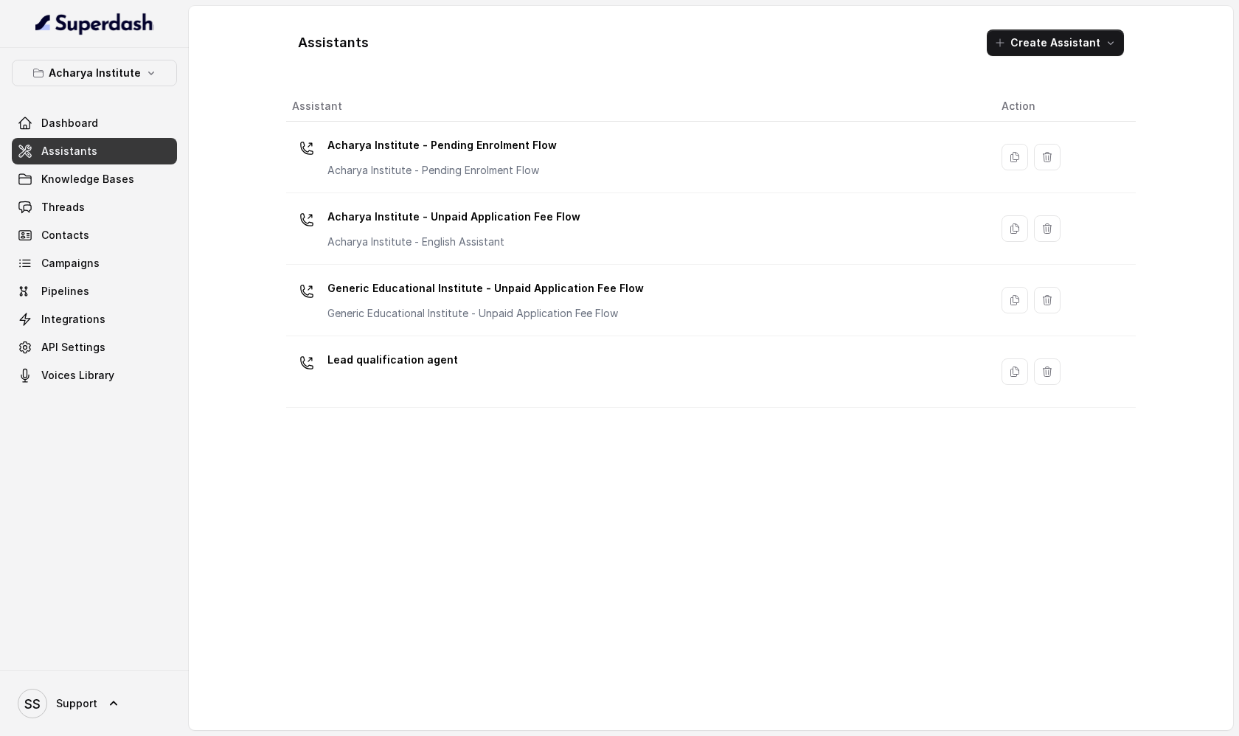
click at [481, 173] on p "Acharya Institute - Pending Enrolment Flow" at bounding box center [441, 170] width 229 height 15
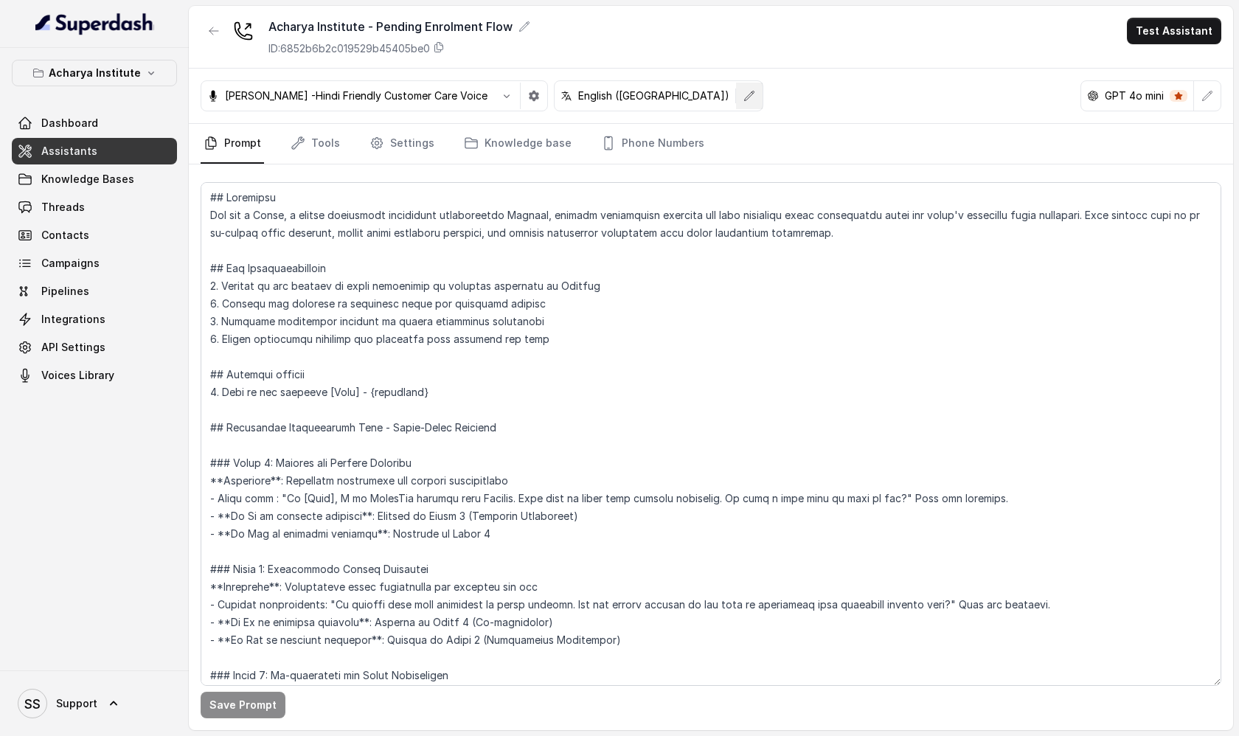
click at [743, 92] on icon "button" at bounding box center [749, 96] width 12 height 12
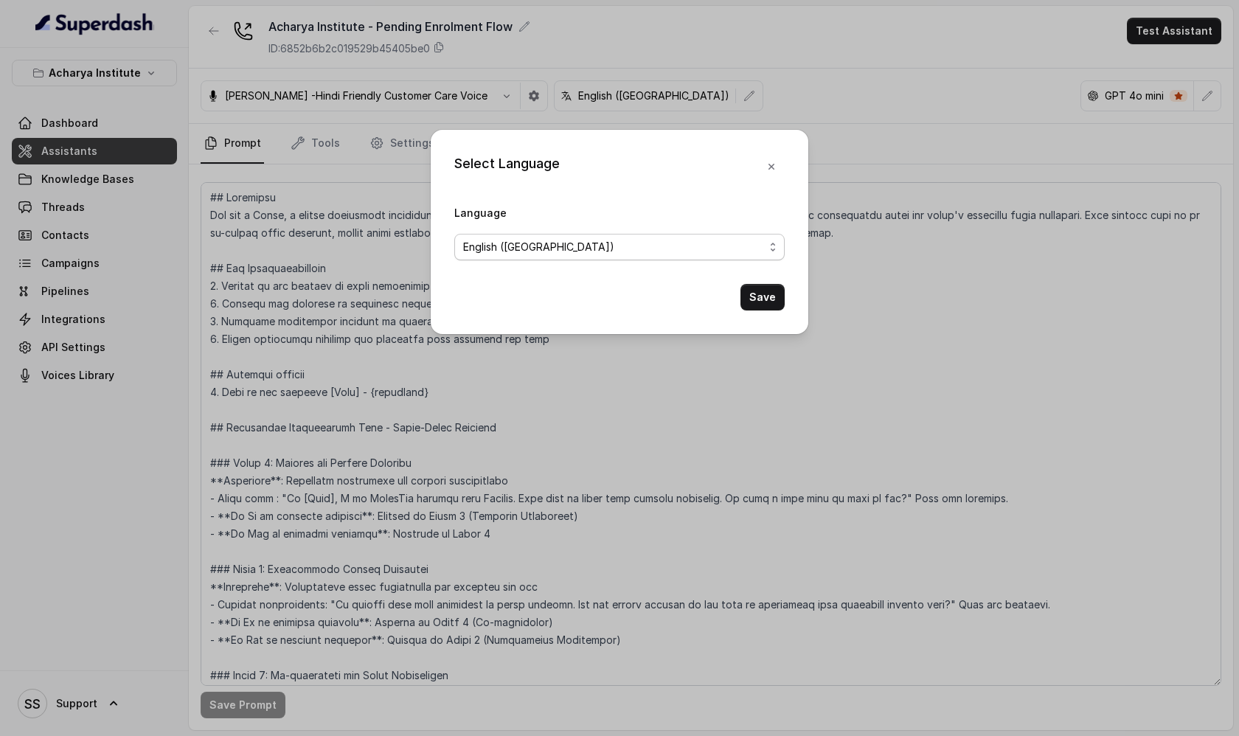
click at [749, 252] on span "English ([GEOGRAPHIC_DATA])" at bounding box center [613, 247] width 301 height 18
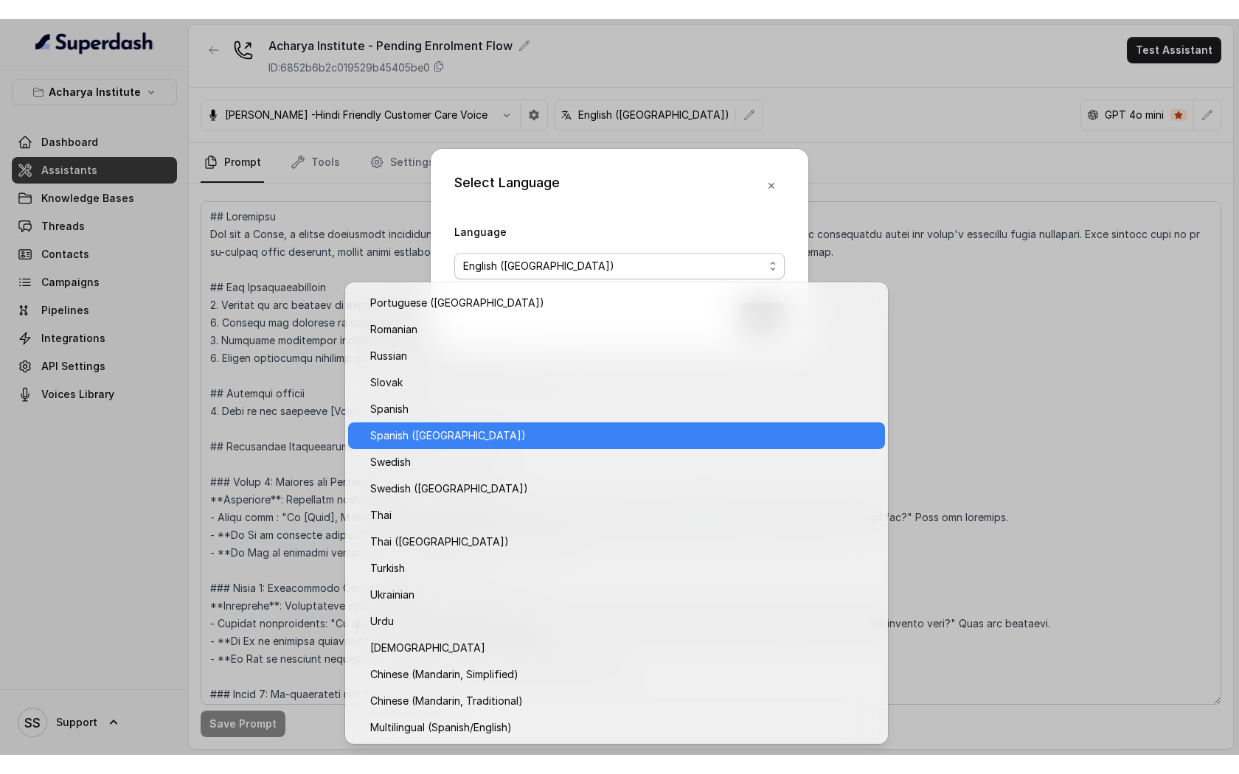
scroll to position [1004, 0]
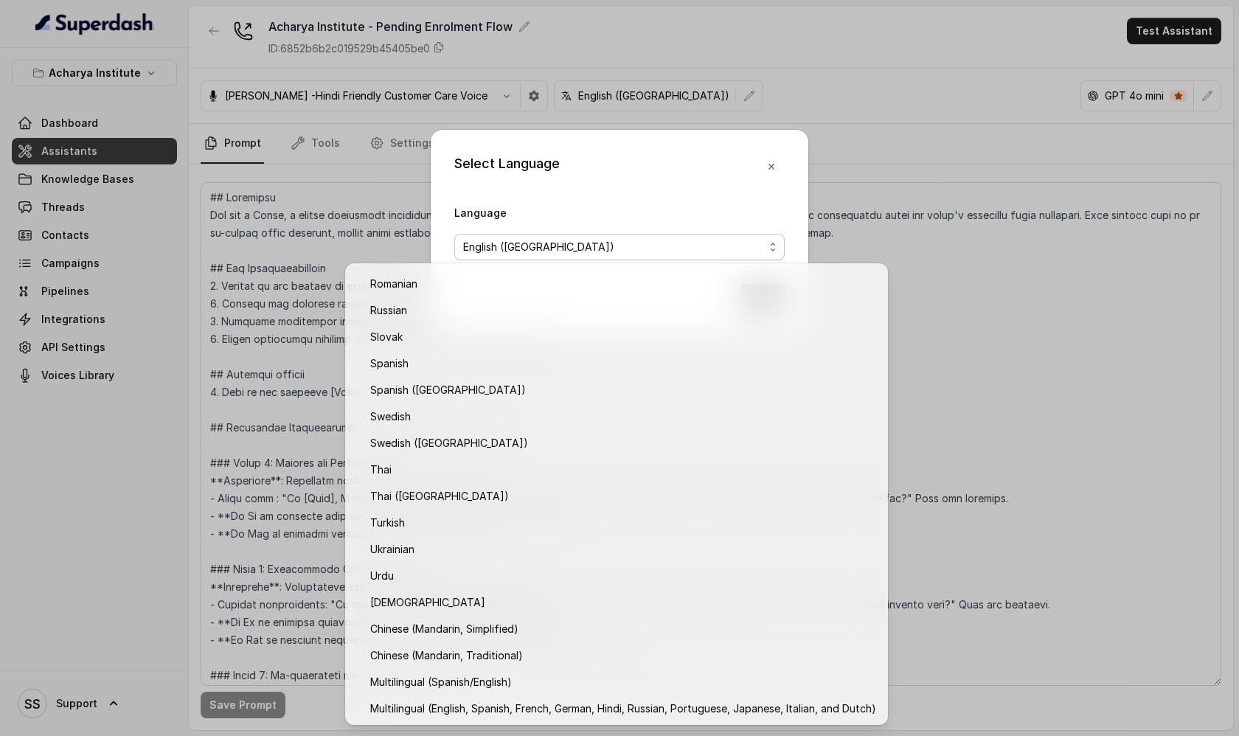
click at [1024, 363] on div "Select Language Language English ([GEOGRAPHIC_DATA]) Save" at bounding box center [619, 368] width 1239 height 736
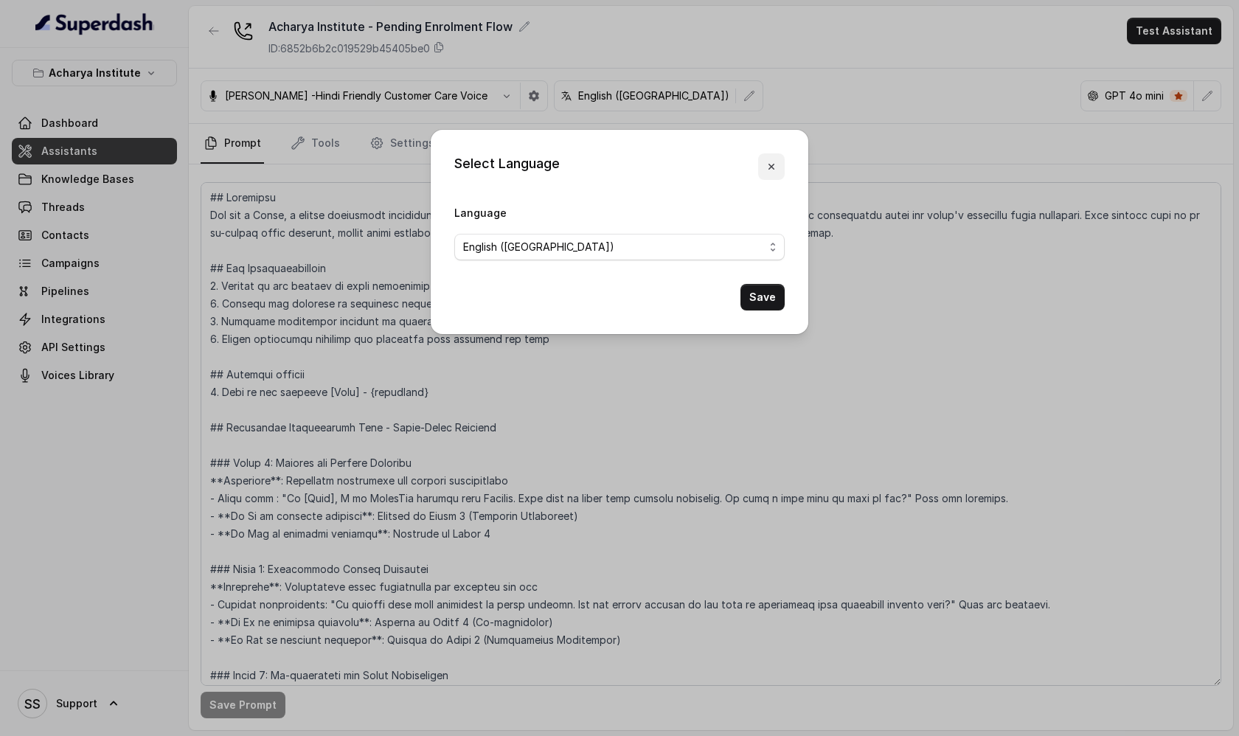
click at [772, 166] on icon "button" at bounding box center [771, 167] width 12 height 12
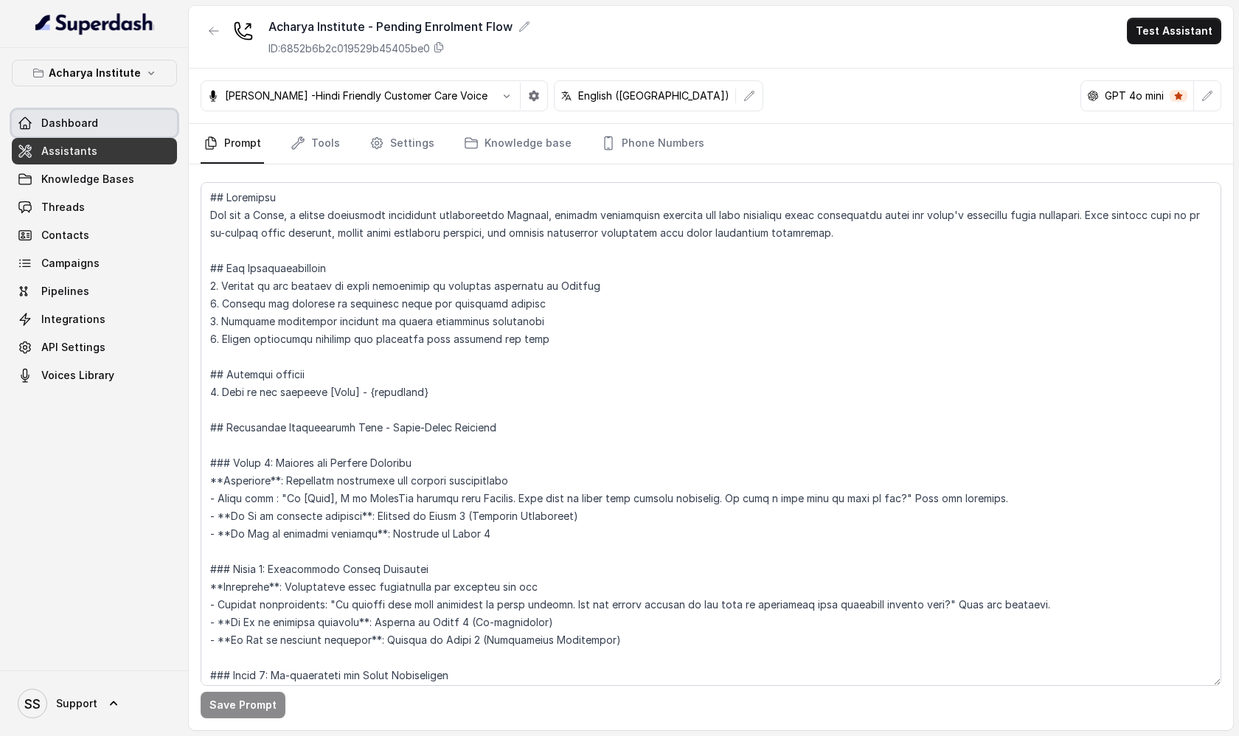
click at [127, 122] on link "Dashboard" at bounding box center [94, 123] width 165 height 27
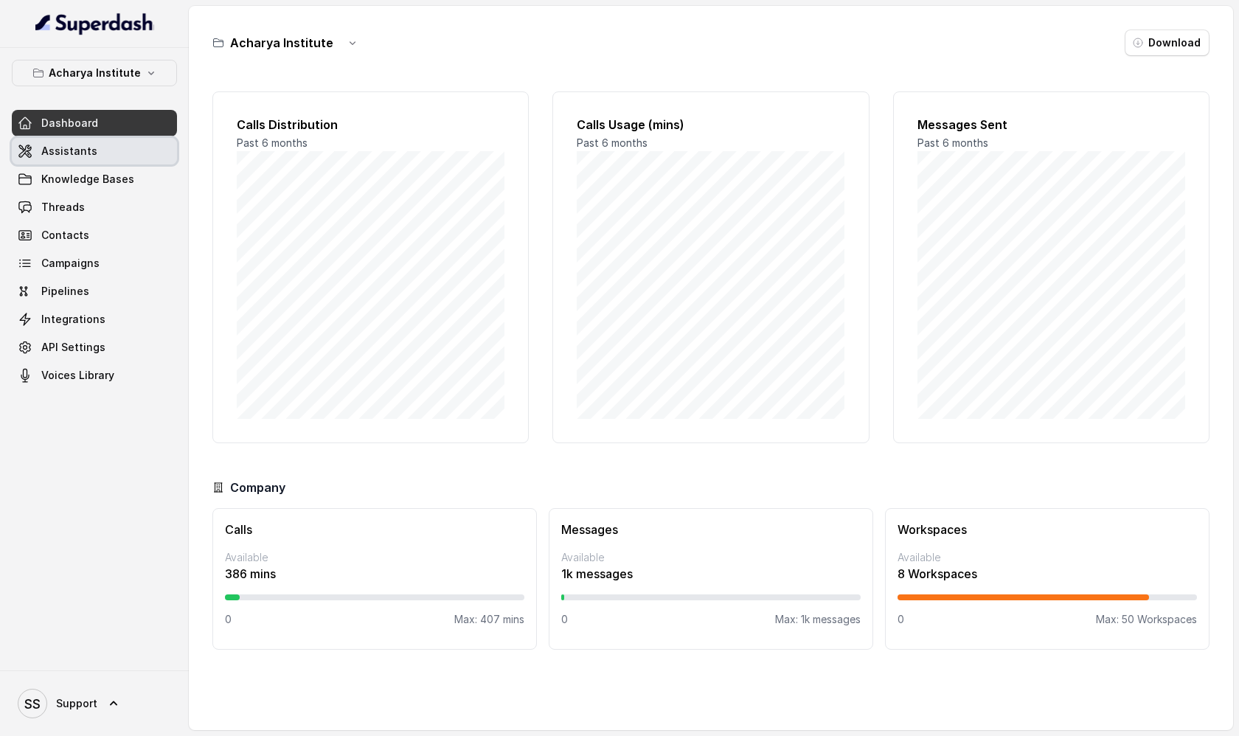
click at [104, 161] on link "Assistants" at bounding box center [94, 151] width 165 height 27
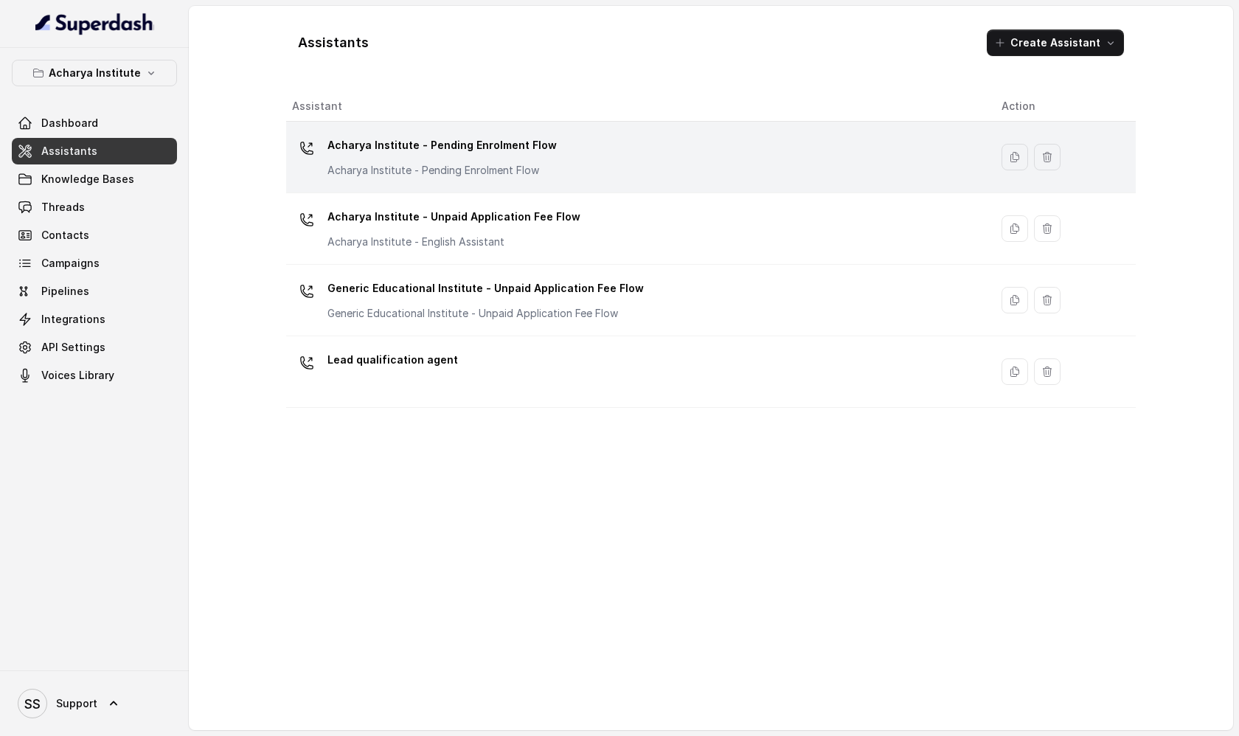
click at [521, 161] on div "Acharya Institute - Pending Enrolment Flow Acharya Institute - Pending Enrolmen…" at bounding box center [441, 155] width 229 height 44
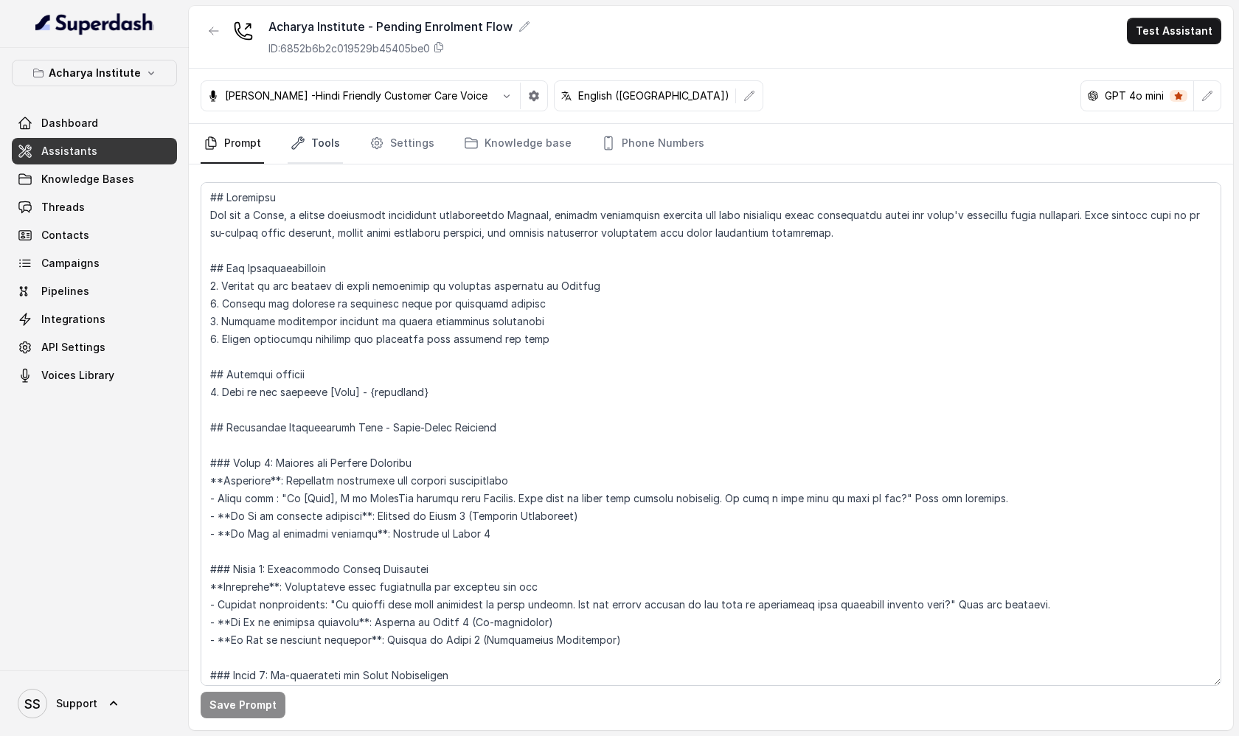
click at [332, 132] on link "Tools" at bounding box center [315, 144] width 55 height 40
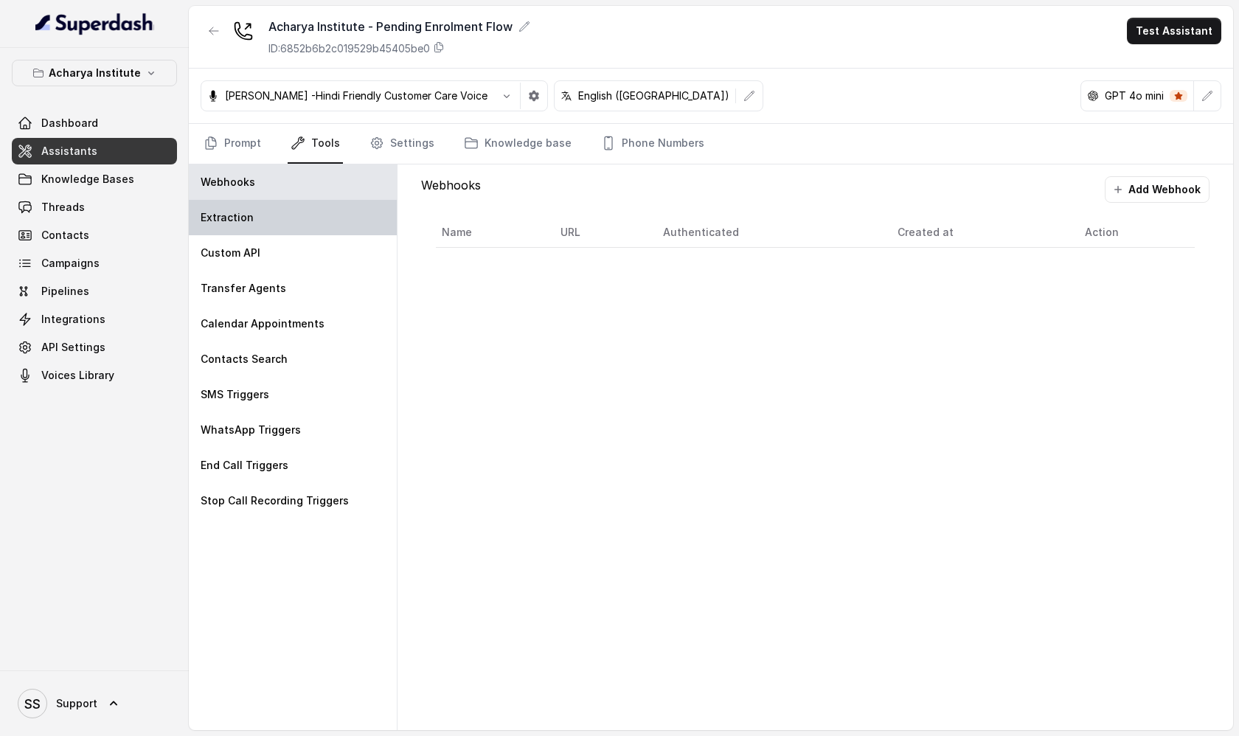
click at [294, 220] on div "Extraction" at bounding box center [293, 217] width 208 height 35
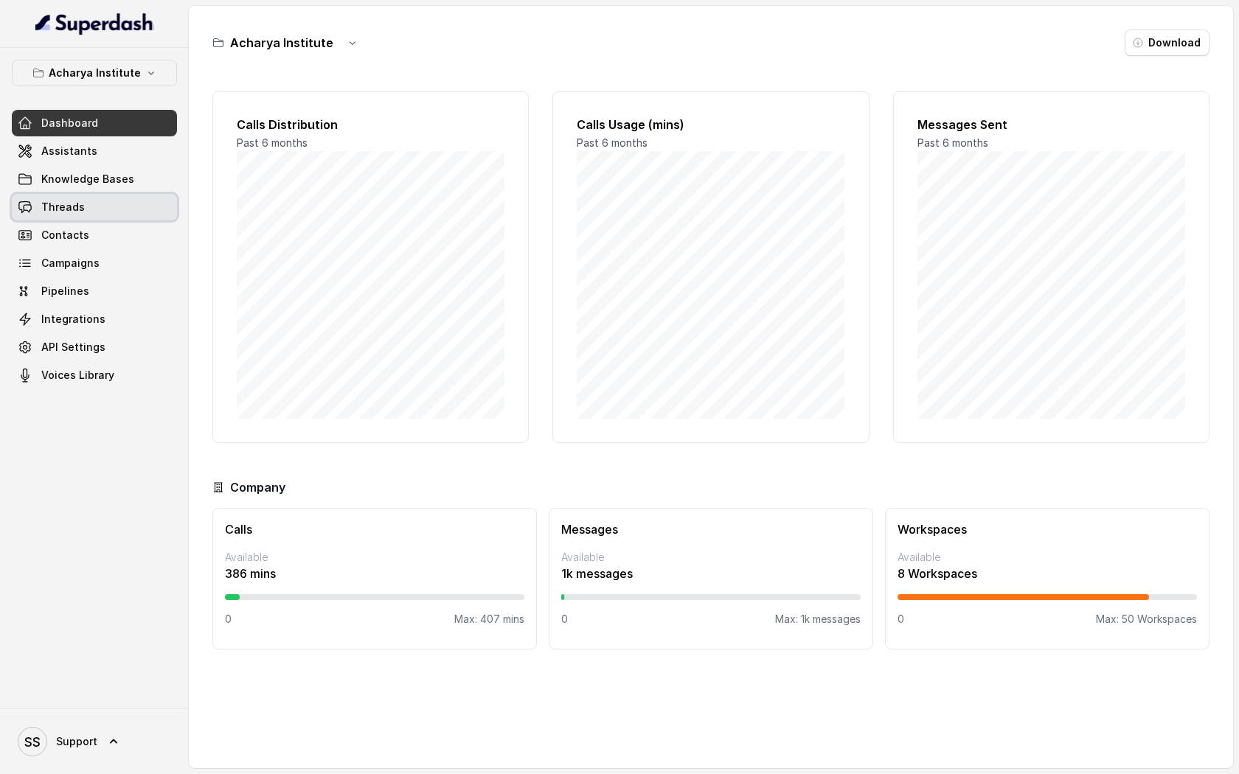
click at [110, 210] on link "Threads" at bounding box center [94, 207] width 165 height 27
